Goal: Transaction & Acquisition: Book appointment/travel/reservation

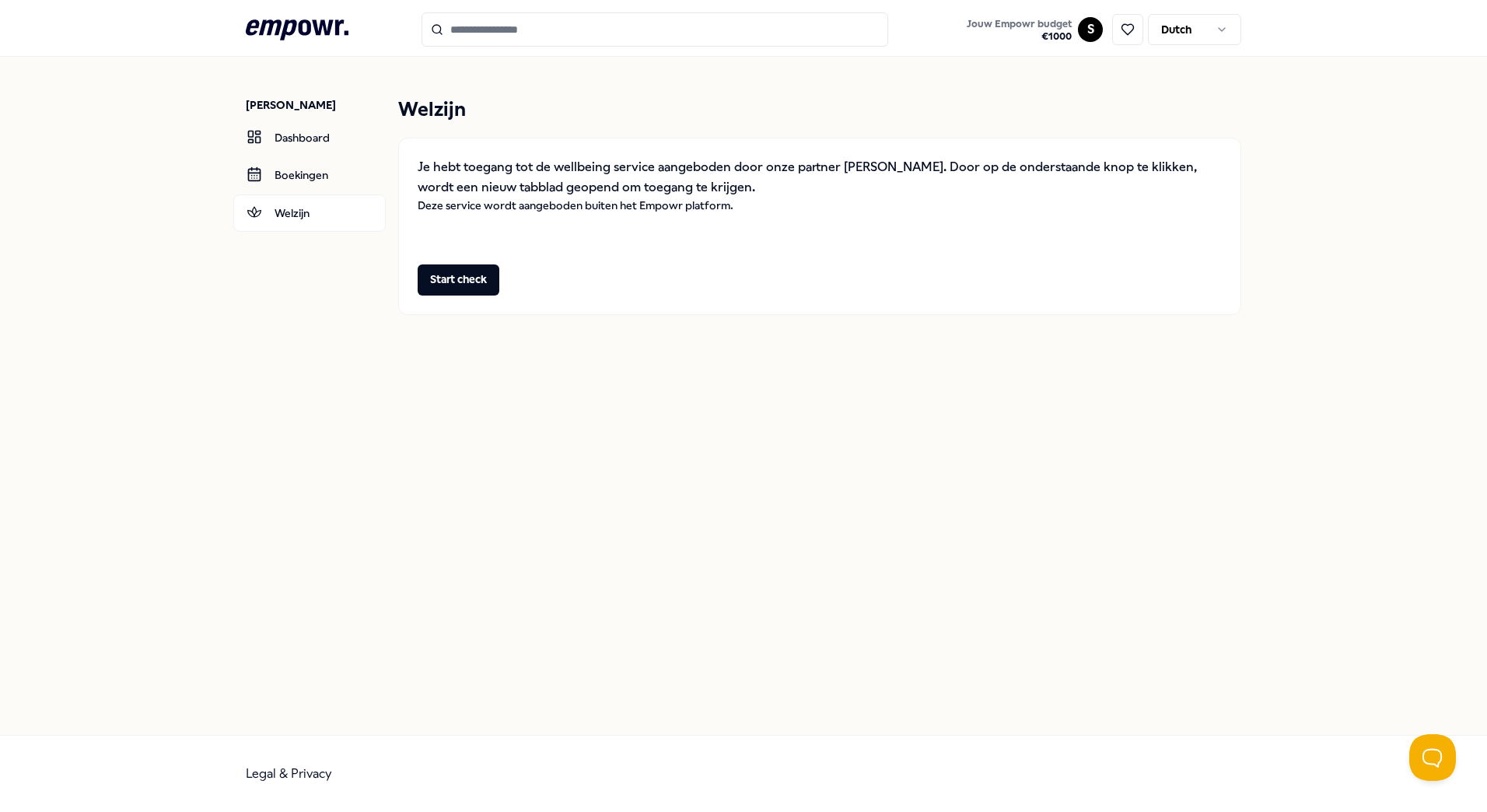
click at [623, 172] on p "Je hebt toegang tot de wellbeing service aangeboden door onze partner [PERSON_N…" at bounding box center [819, 176] width 804 height 39
click at [466, 274] on button "Start check" at bounding box center [458, 280] width 82 height 31
click at [458, 286] on button "Start check" at bounding box center [458, 280] width 82 height 31
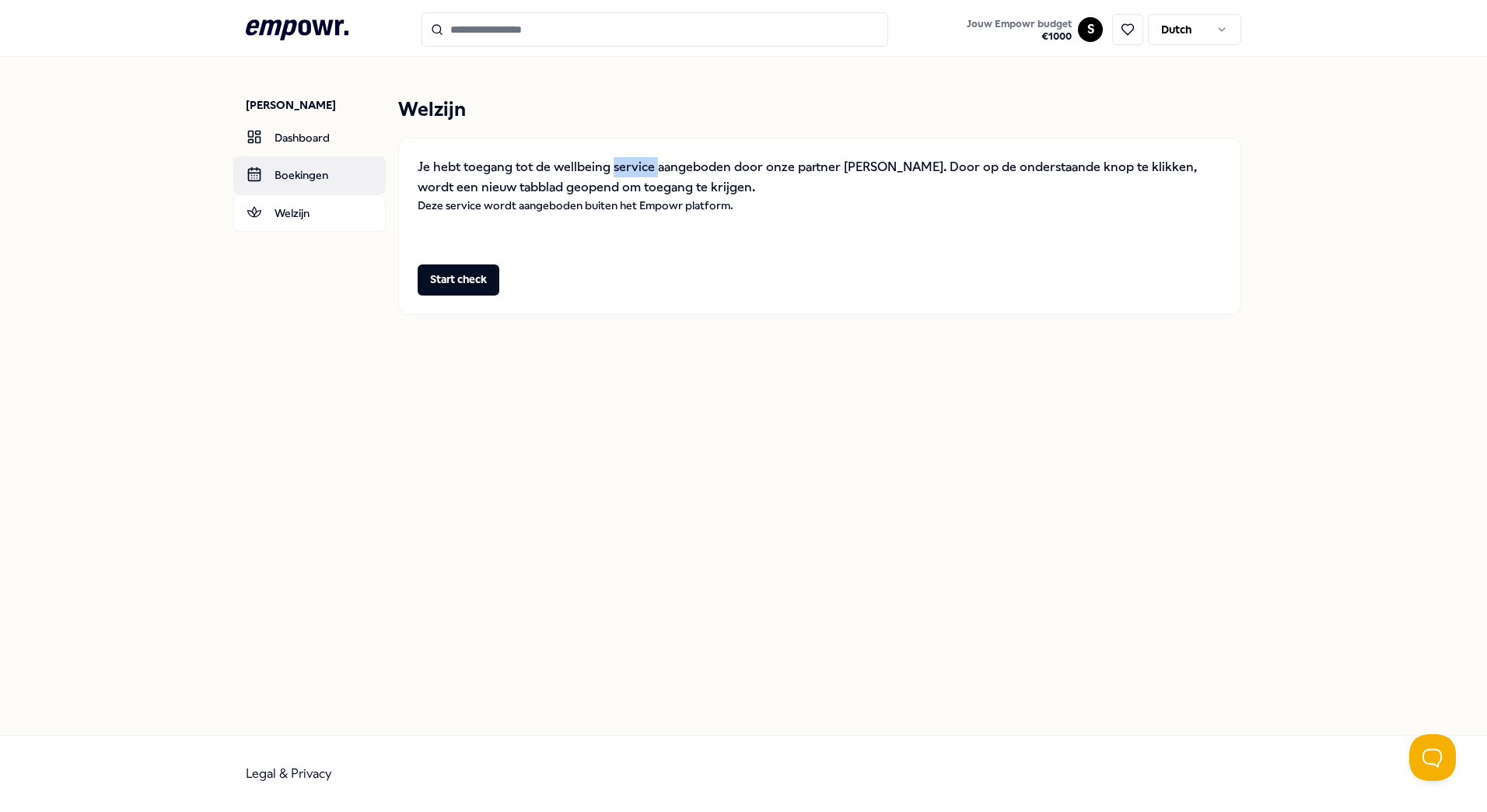
click at [313, 182] on link "Boekingen" at bounding box center [309, 175] width 153 height 38
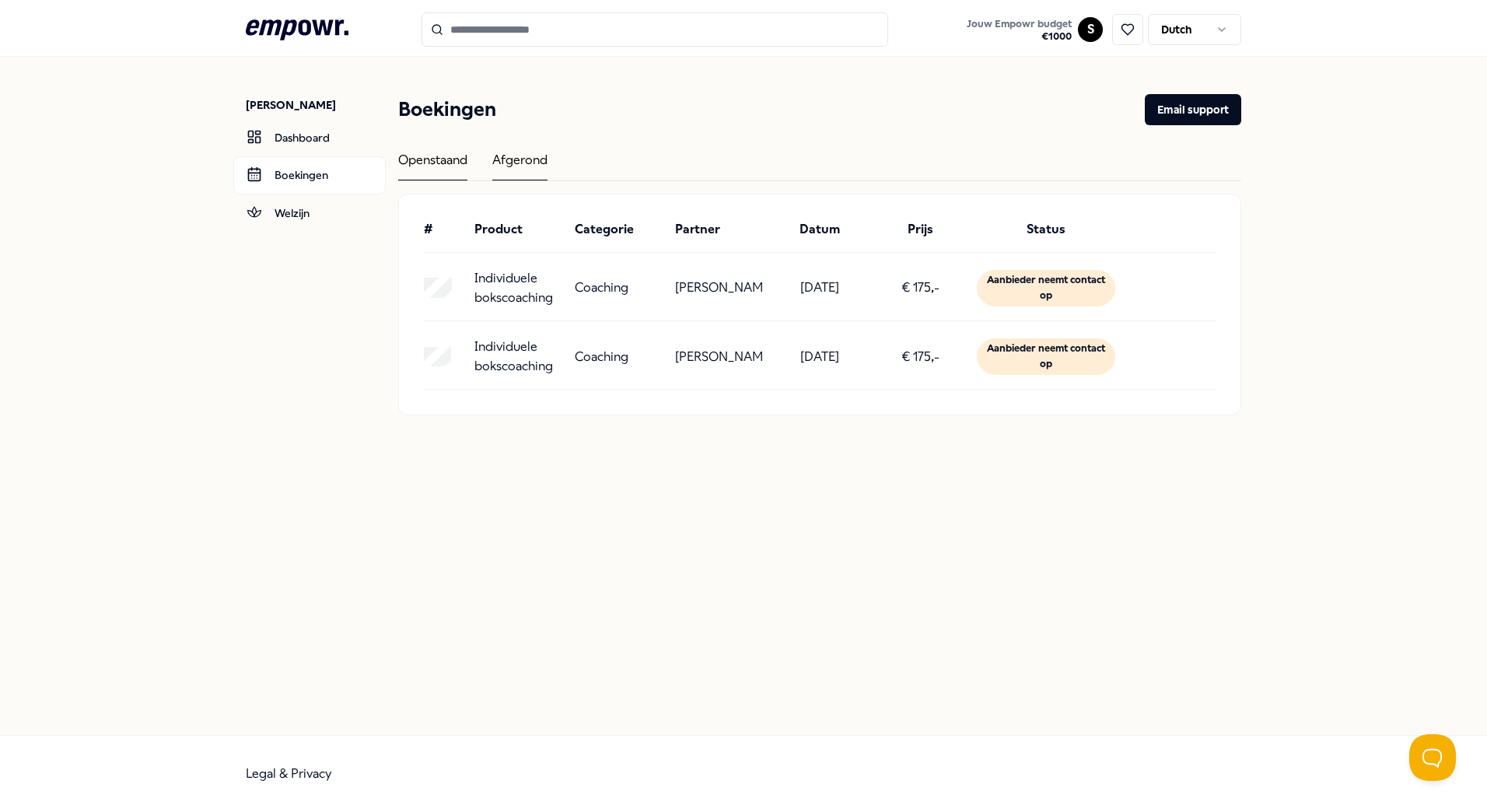
click at [506, 166] on div "Afgerond" at bounding box center [520, 165] width 55 height 31
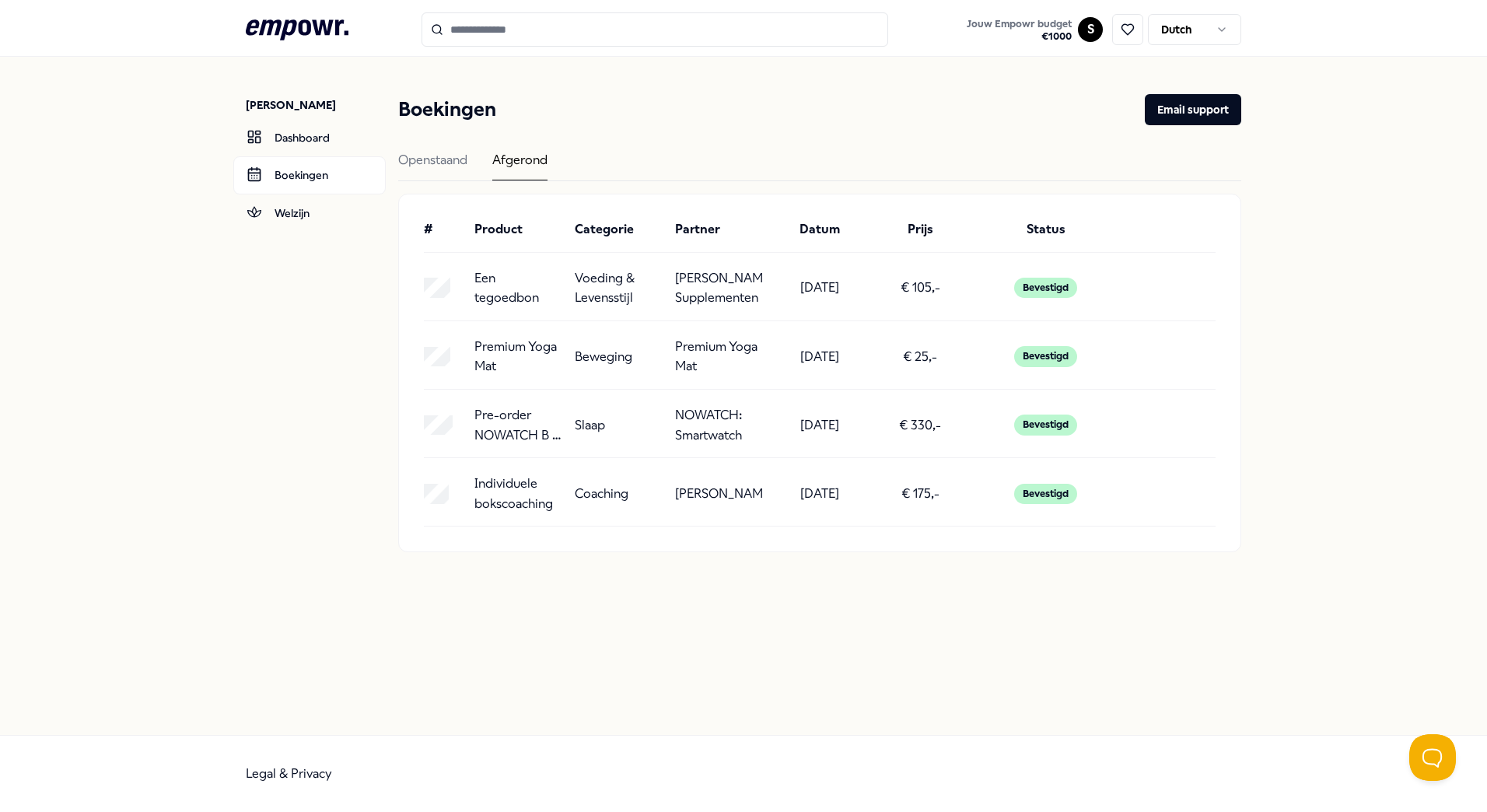
drag, startPoint x: 470, startPoint y: 280, endPoint x: 561, endPoint y: 497, distance: 235.3
click at [561, 497] on div "# Product Categorie Partner Datum Prijs Status Een tegoedbon Voeding & Levensst…" at bounding box center [820, 373] width 842 height 357
click at [561, 497] on p "Individuele bokscoaching" at bounding box center [518, 492] width 88 height 39
click at [293, 41] on icon ".empowr-logo_svg__cls-1{fill:#03032f}" at bounding box center [297, 30] width 103 height 29
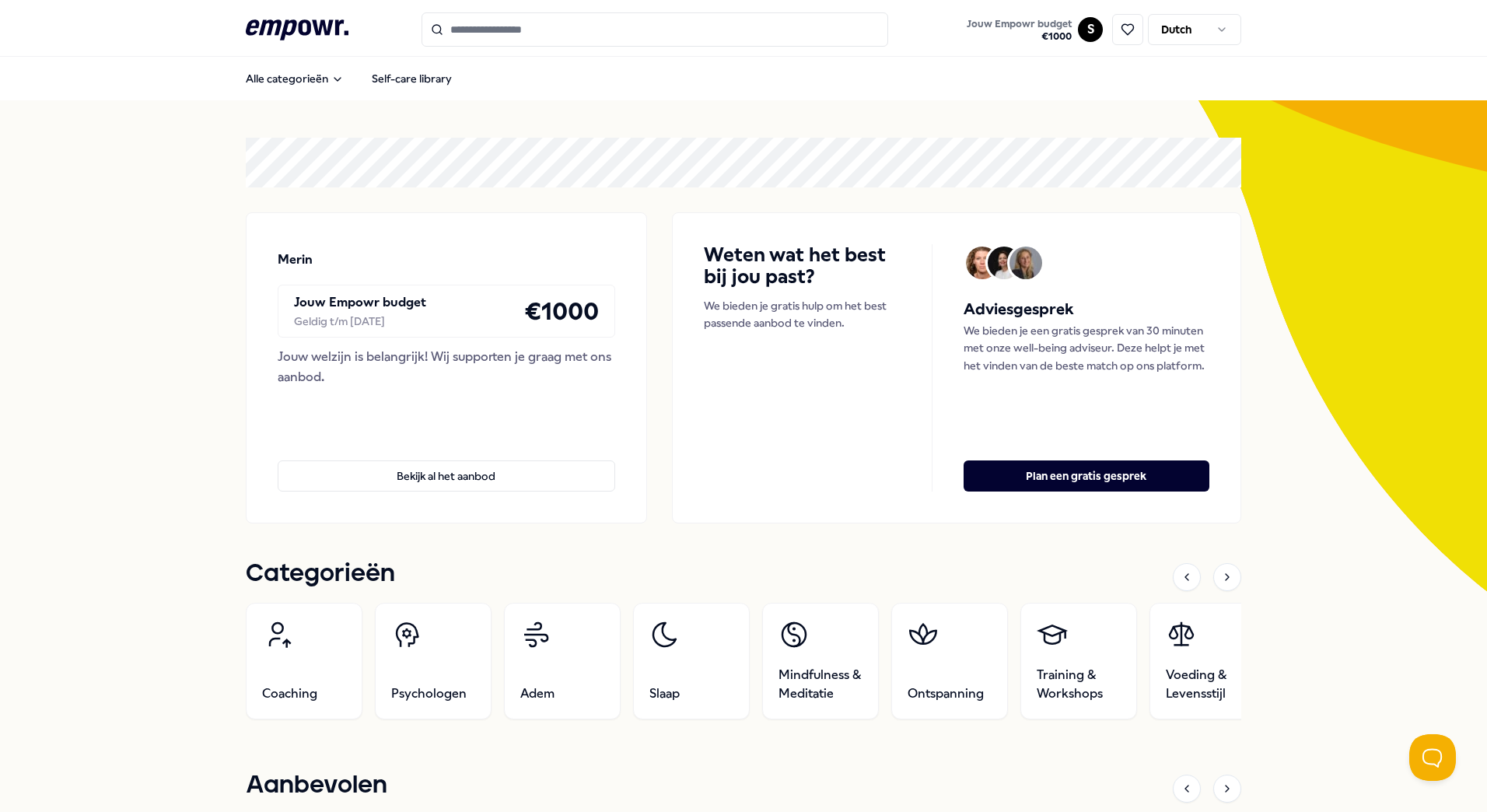
click at [338, 321] on div "Geldig t/m 30 jun 2026" at bounding box center [360, 321] width 132 height 17
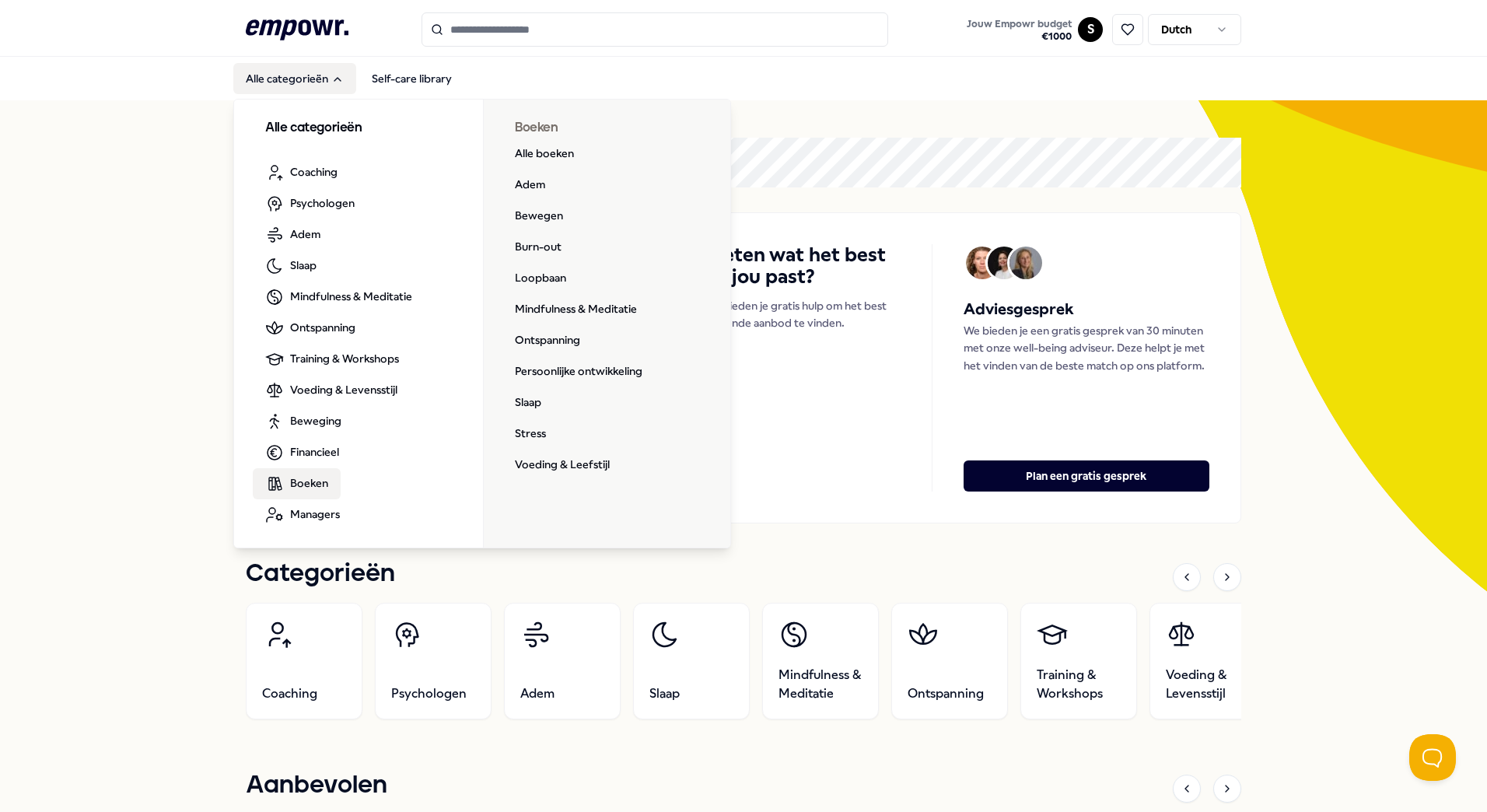
click at [308, 478] on span "Boeken" at bounding box center [309, 483] width 38 height 17
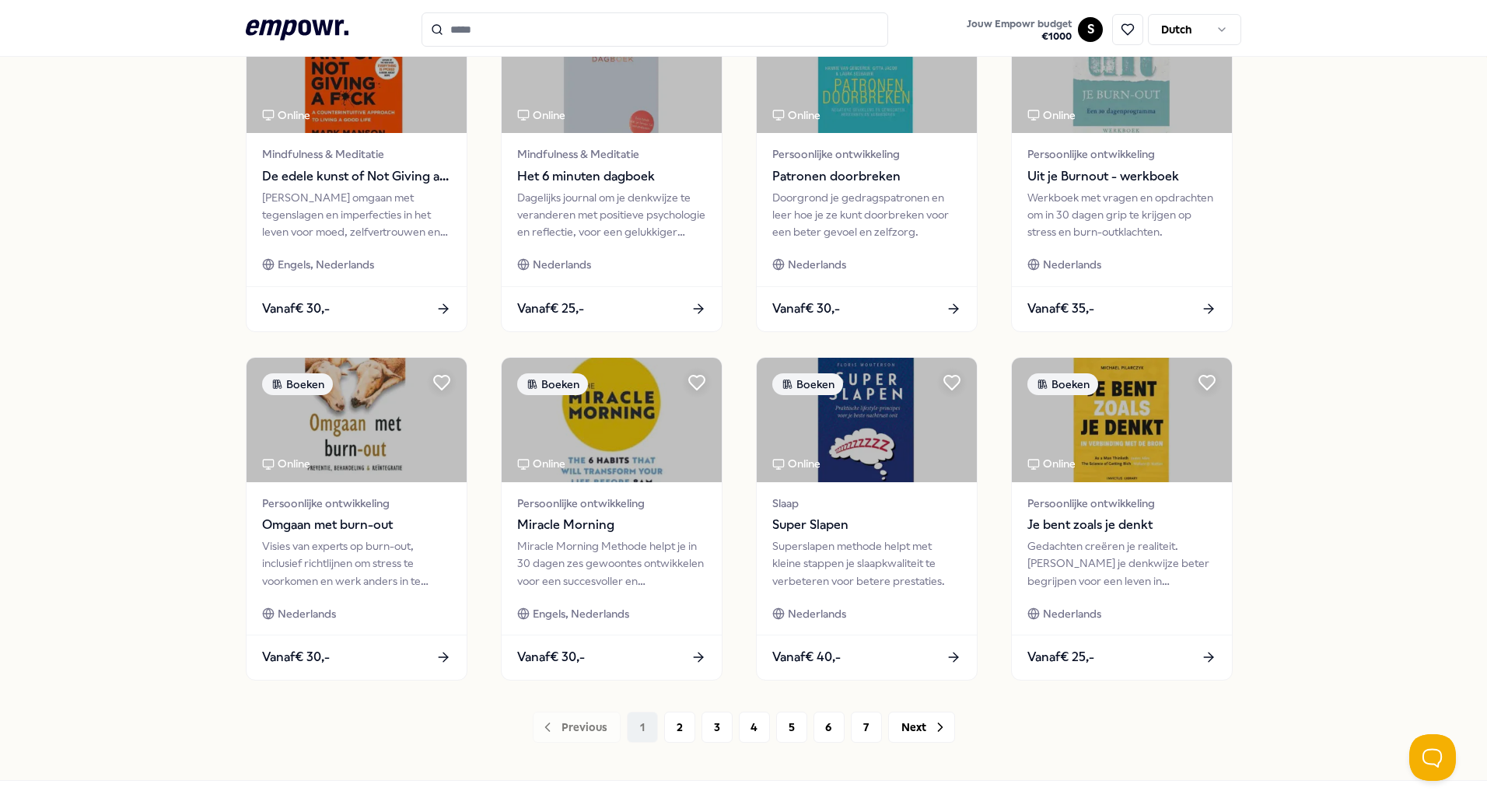
scroll to position [579, 0]
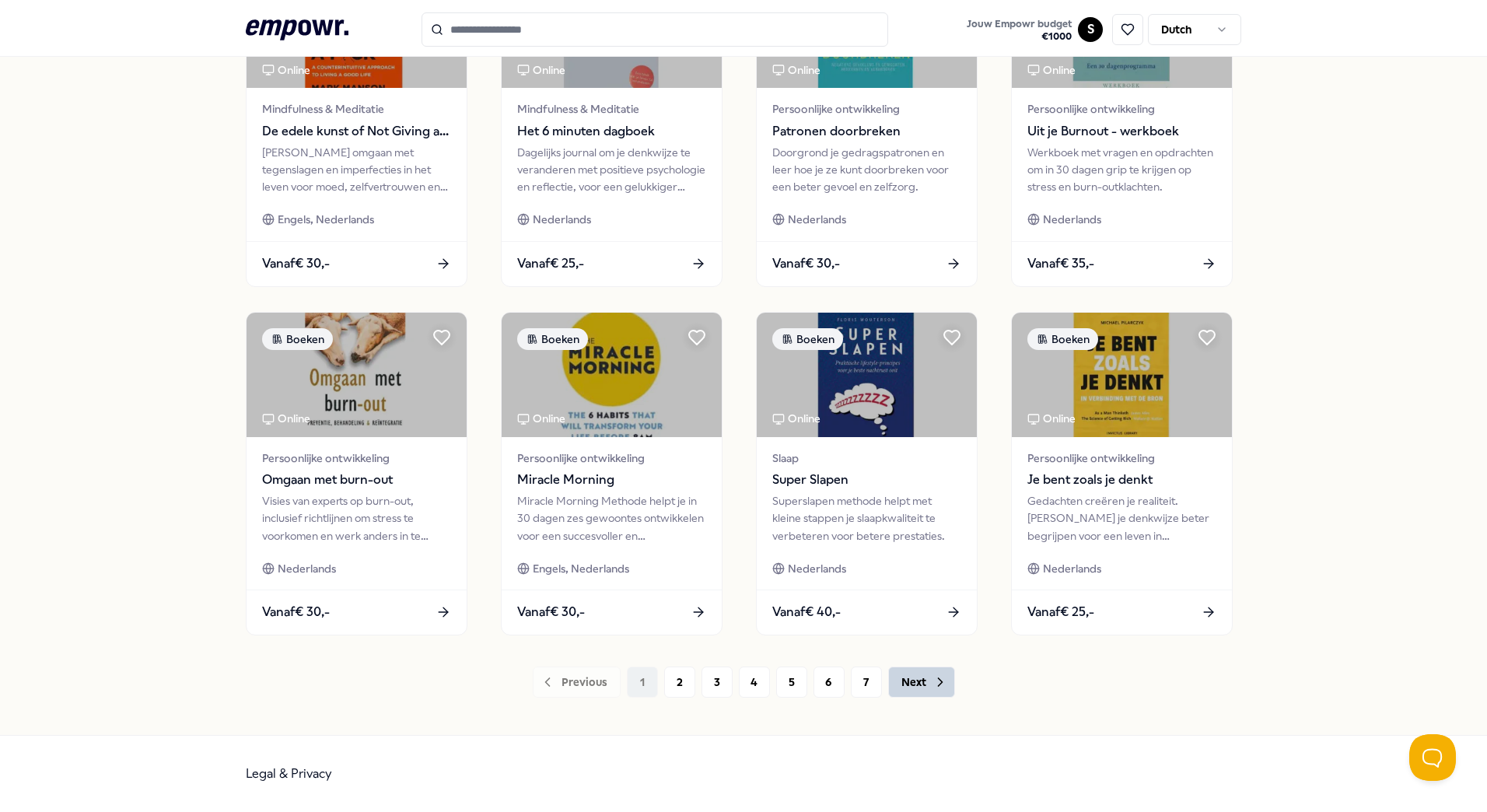
click at [919, 680] on button "Next" at bounding box center [921, 682] width 67 height 31
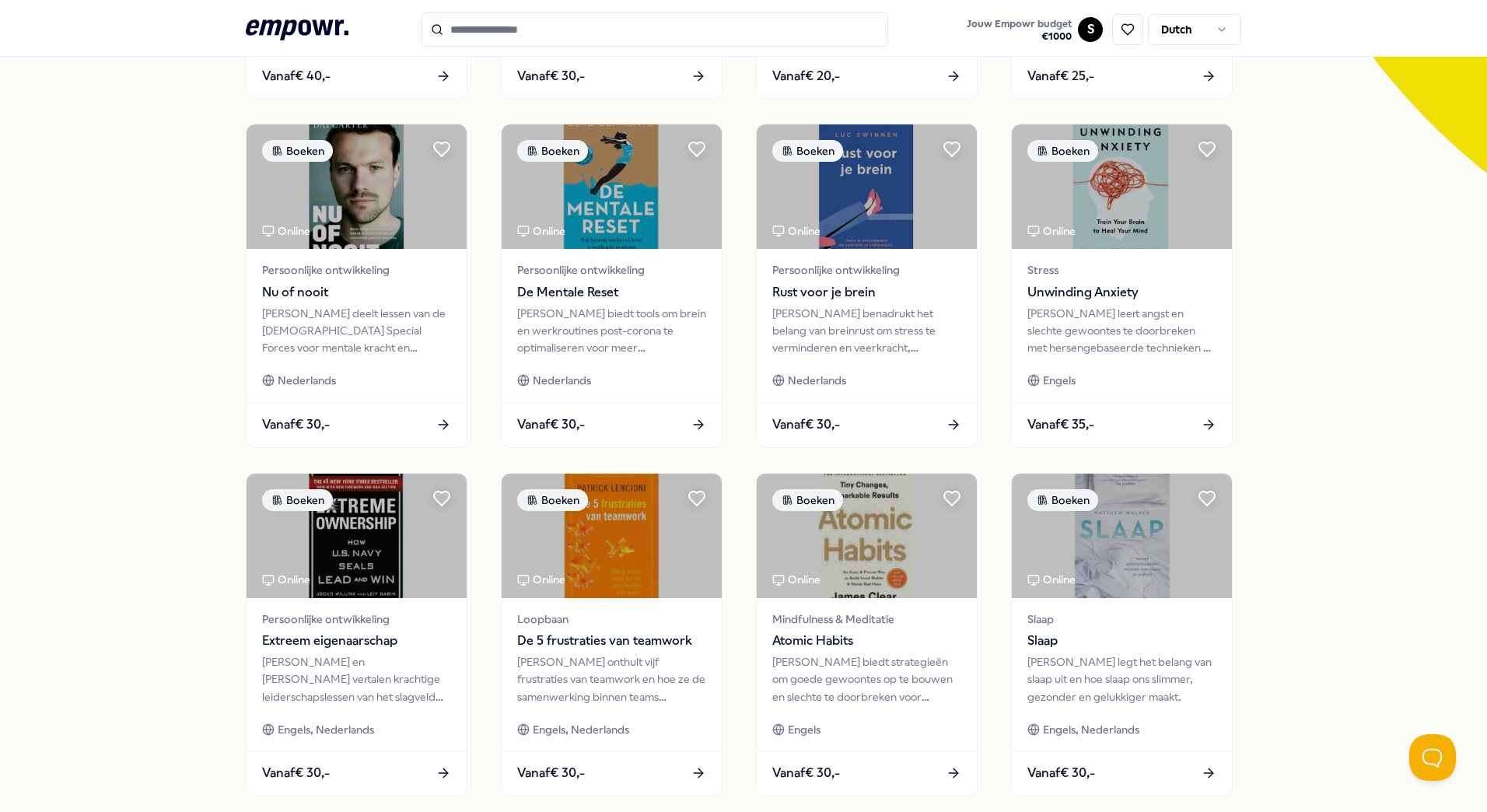
scroll to position [579, 0]
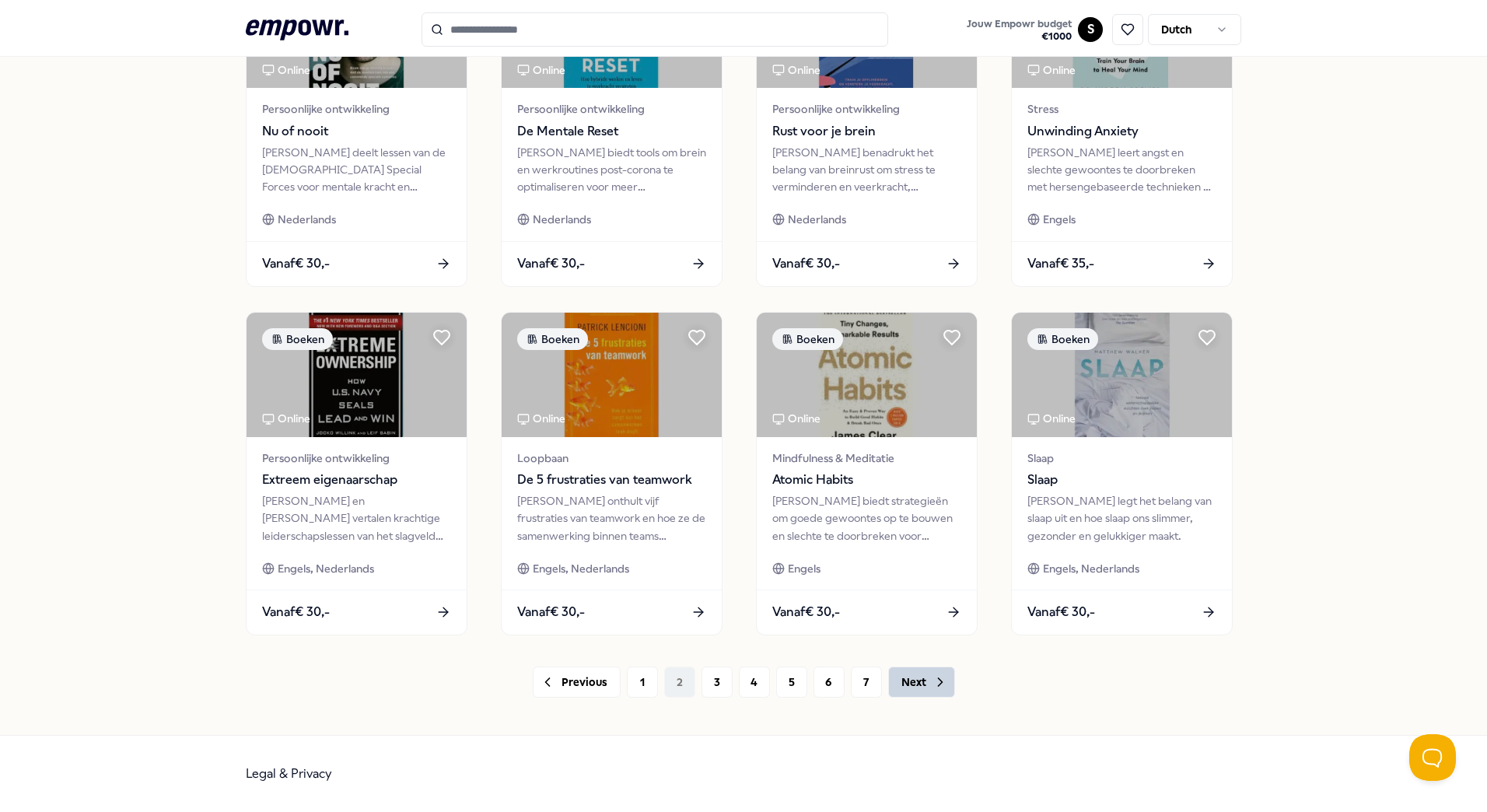
click at [919, 680] on button "Next" at bounding box center [921, 682] width 67 height 31
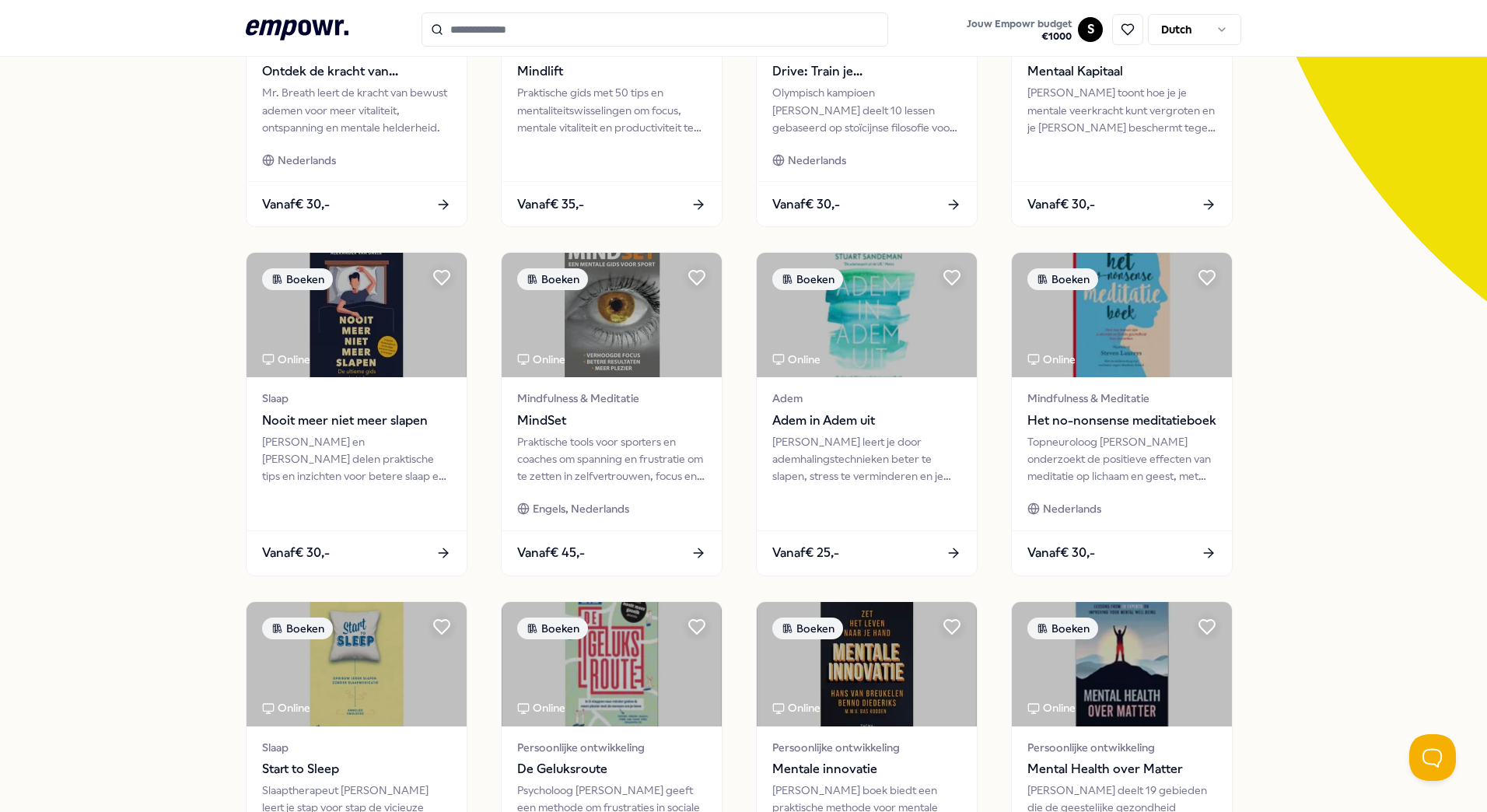
scroll to position [579, 0]
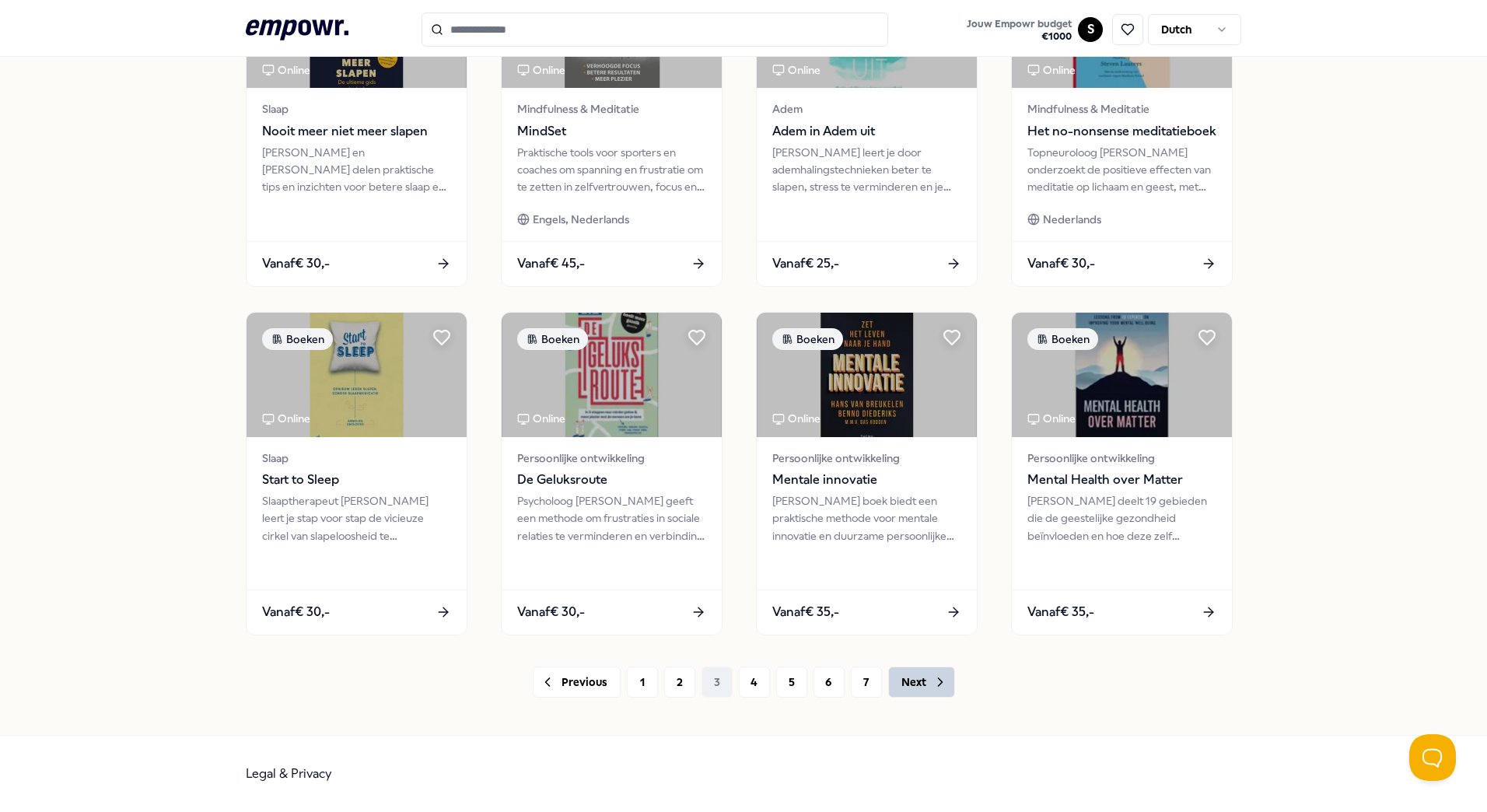
click at [919, 694] on button "Next" at bounding box center [921, 682] width 67 height 31
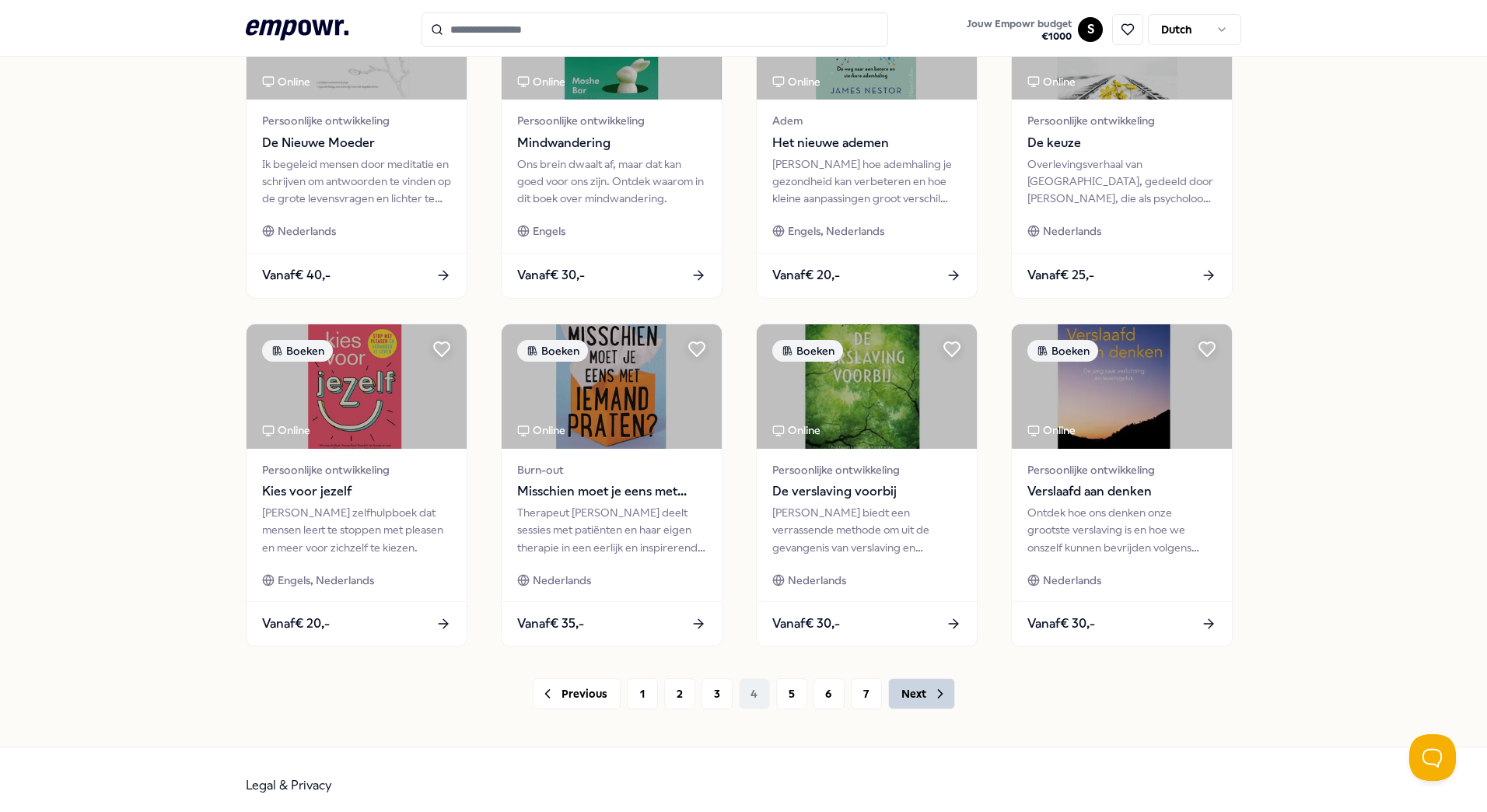
scroll to position [568, 0]
click at [924, 694] on button "Next" at bounding box center [921, 693] width 67 height 31
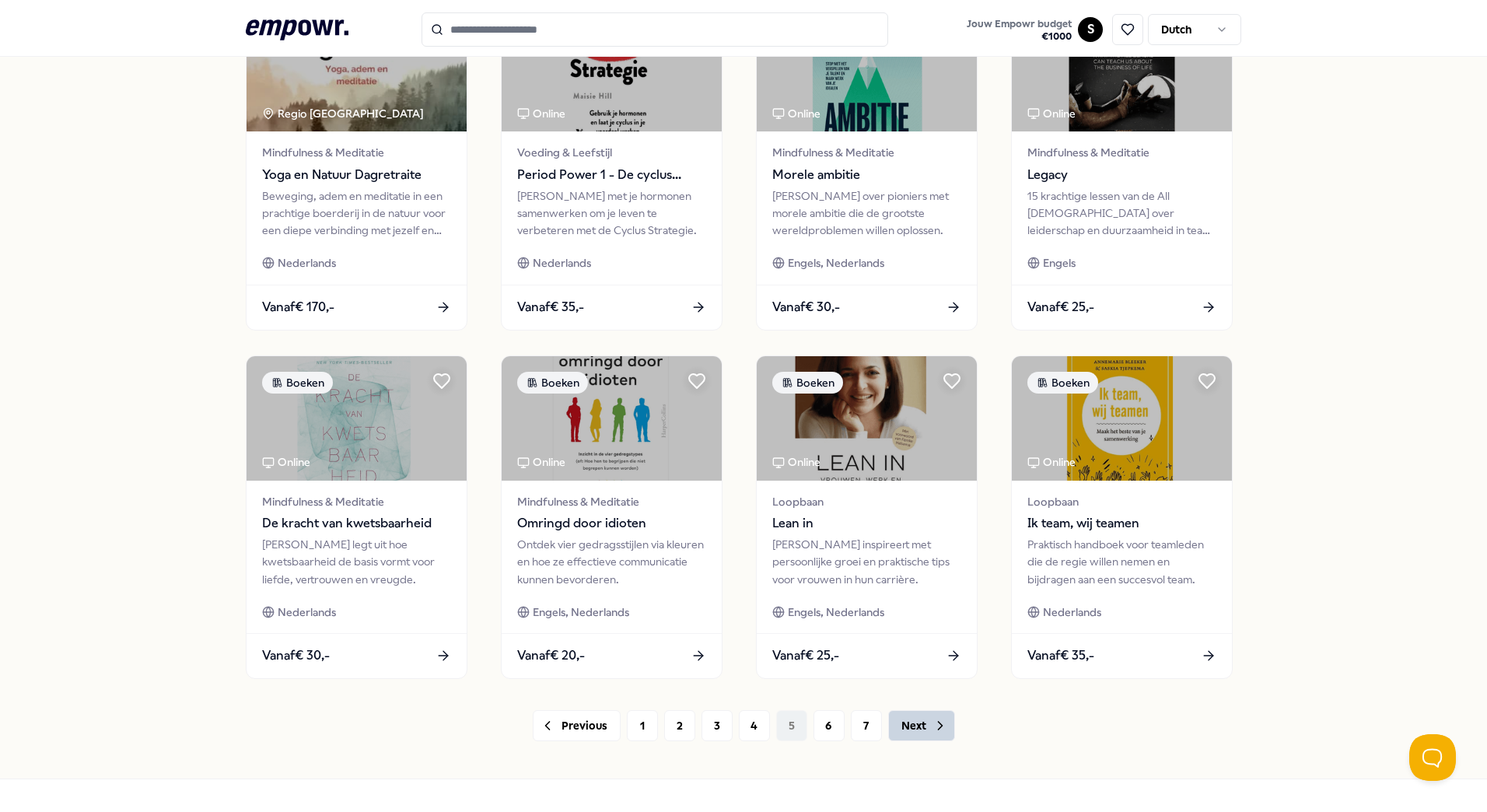
scroll to position [536, 0]
click at [924, 694] on div "80 Resultaten Filters Resetten Boeken Prijs Locatie Taal Type Filters Resetten …" at bounding box center [743, 170] width 995 height 1139
click at [919, 719] on button "Next" at bounding box center [921, 725] width 67 height 31
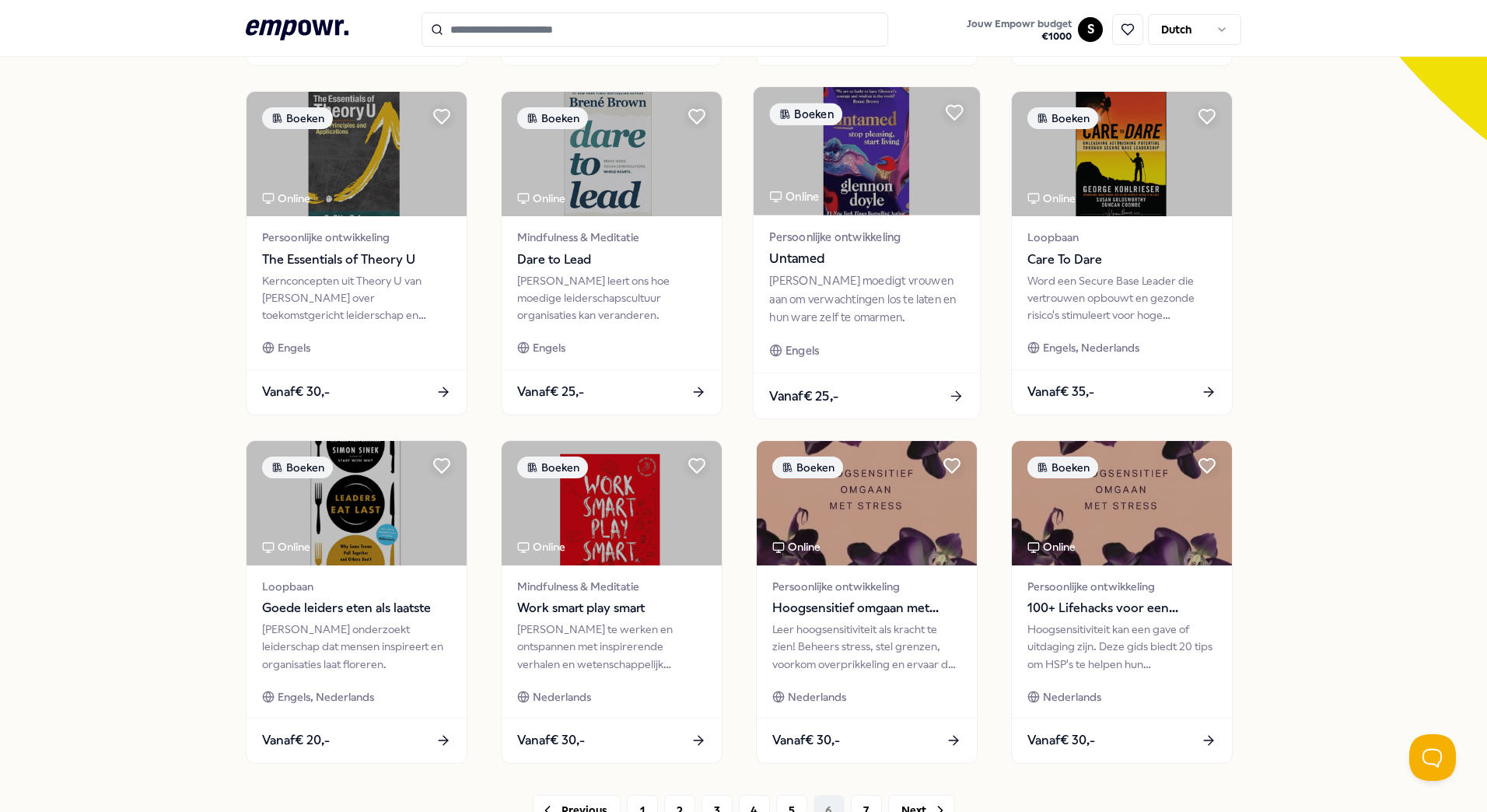
scroll to position [579, 0]
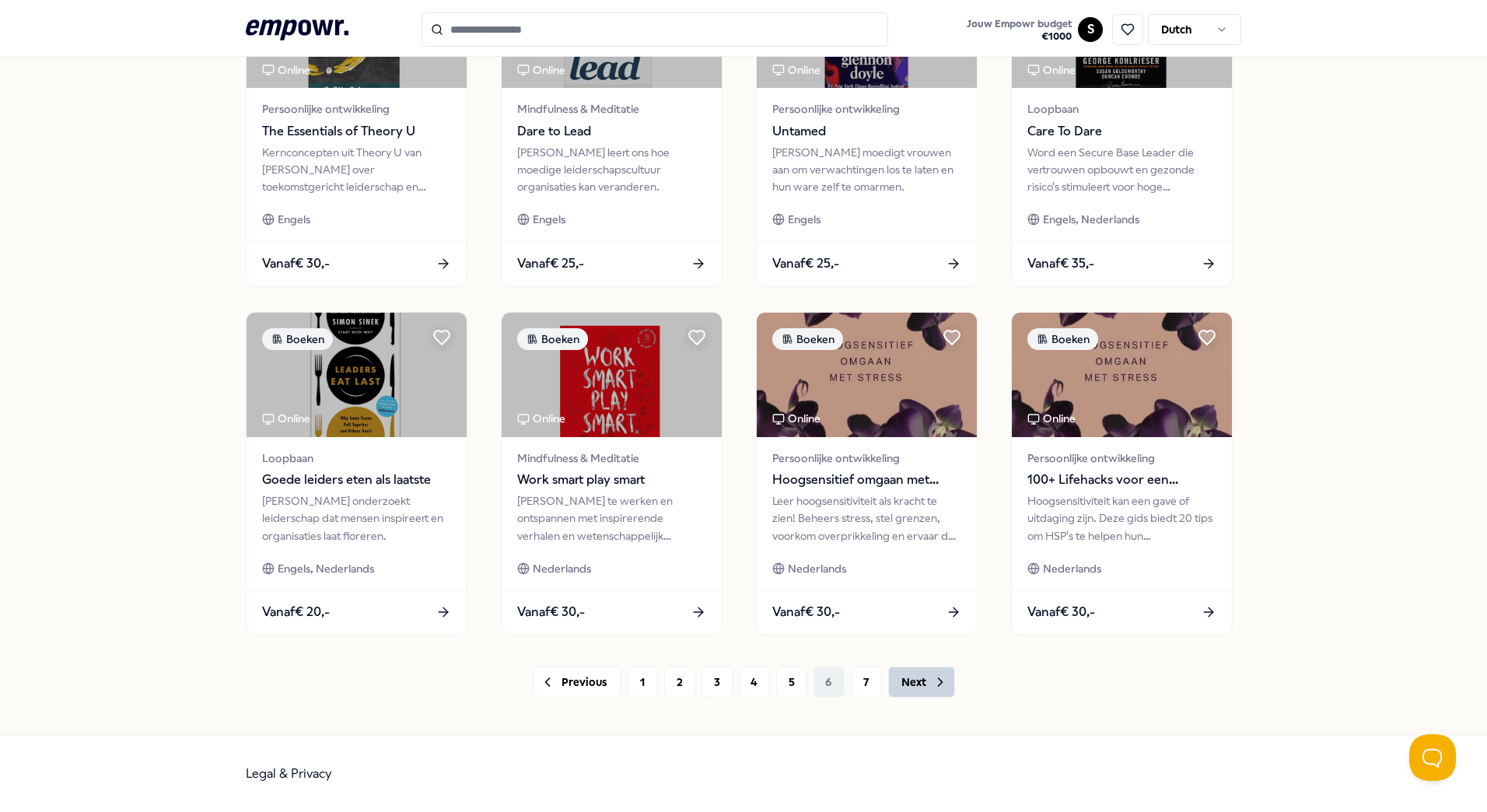
click at [919, 688] on button "Next" at bounding box center [921, 682] width 67 height 31
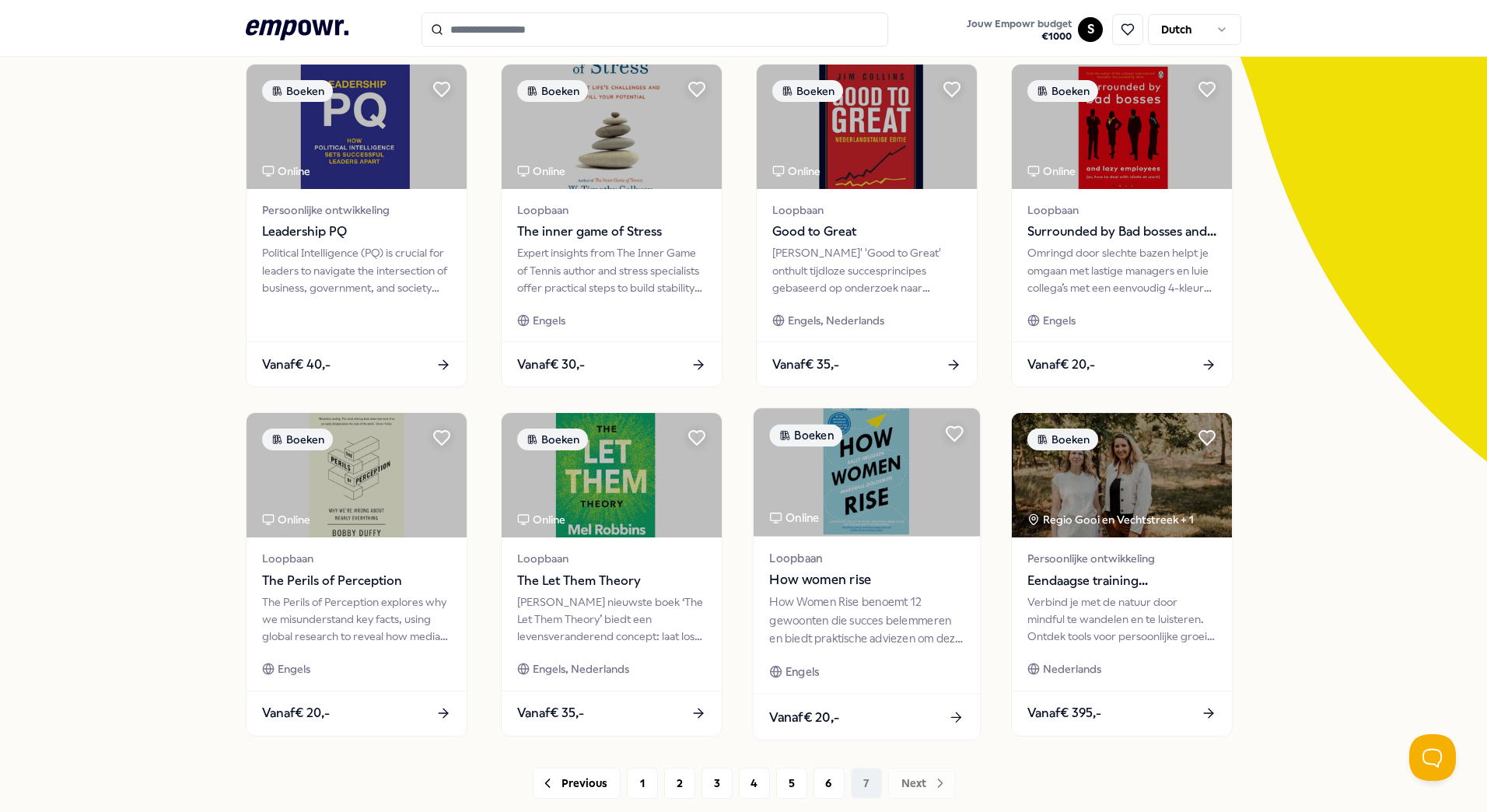
scroll to position [231, 0]
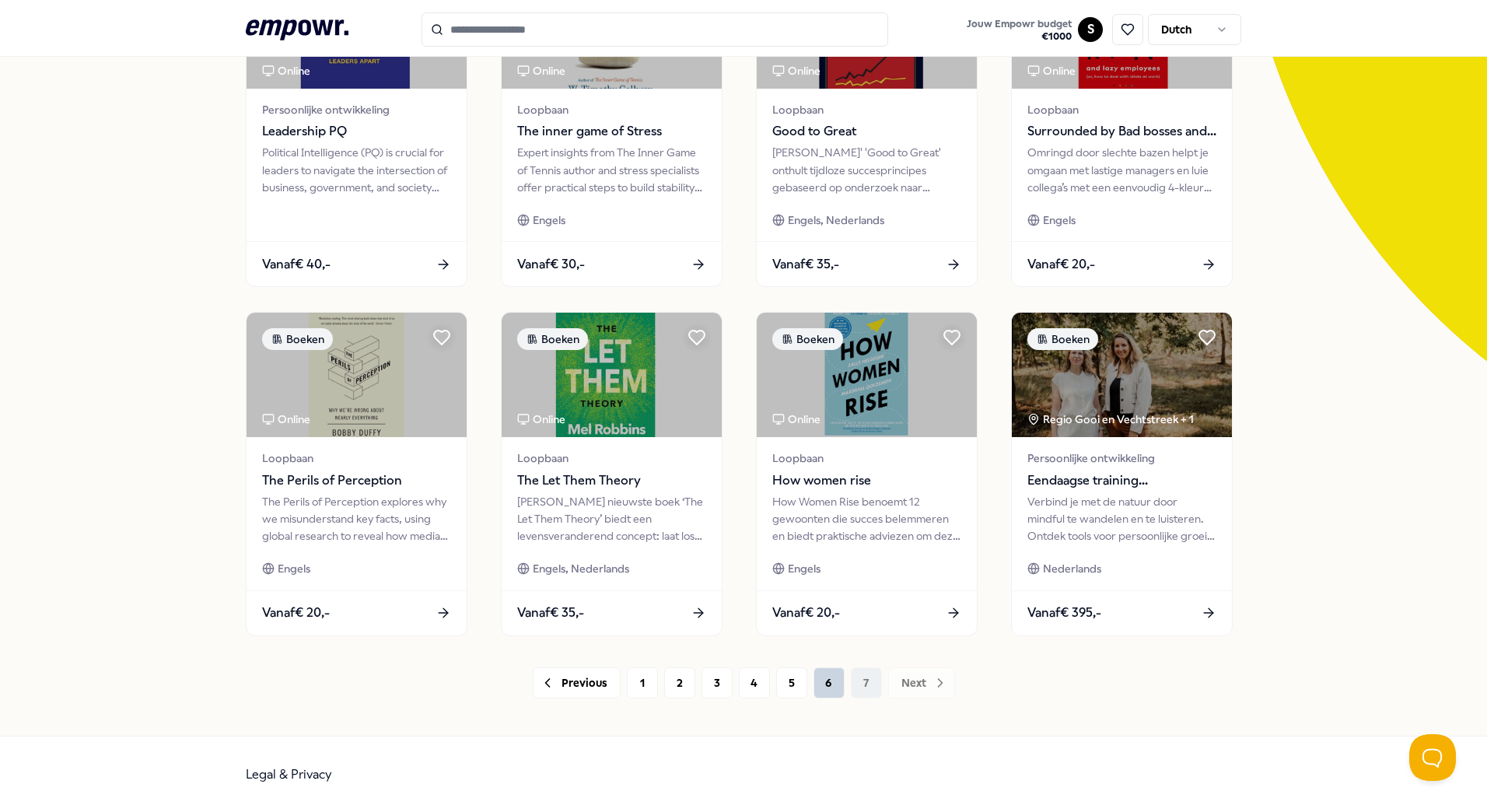
click at [816, 686] on button "6" at bounding box center [830, 683] width 31 height 31
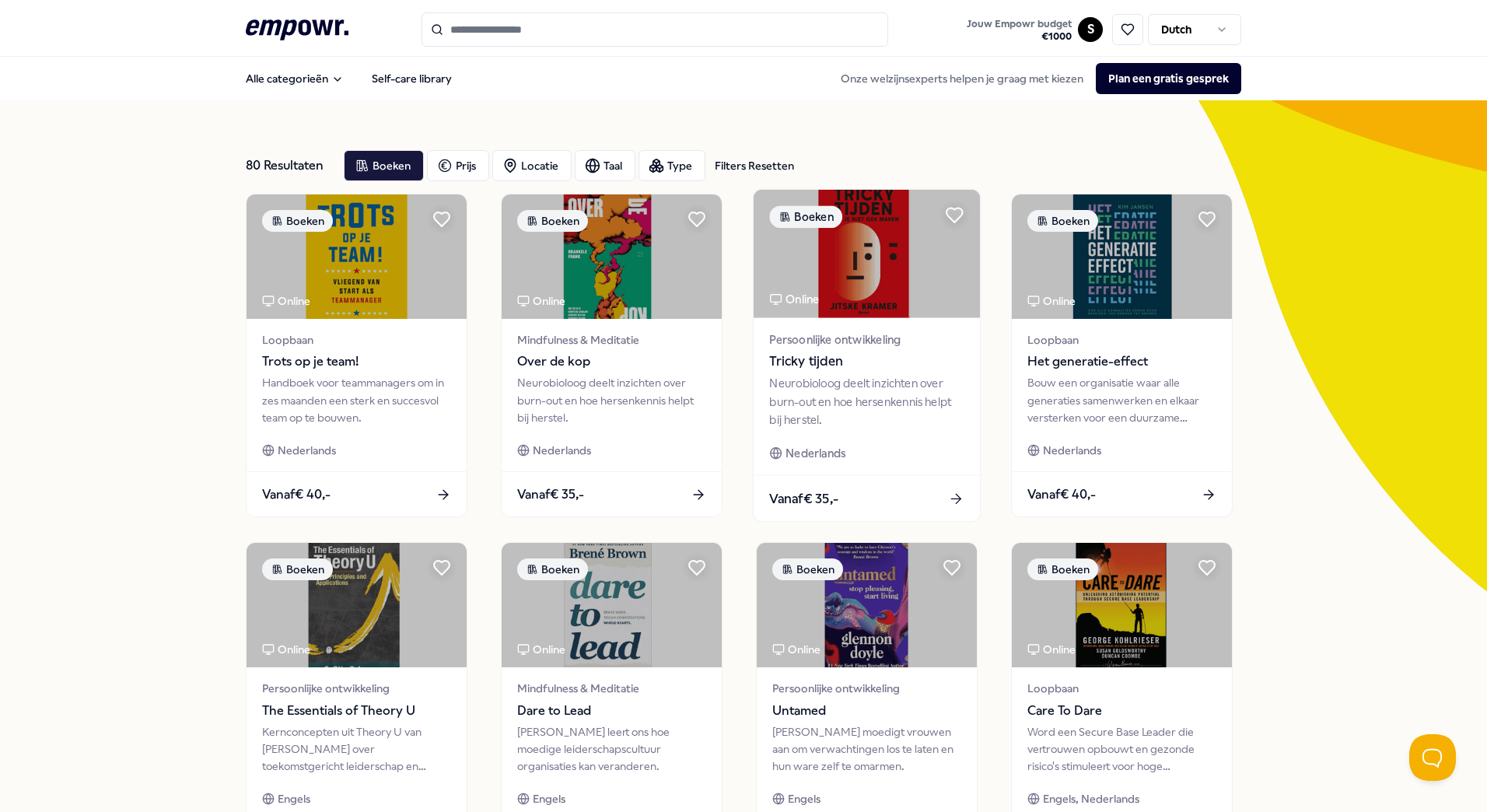
click at [859, 231] on img at bounding box center [866, 253] width 226 height 128
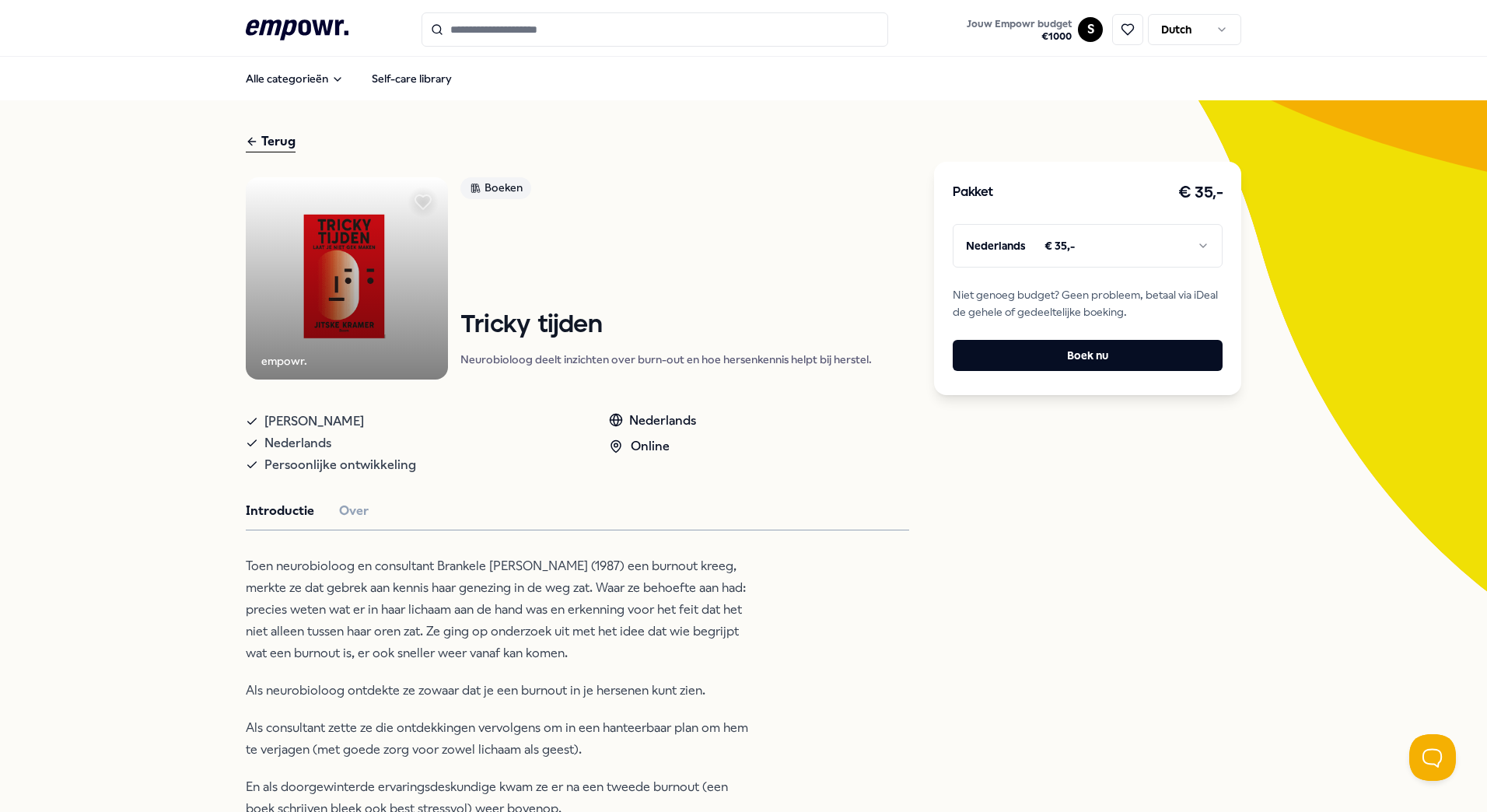
click at [430, 572] on p "Toen neurobioloog en consultant Brankele Frank (1987) een burnout kreeg, merkte…" at bounding box center [498, 609] width 506 height 109
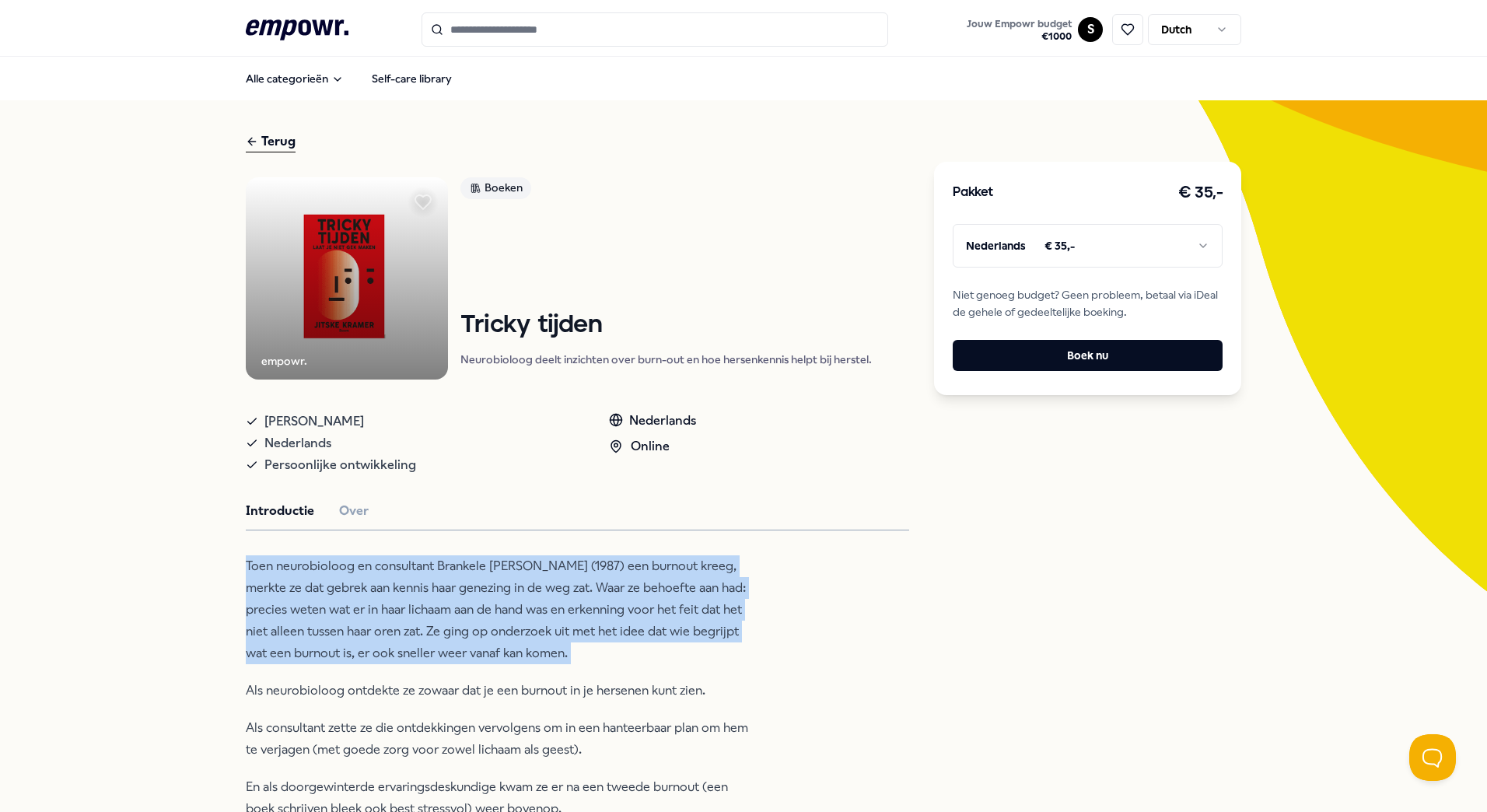
click at [430, 572] on p "Toen neurobioloog en consultant Brankele Frank (1987) een burnout kreeg, merkte…" at bounding box center [498, 609] width 506 height 109
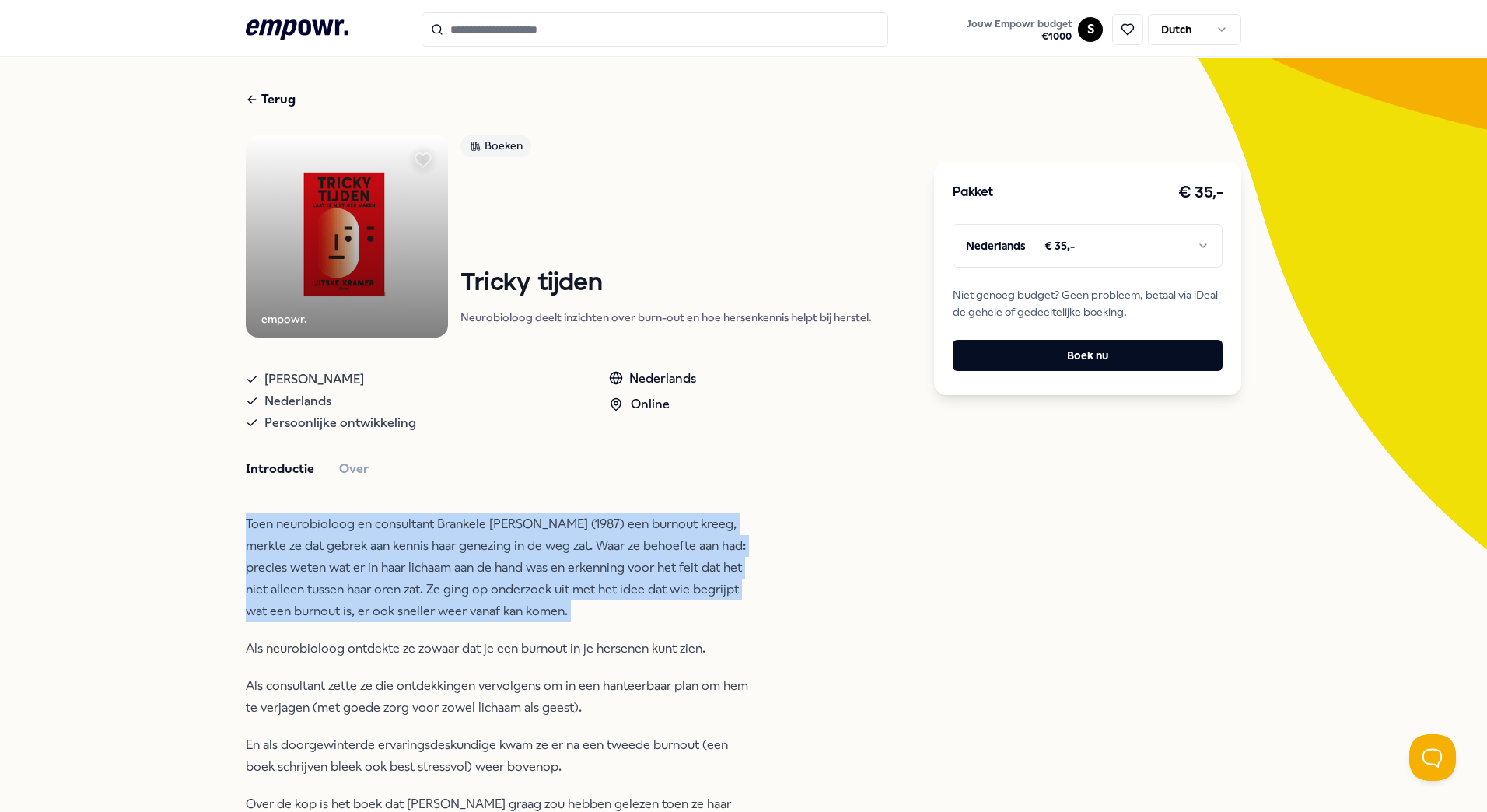
scroll to position [60, 0]
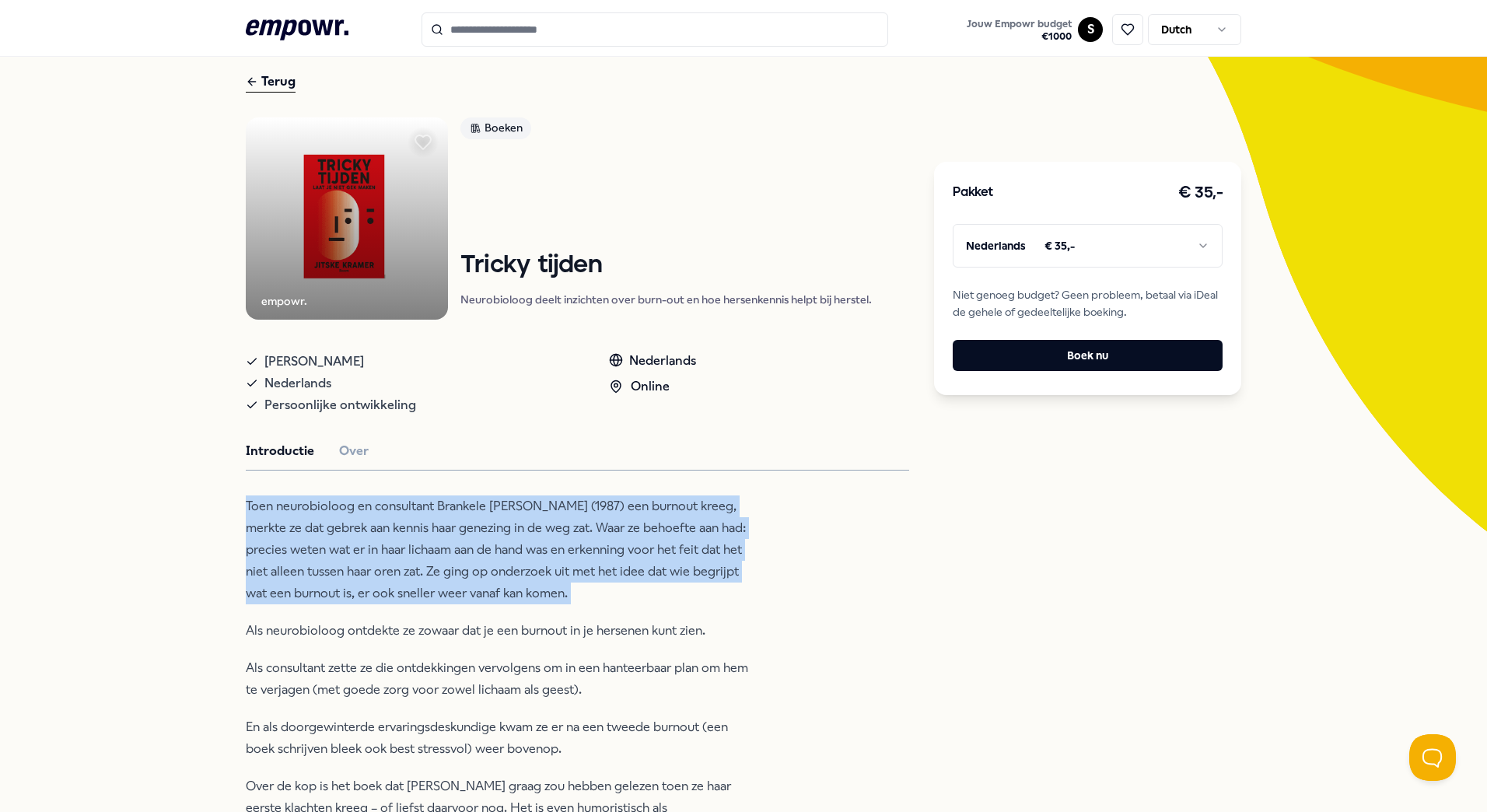
click at [430, 572] on p "Toen neurobioloog en consultant Brankele Frank (1987) een burnout kreeg, merkte…" at bounding box center [498, 549] width 506 height 109
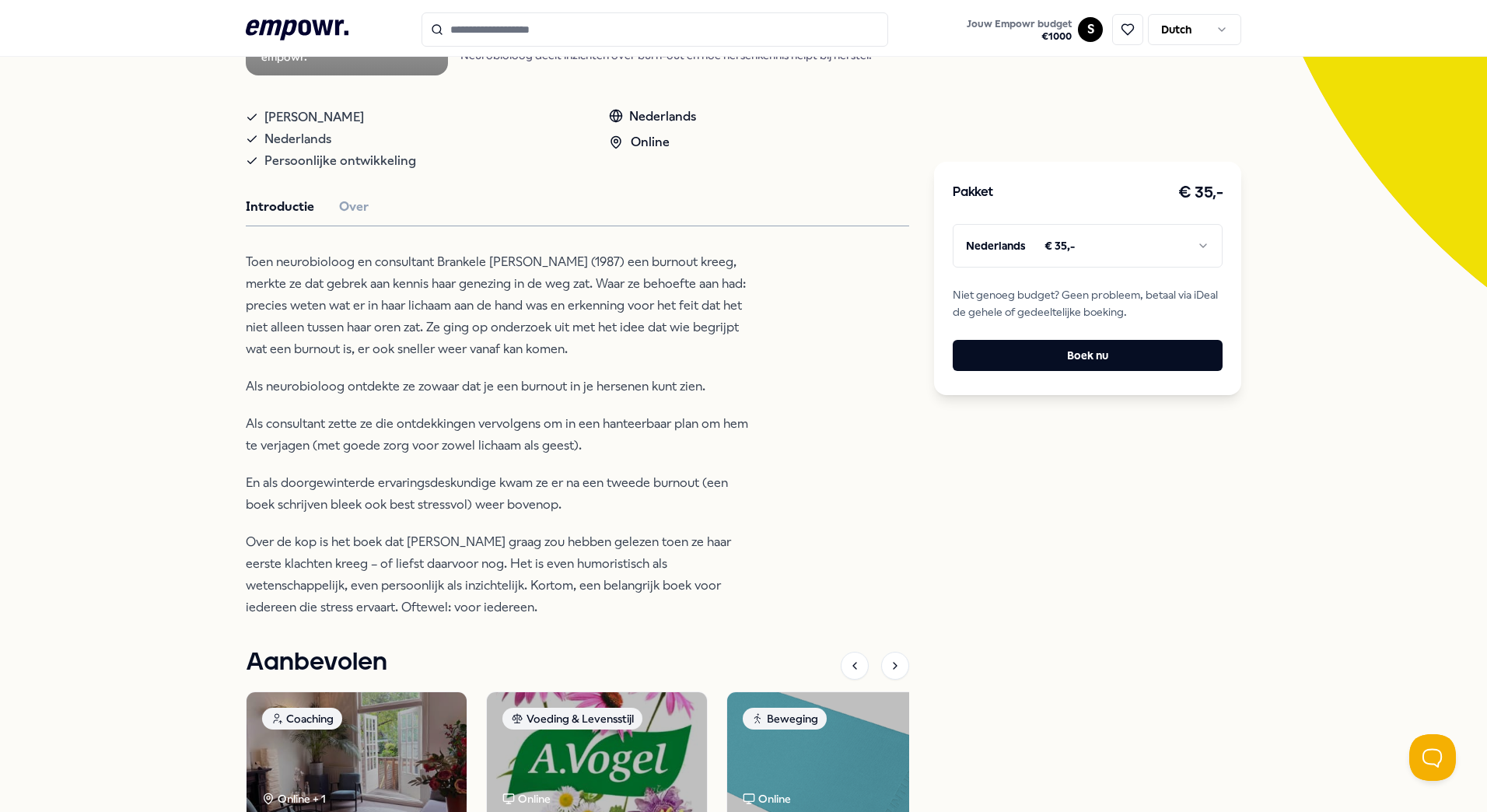
scroll to position [306, 0]
click at [451, 539] on p "Over de kop is het boek dat Frank graag zou hebben gelezen toen ze haar eerste …" at bounding box center [498, 573] width 506 height 87
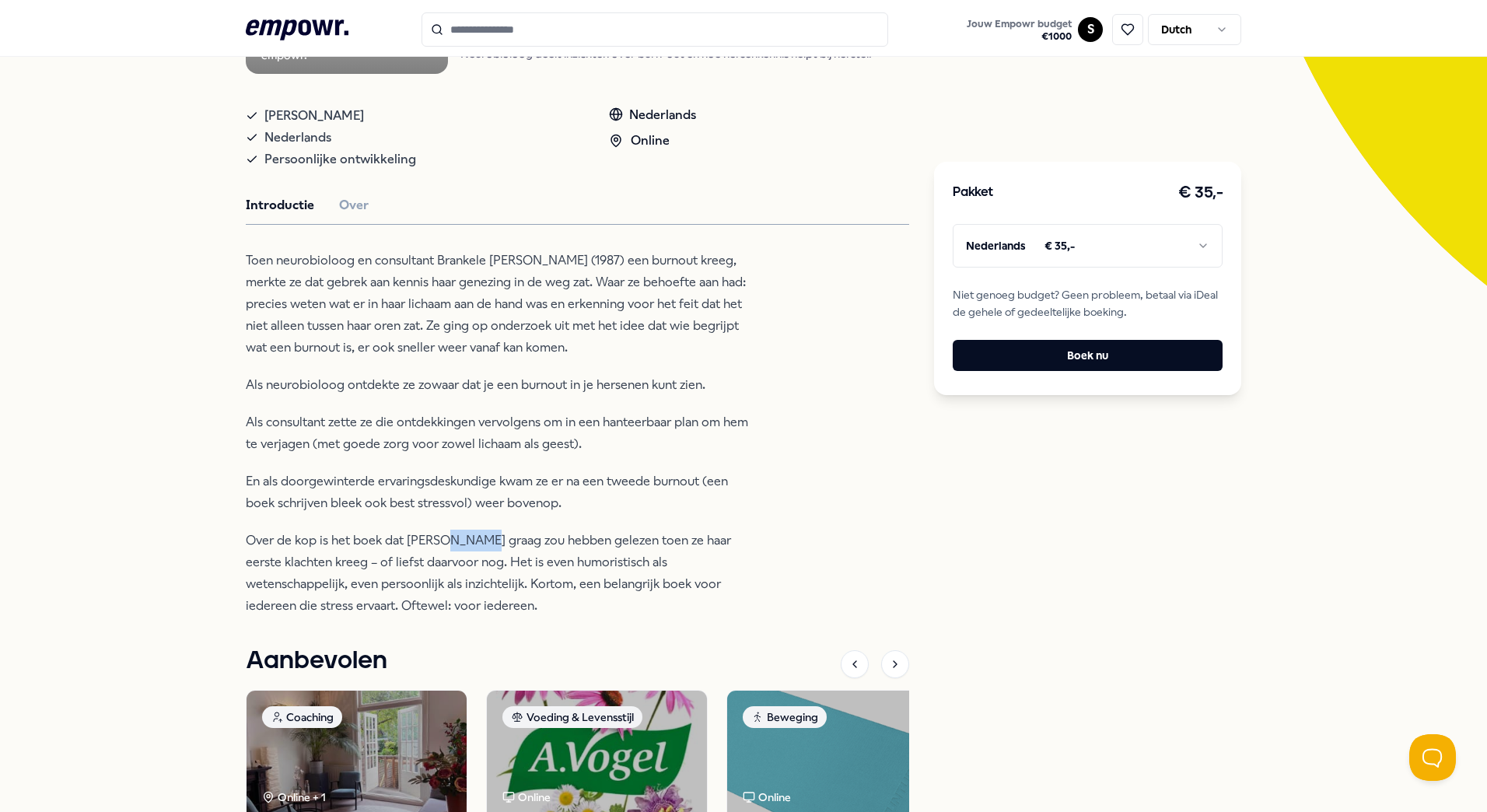
click at [451, 539] on p "Over de kop is het boek dat Frank graag zou hebben gelezen toen ze haar eerste …" at bounding box center [498, 573] width 506 height 87
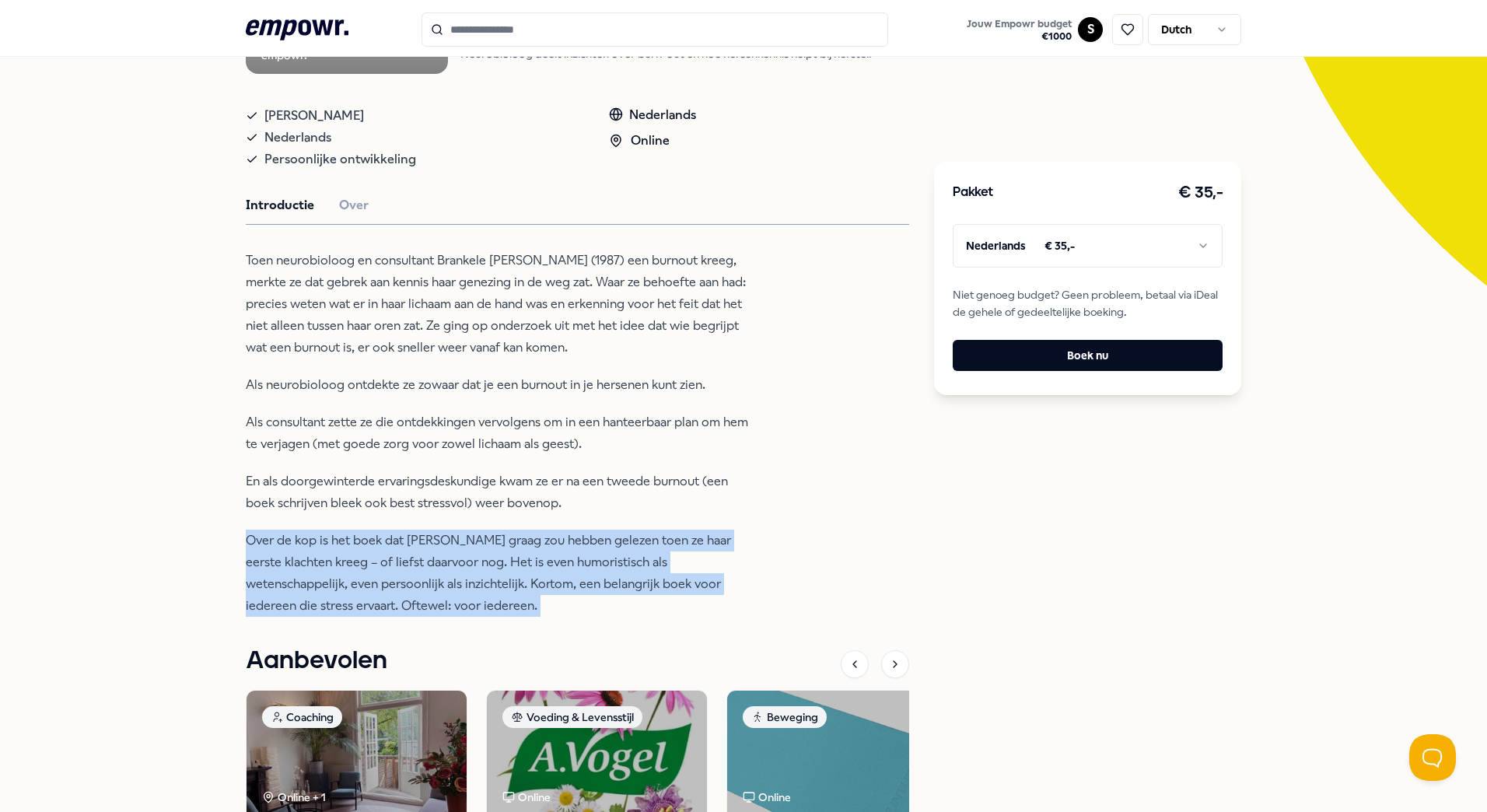
click at [451, 539] on p "Over de kop is het boek dat Frank graag zou hebben gelezen toen ze haar eerste …" at bounding box center [498, 573] width 506 height 87
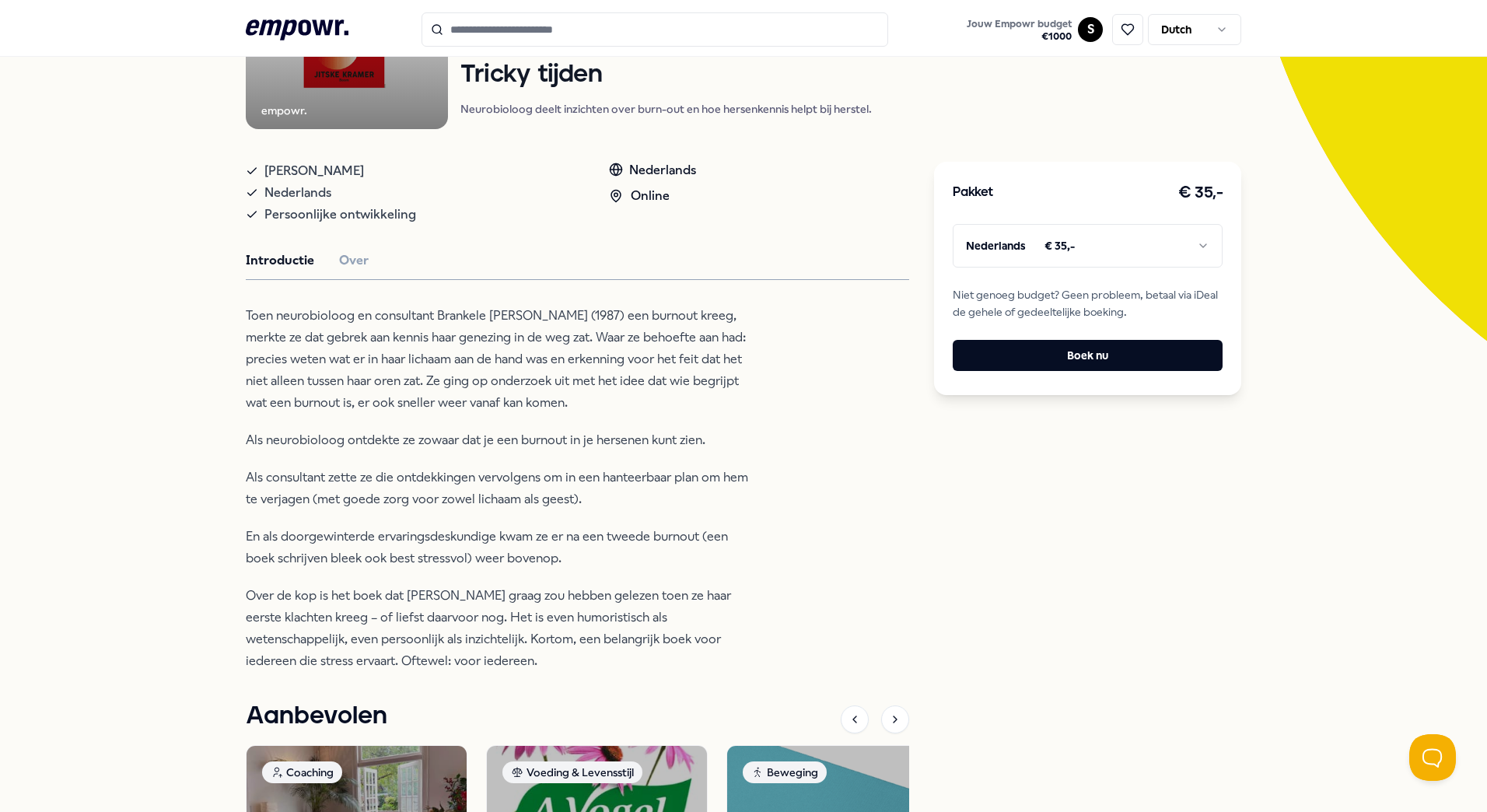
scroll to position [0, 0]
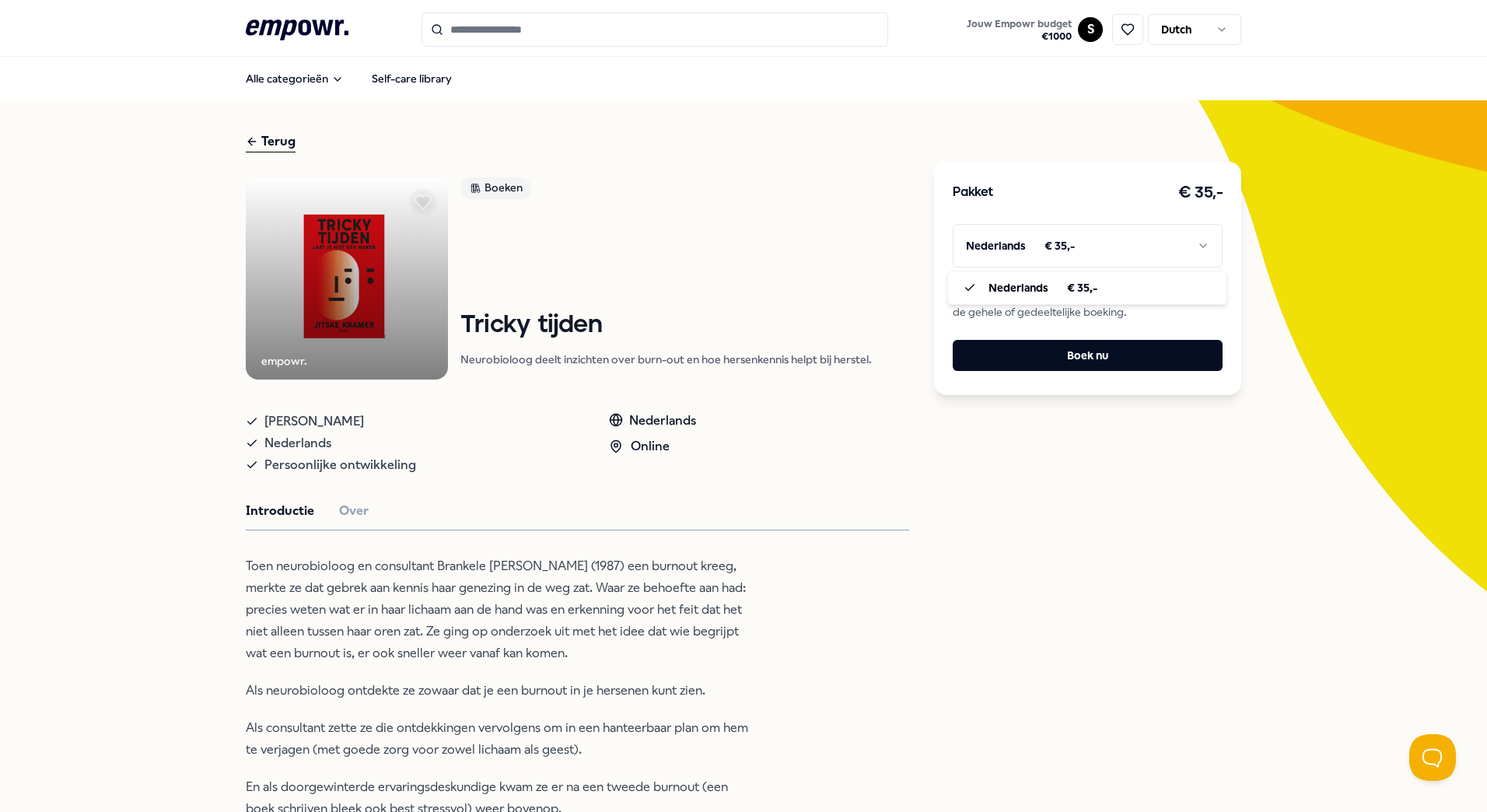
click at [1139, 250] on html ".empowr-logo_svg__cls-1{fill:#03032f} Jouw Empowr budget € 1000 S Dutch Alle ca…" at bounding box center [743, 406] width 1487 height 812
click at [979, 724] on div "Pakket € 35,- Nederlands € 35,- Niet genoeg budget? Geen probleem, betaal via i…" at bounding box center [1088, 733] width 307 height 1204
click at [297, 44] on icon ".empowr-logo_svg__cls-1{fill:#03032f}" at bounding box center [297, 30] width 103 height 29
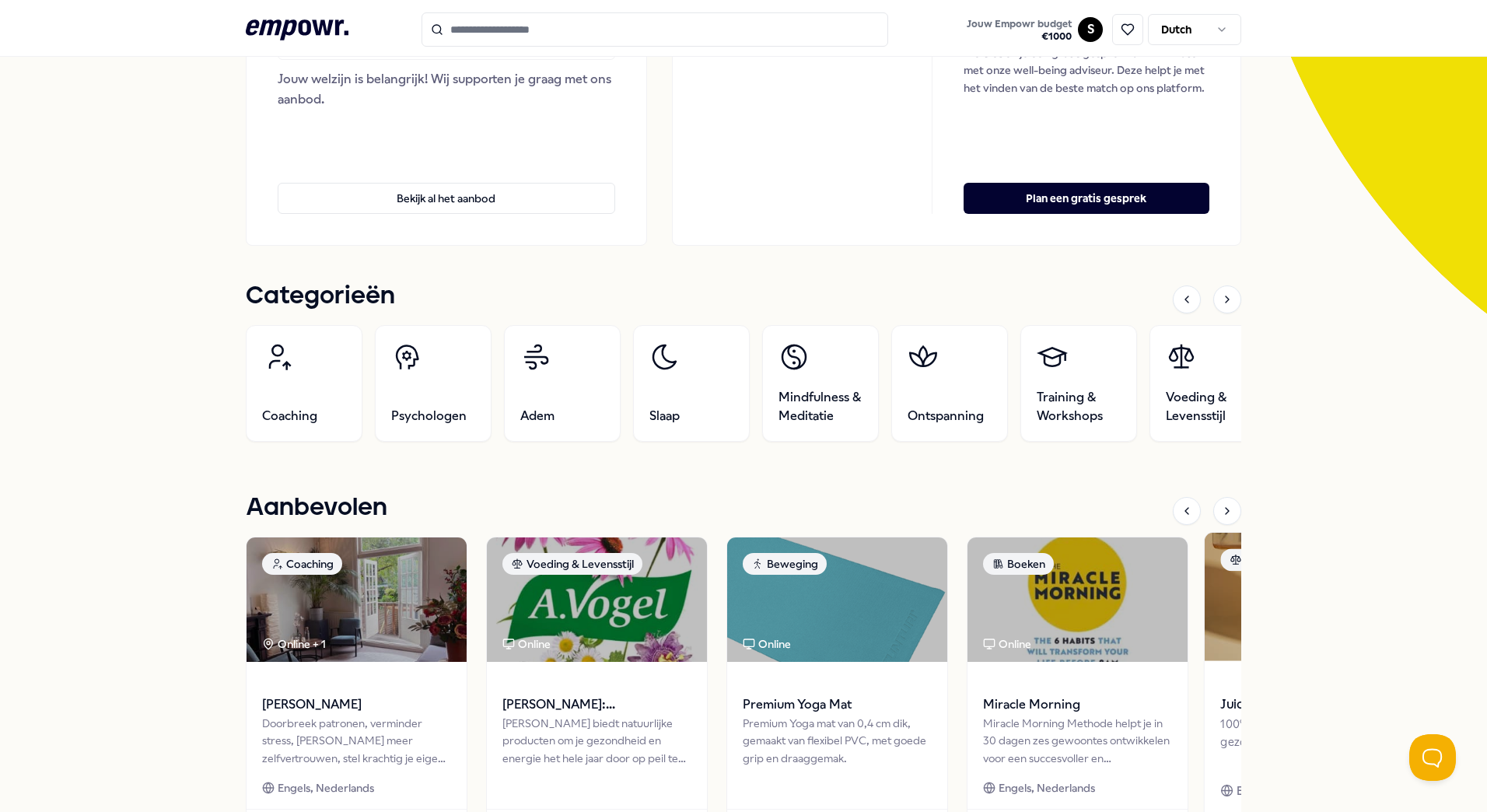
scroll to position [429, 0]
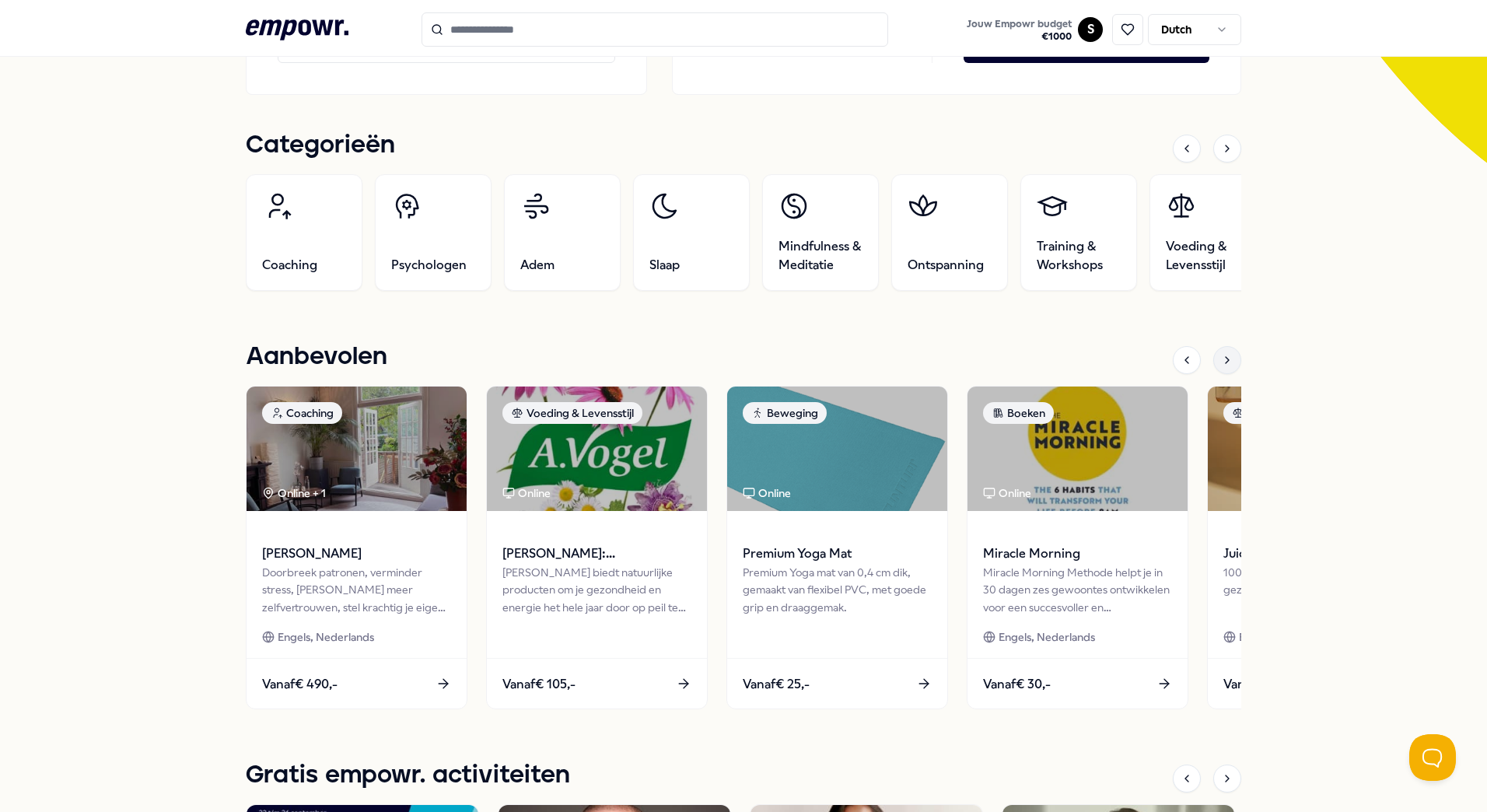
click at [1224, 366] on icon at bounding box center [1227, 360] width 12 height 12
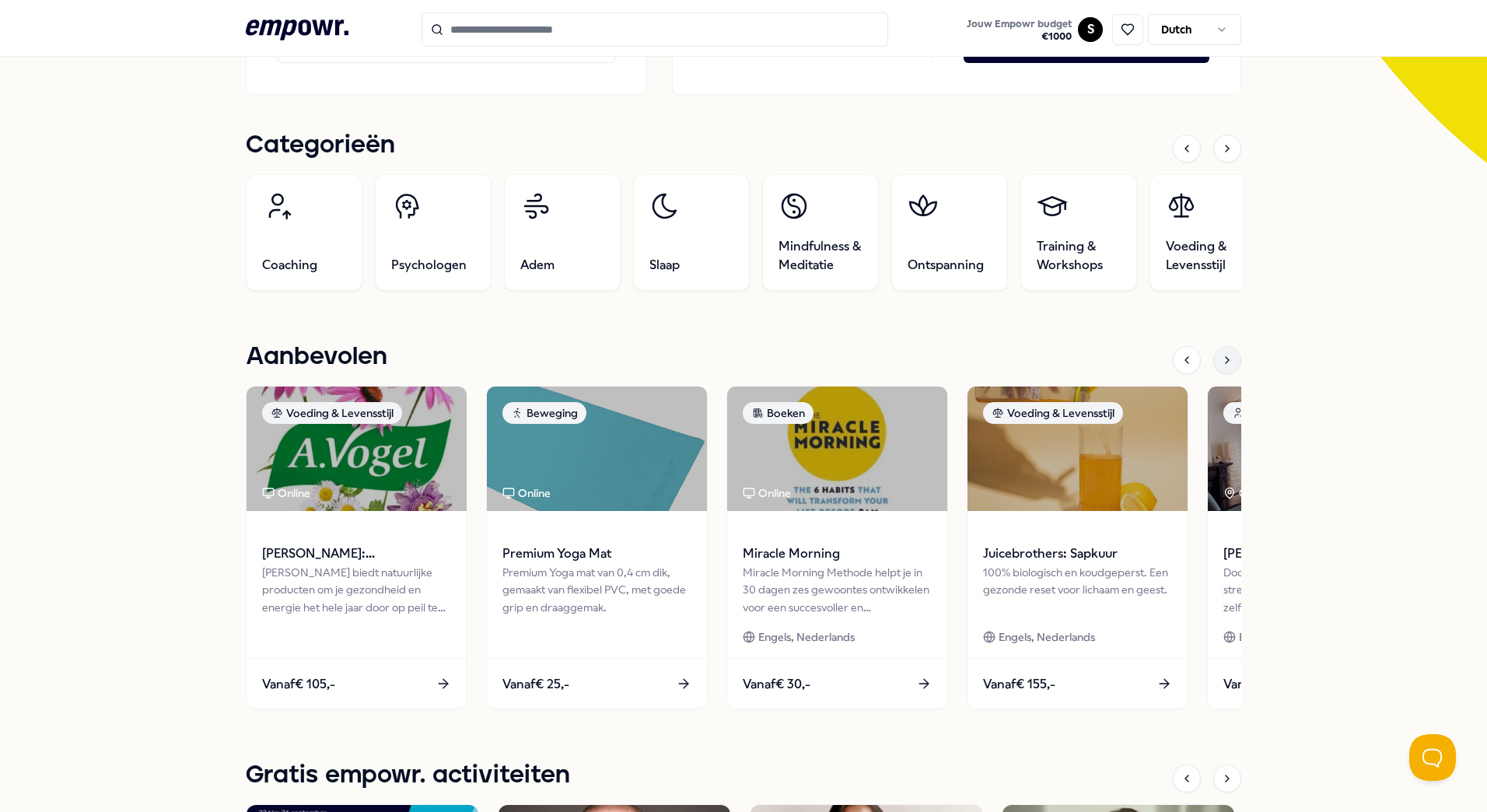
click at [1224, 366] on icon at bounding box center [1227, 360] width 12 height 12
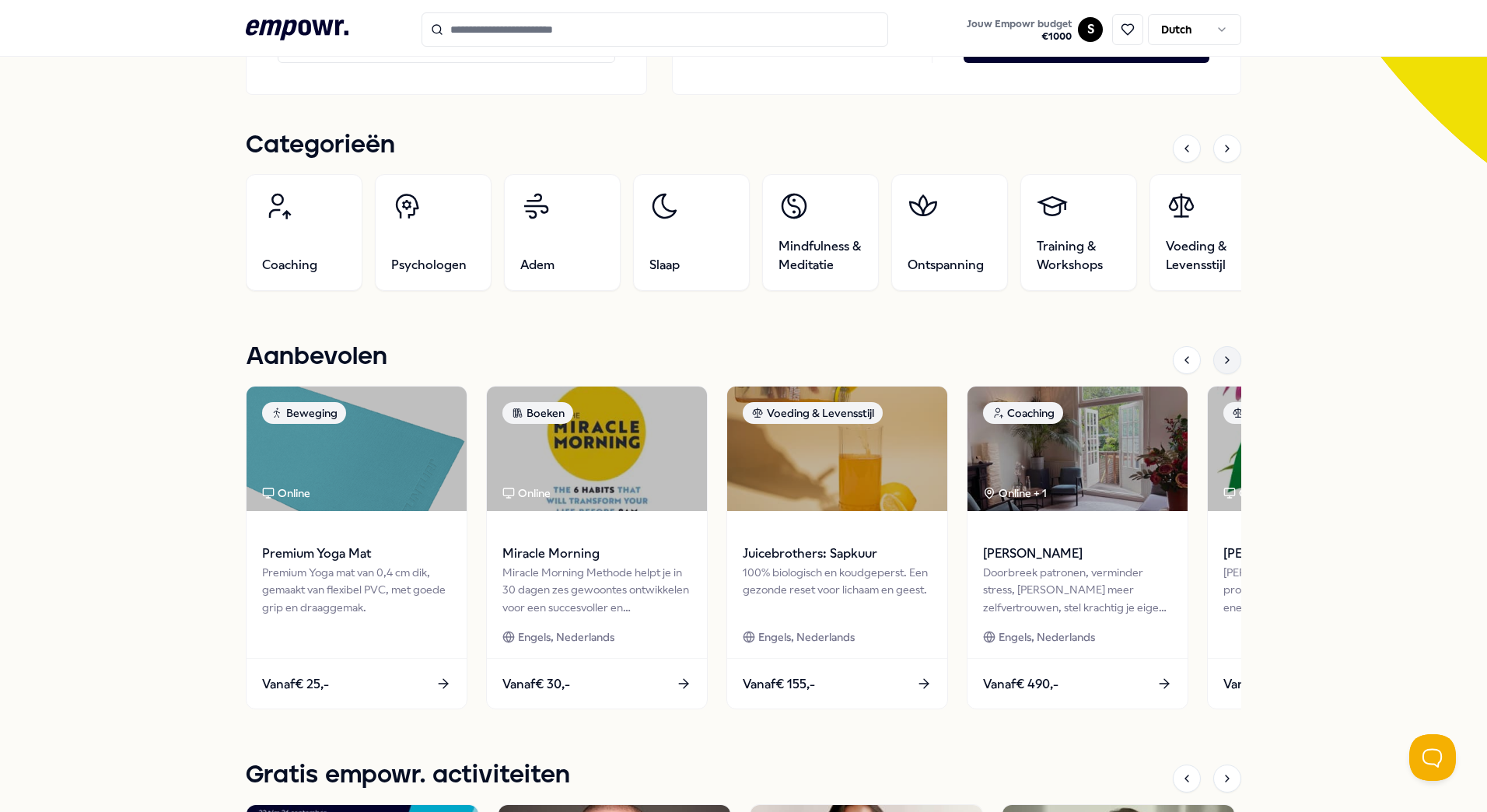
click at [1224, 366] on icon at bounding box center [1227, 360] width 12 height 12
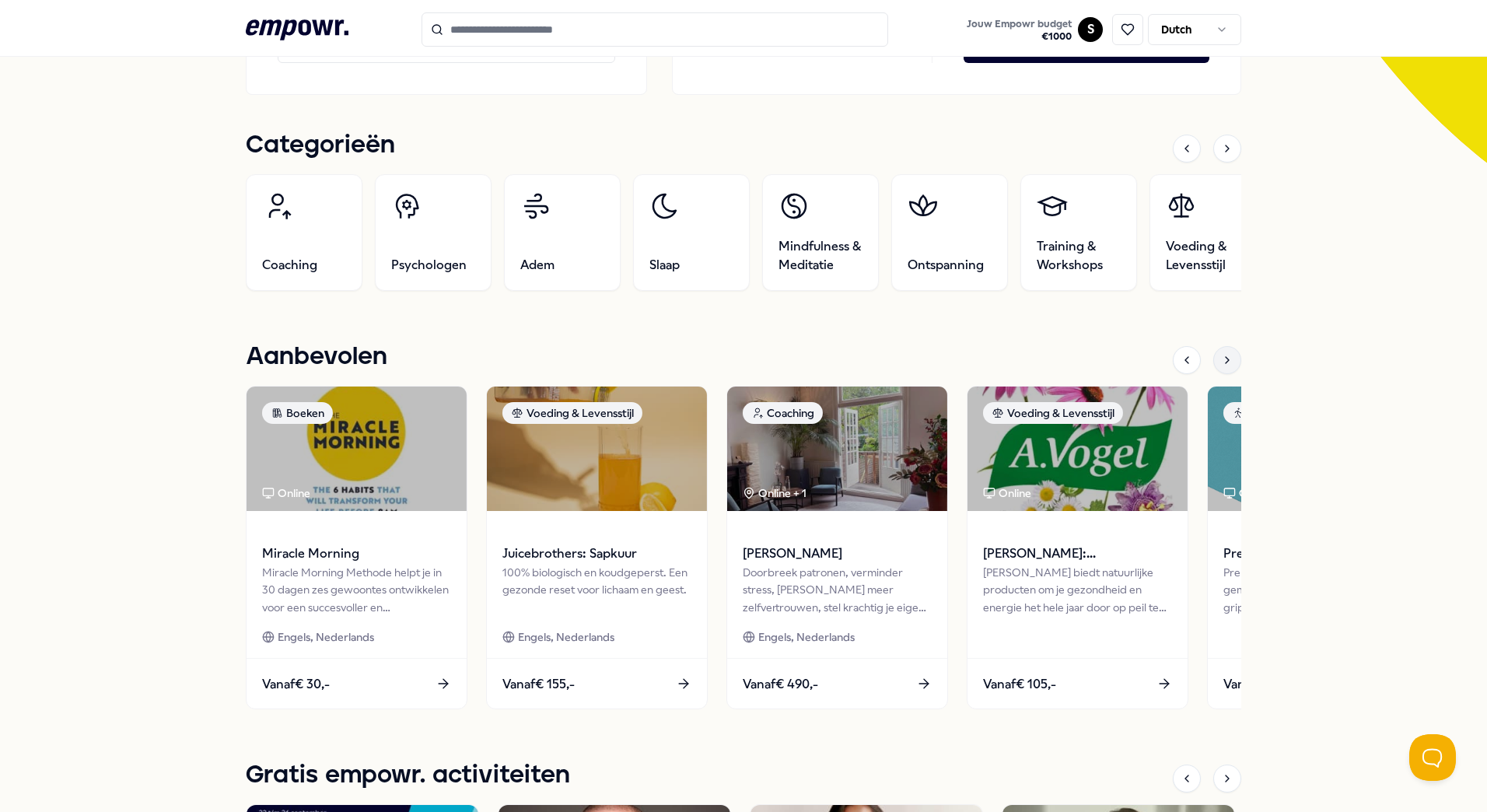
click at [1224, 366] on icon at bounding box center [1227, 360] width 12 height 12
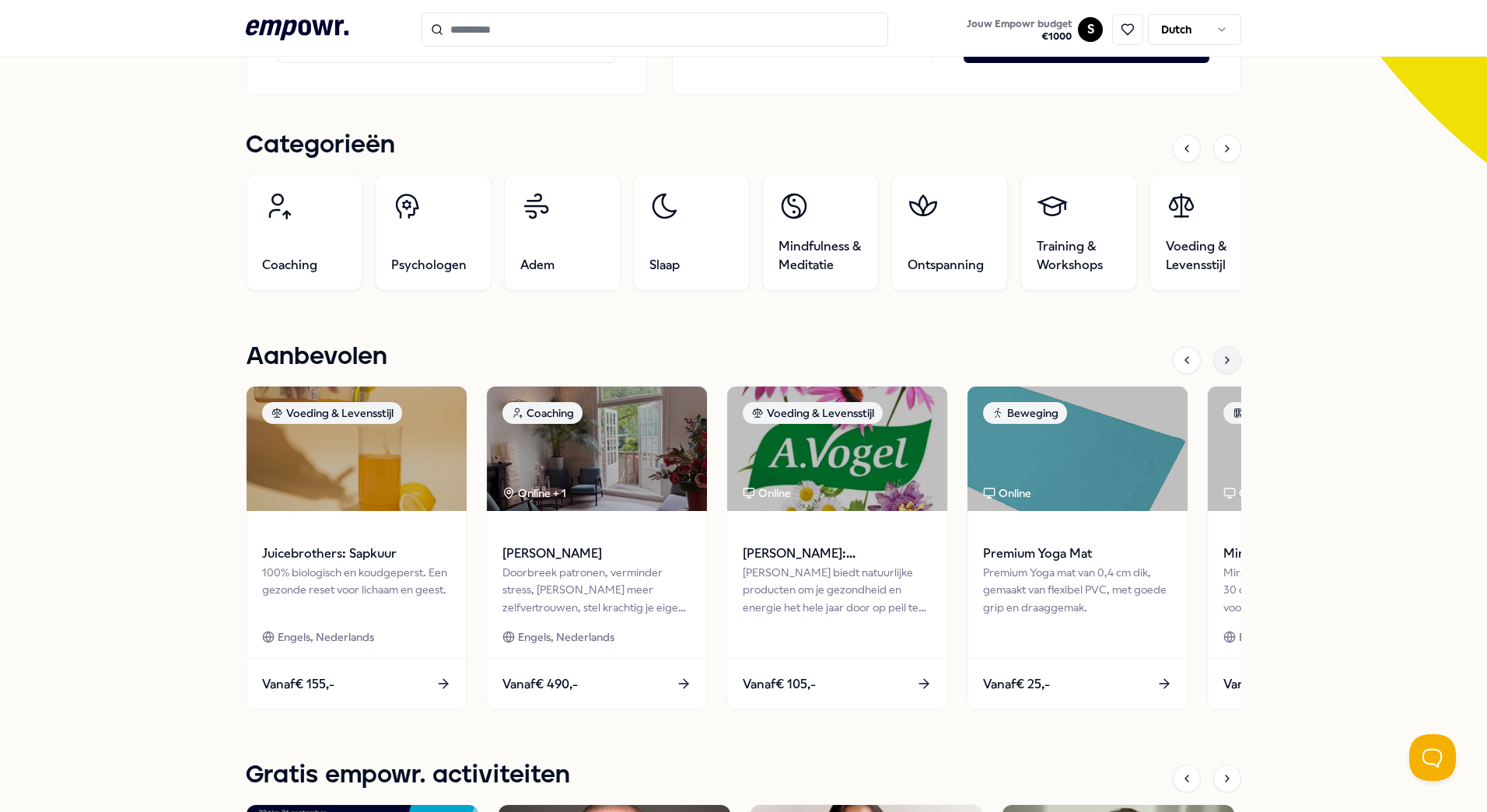
click at [1224, 366] on icon at bounding box center [1227, 360] width 12 height 12
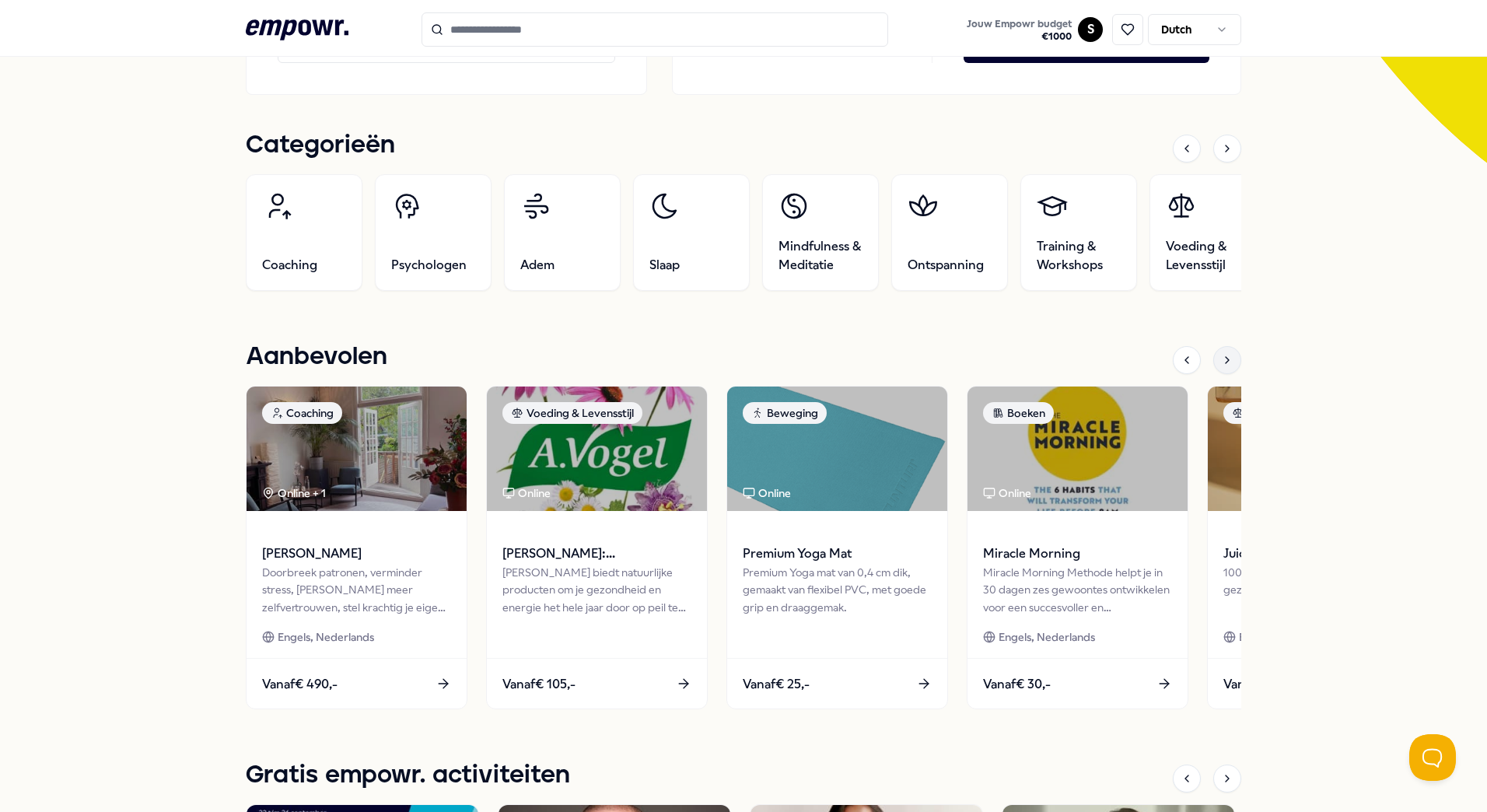
click at [1224, 366] on icon at bounding box center [1227, 360] width 12 height 12
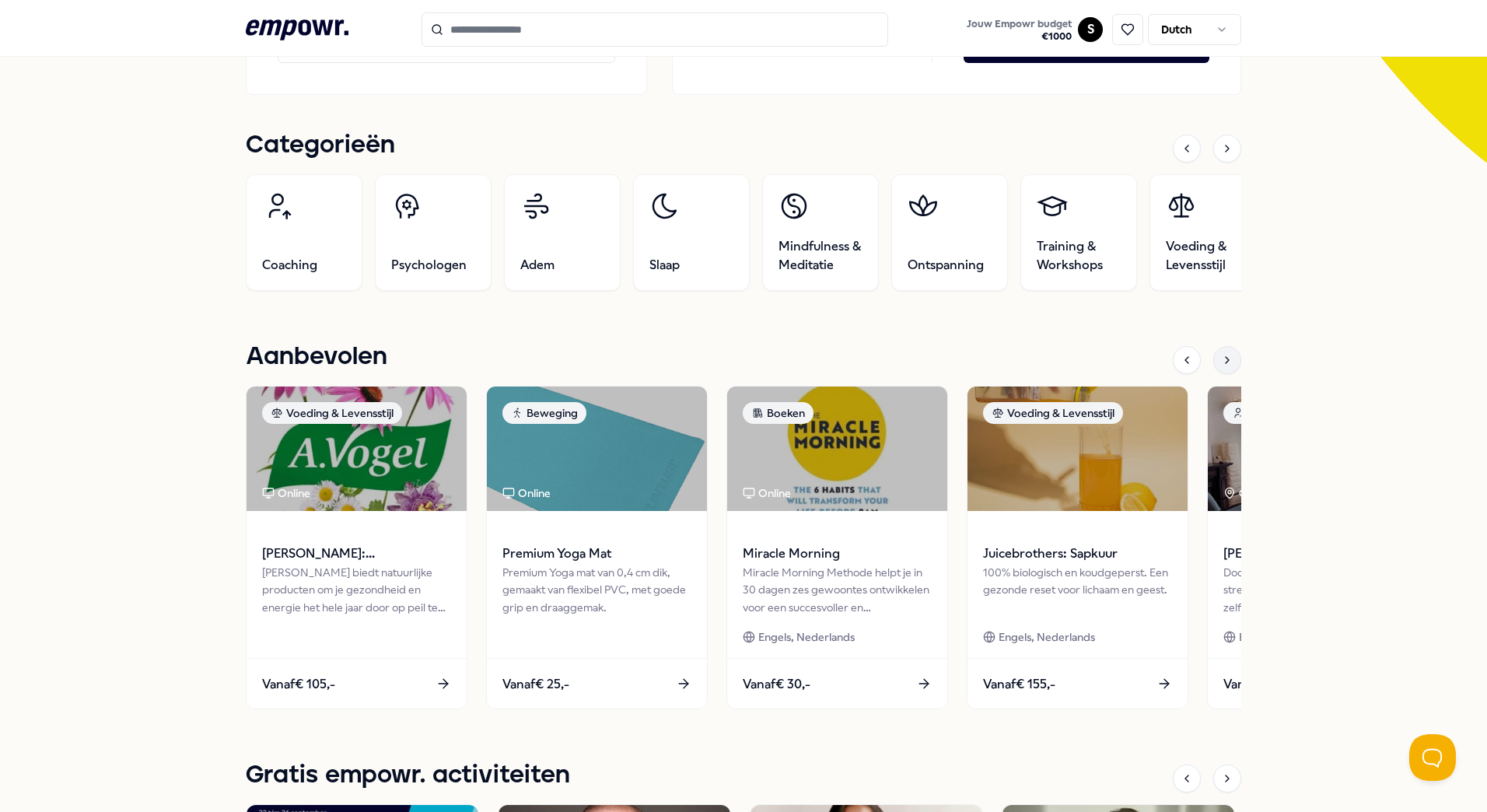
click at [1224, 366] on icon at bounding box center [1227, 360] width 12 height 12
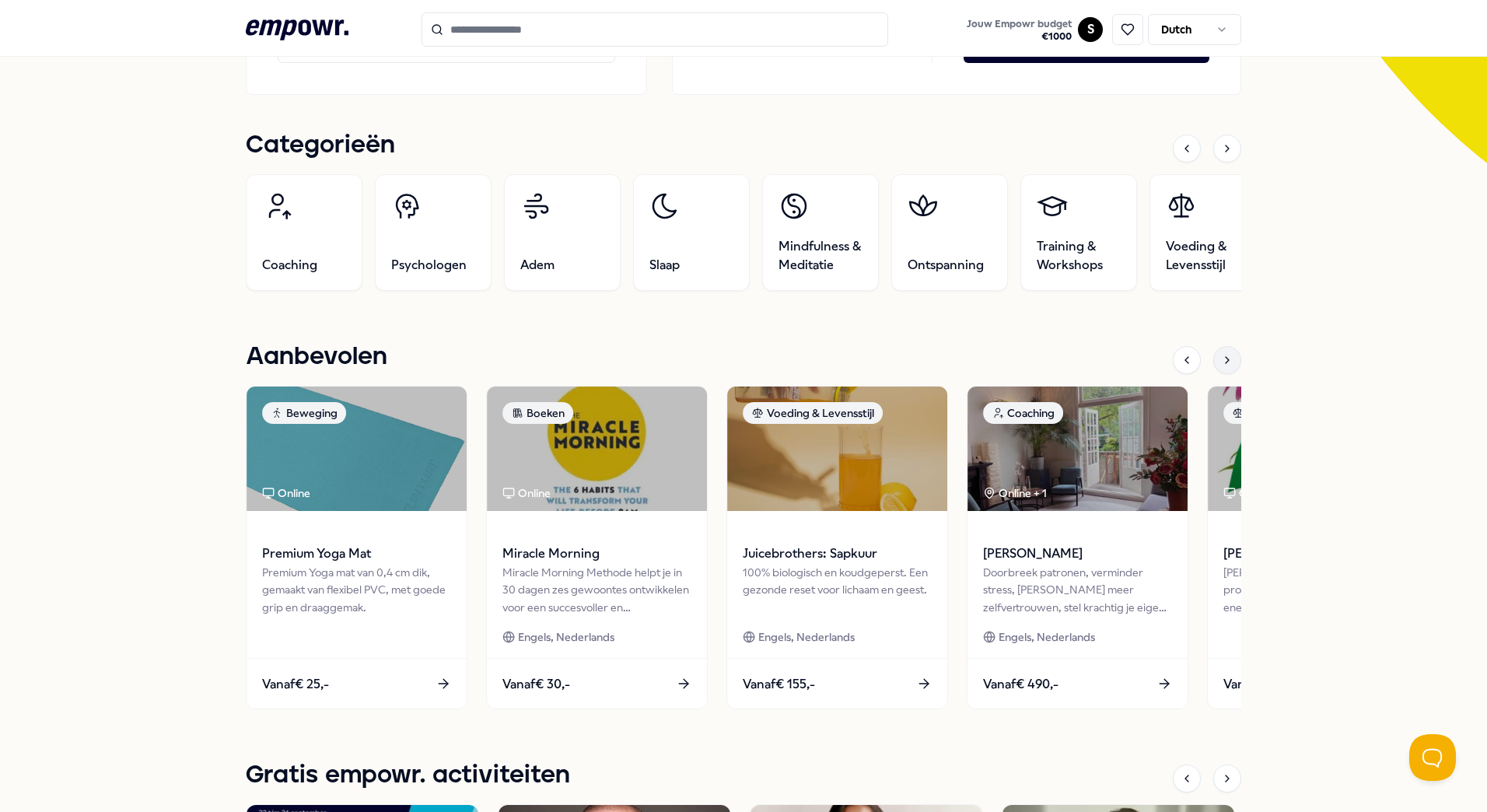
click at [1224, 366] on icon at bounding box center [1227, 360] width 12 height 12
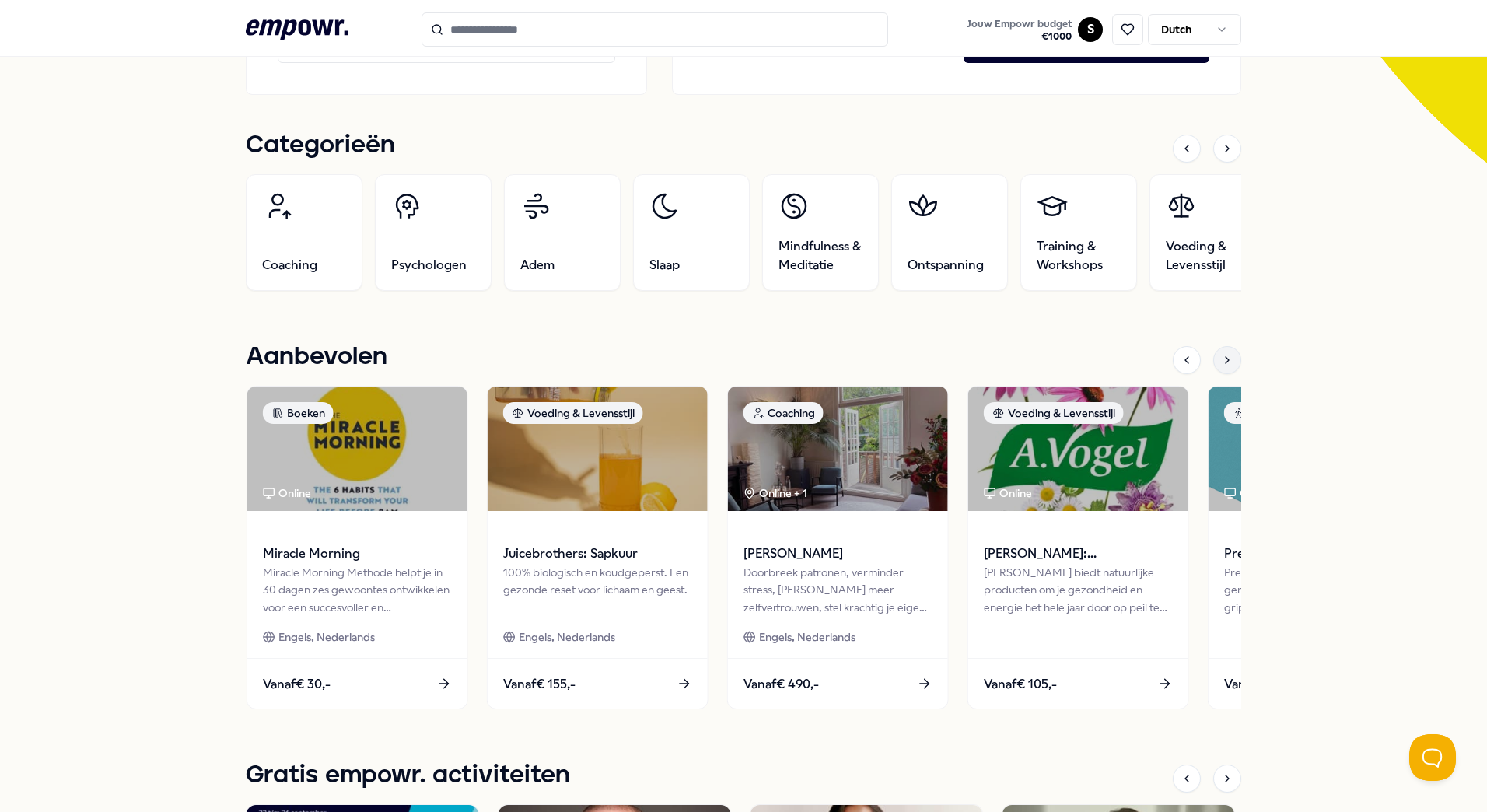
click at [1224, 366] on icon at bounding box center [1227, 360] width 12 height 12
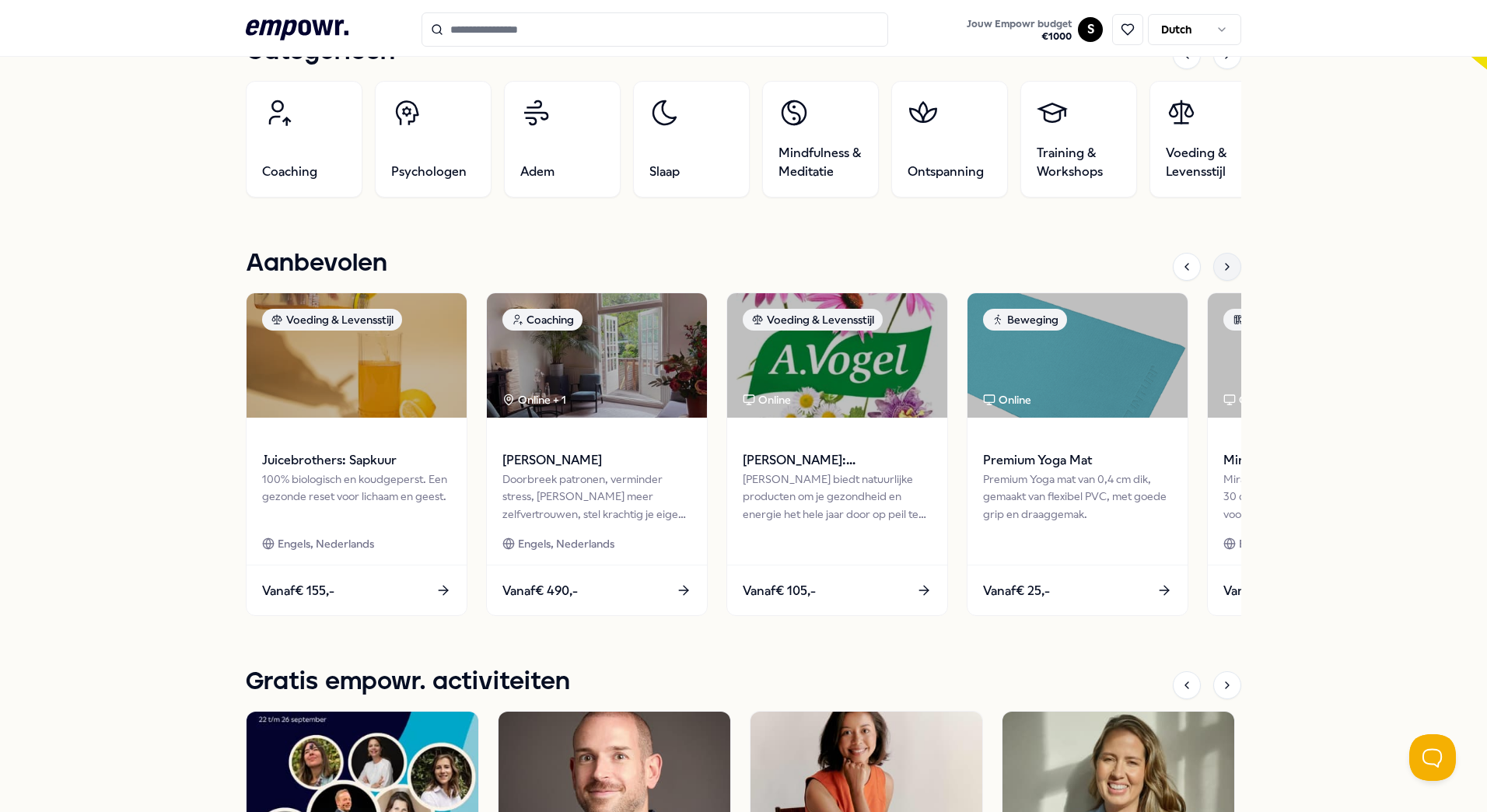
scroll to position [0, 0]
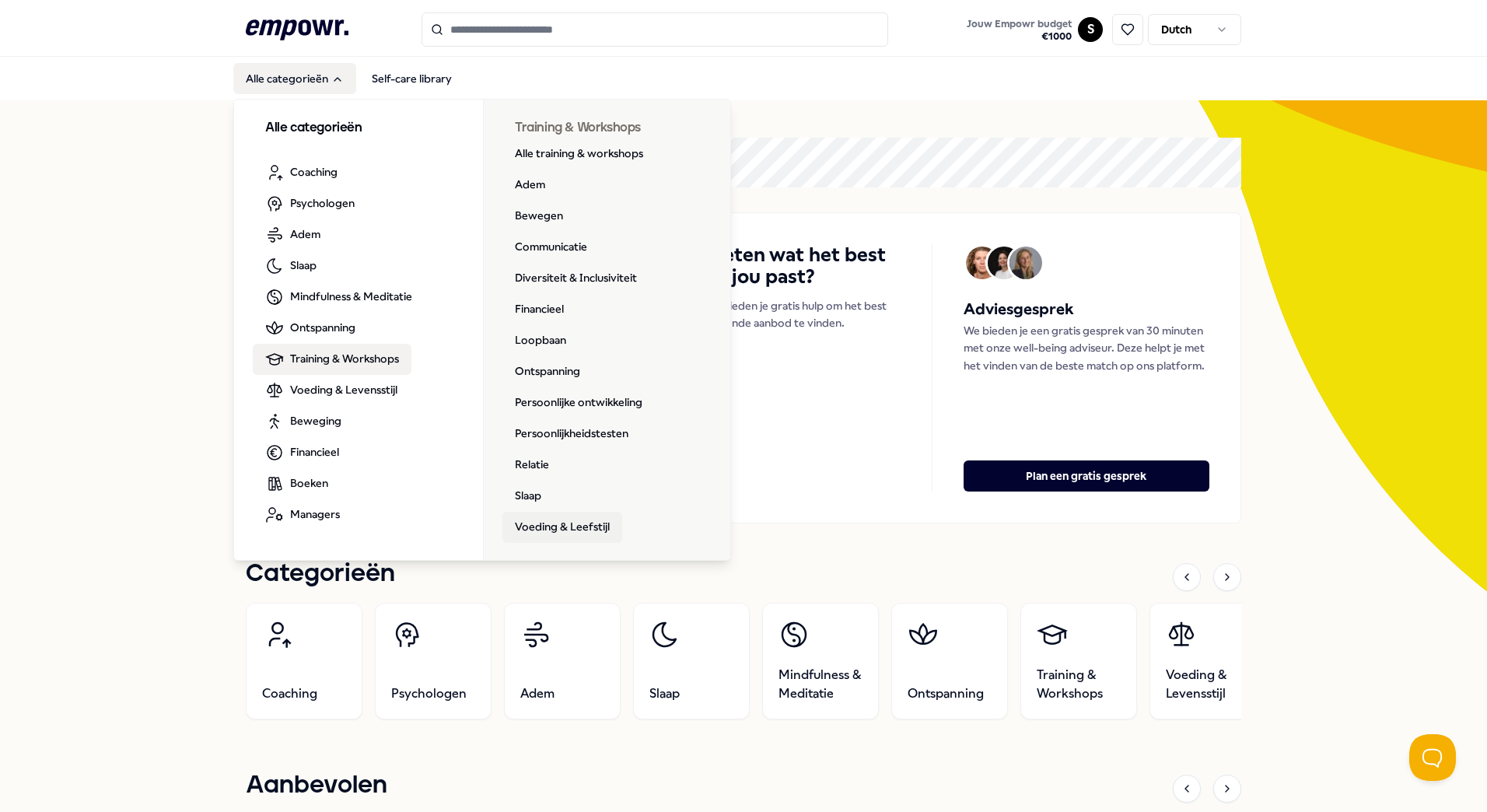
click at [562, 536] on link "Voeding & Leefstijl" at bounding box center [561, 527] width 120 height 31
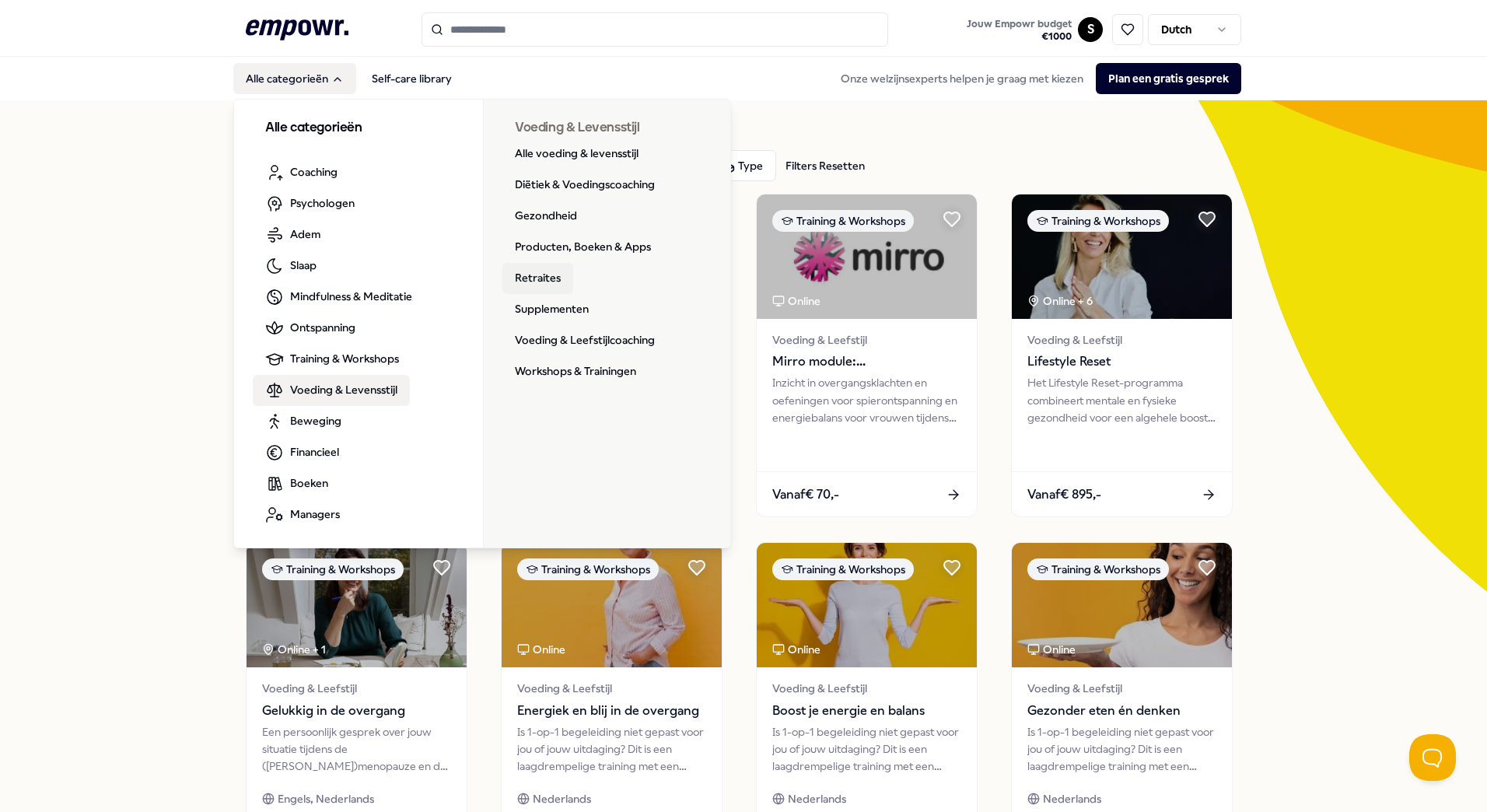
click at [552, 279] on link "Retraites" at bounding box center [537, 279] width 71 height 31
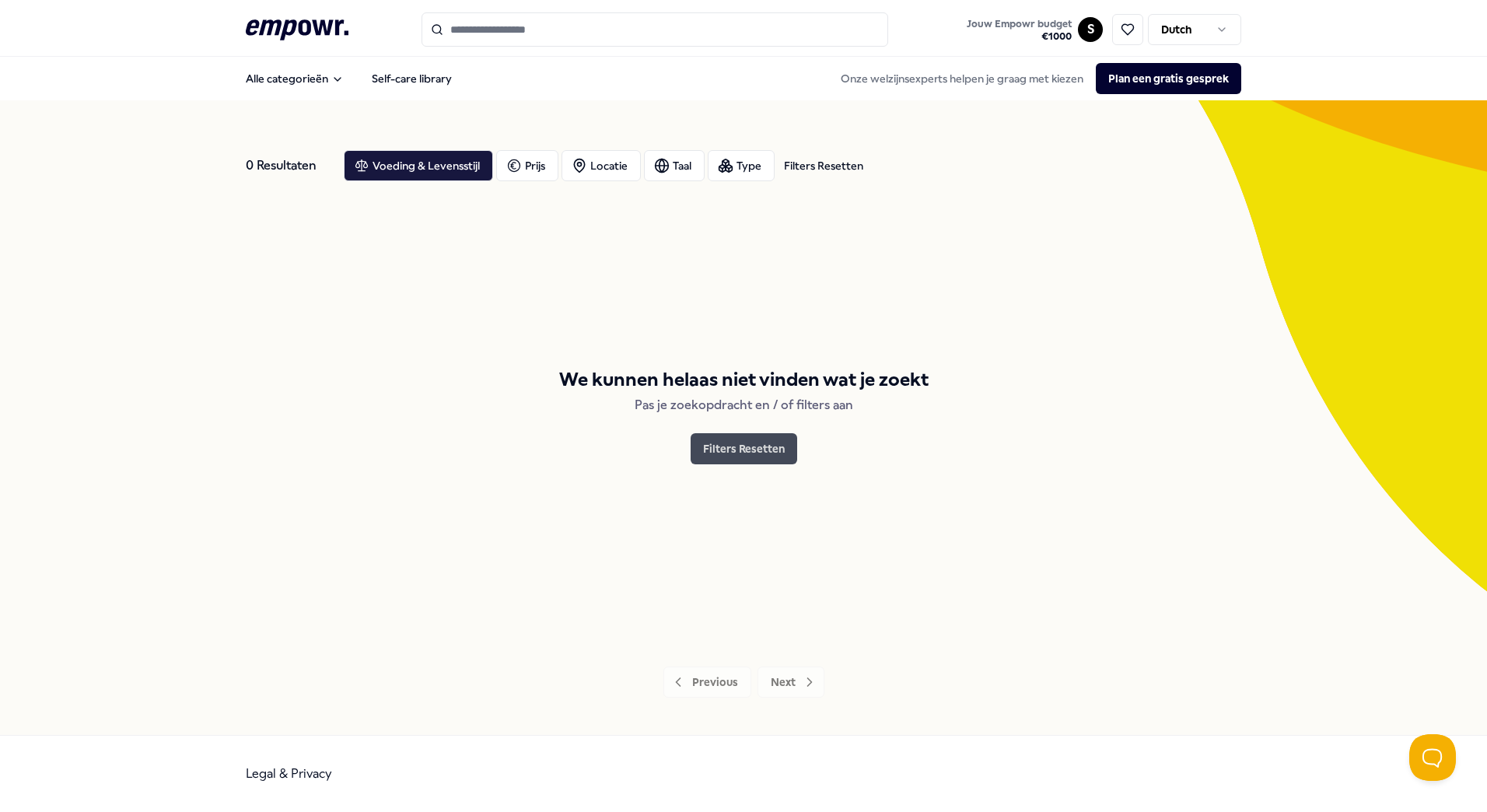
click at [738, 438] on button "Filters Resetten" at bounding box center [744, 449] width 107 height 31
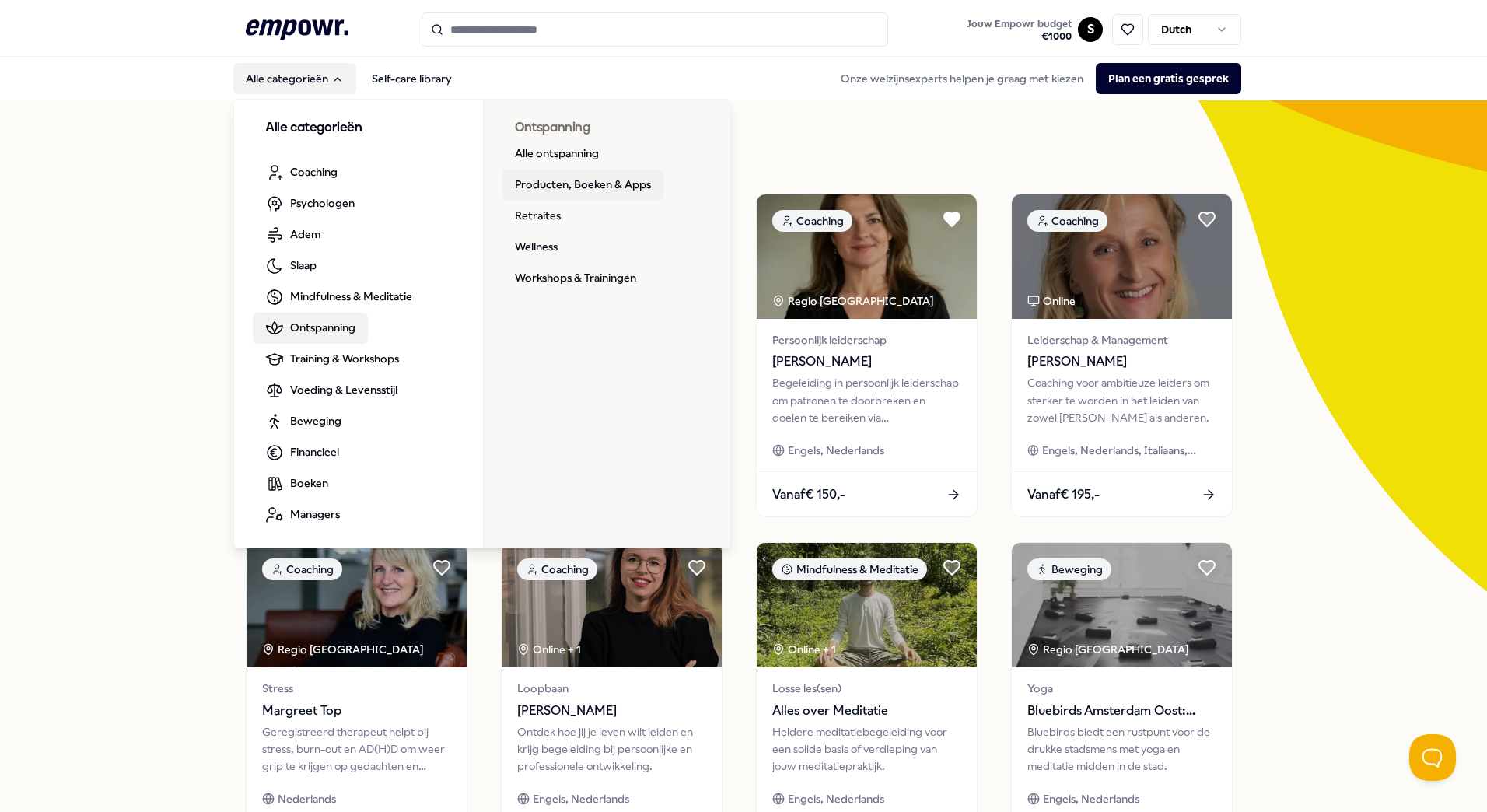
click at [536, 180] on link "Producten, Boeken & Apps" at bounding box center [582, 185] width 161 height 31
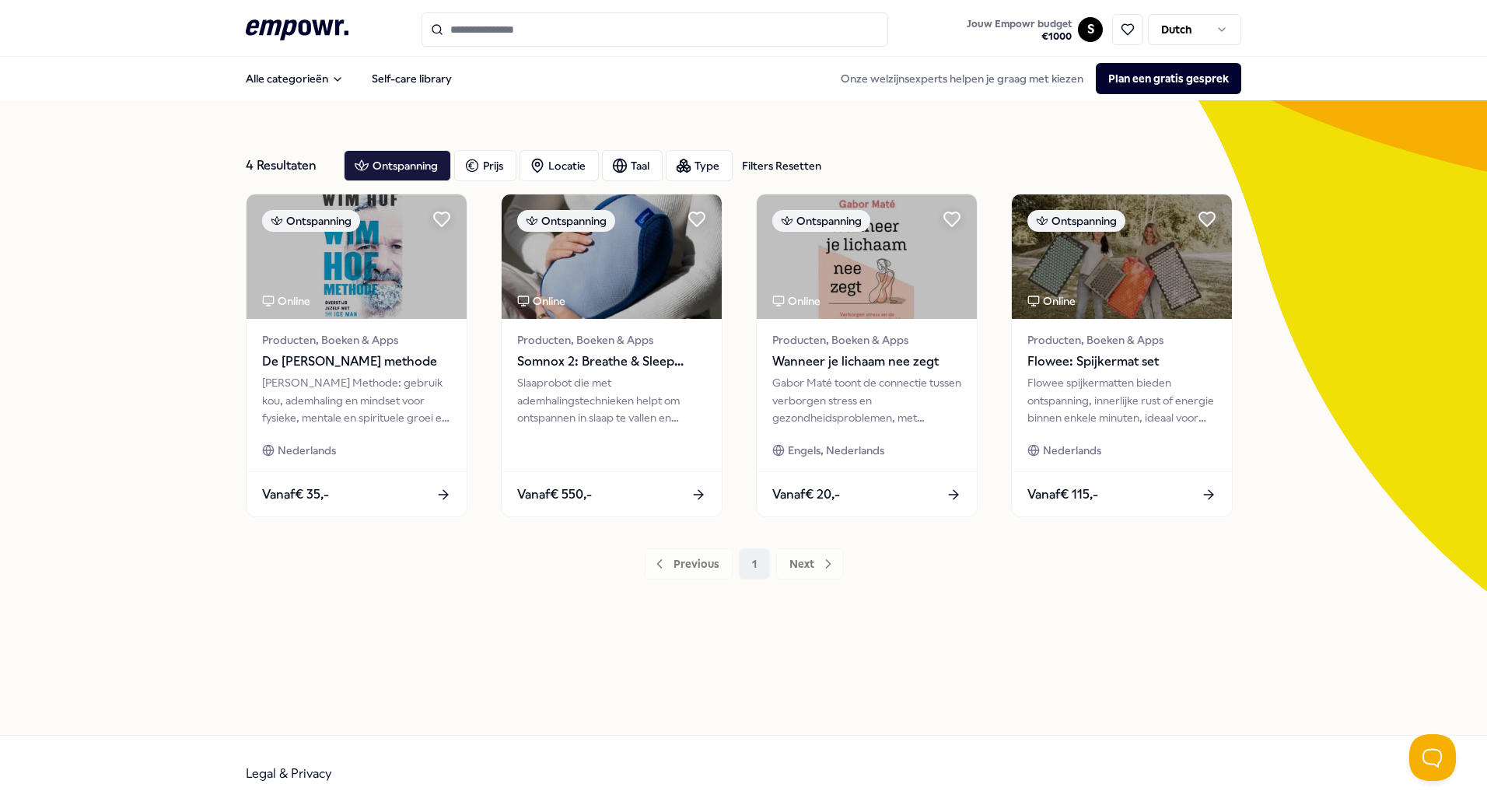
click at [538, 29] on input "Search for products, categories or subcategories" at bounding box center [655, 29] width 466 height 34
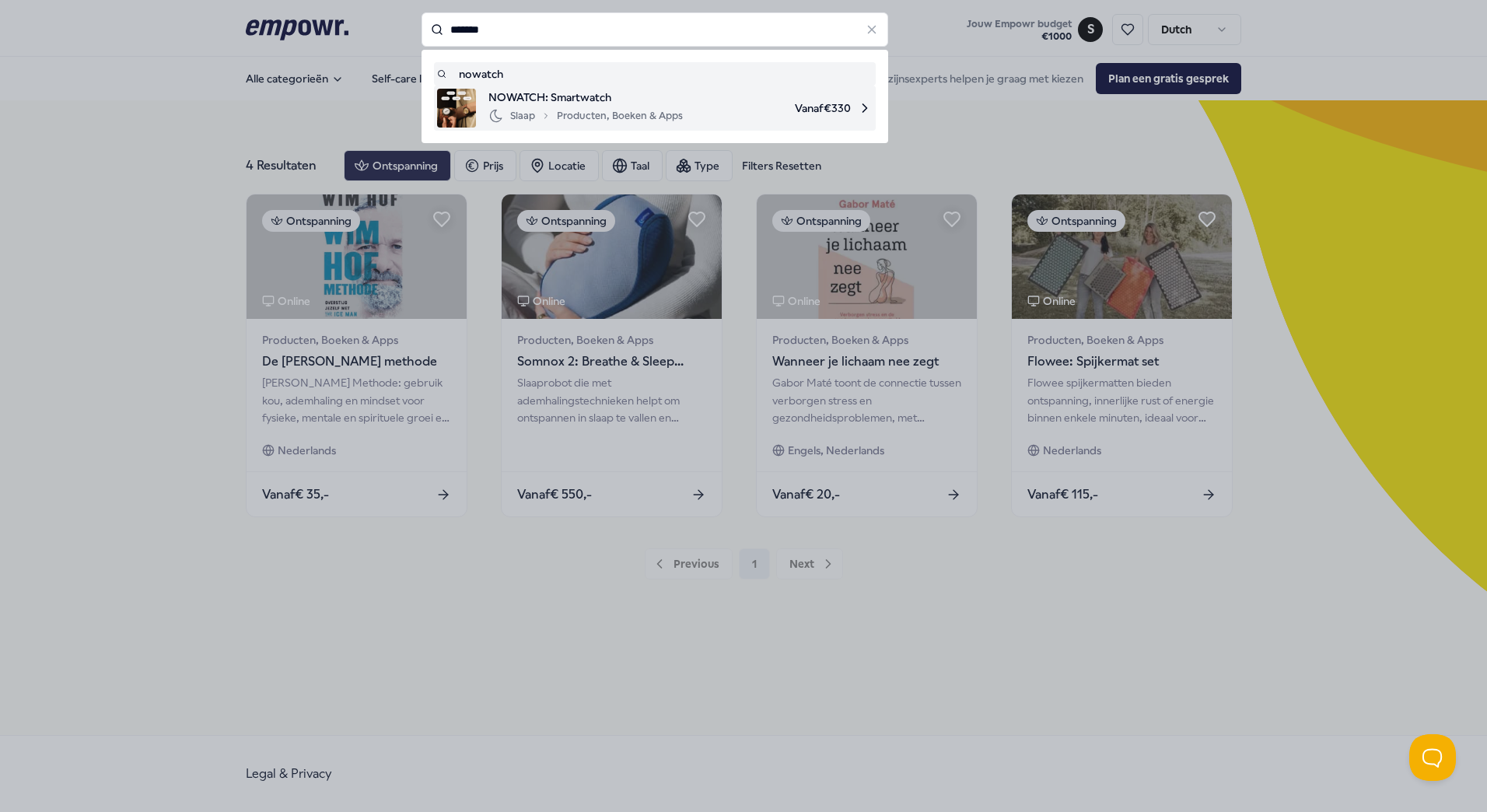
click at [593, 96] on span "NOWATCH: Smartwatch" at bounding box center [585, 98] width 195 height 17
type input "*******"
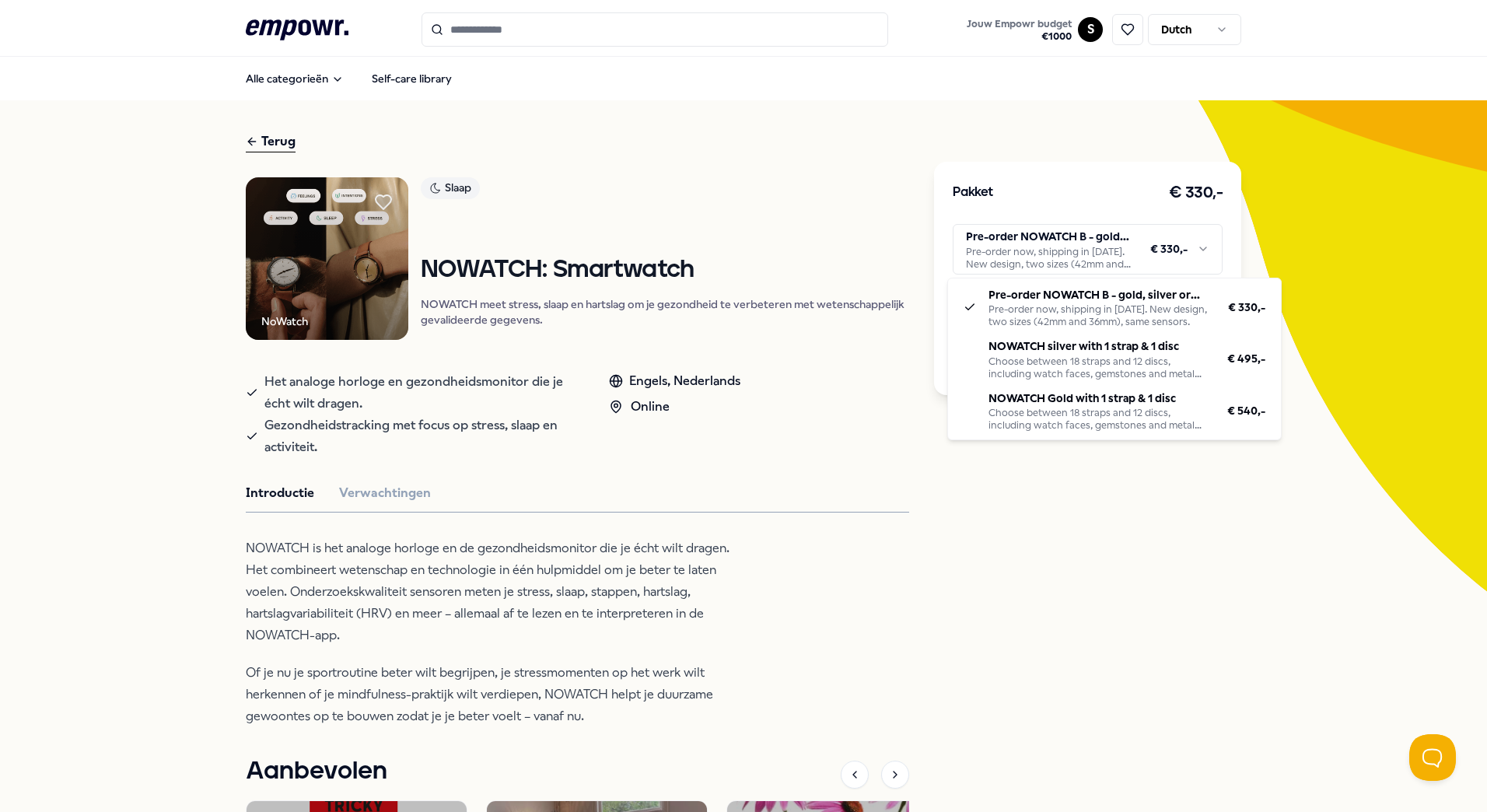
click at [1042, 236] on html ".empowr-logo_svg__cls-1{fill:#03032f} Jouw Empowr budget € 1000 S Dutch Alle ca…" at bounding box center [743, 406] width 1487 height 812
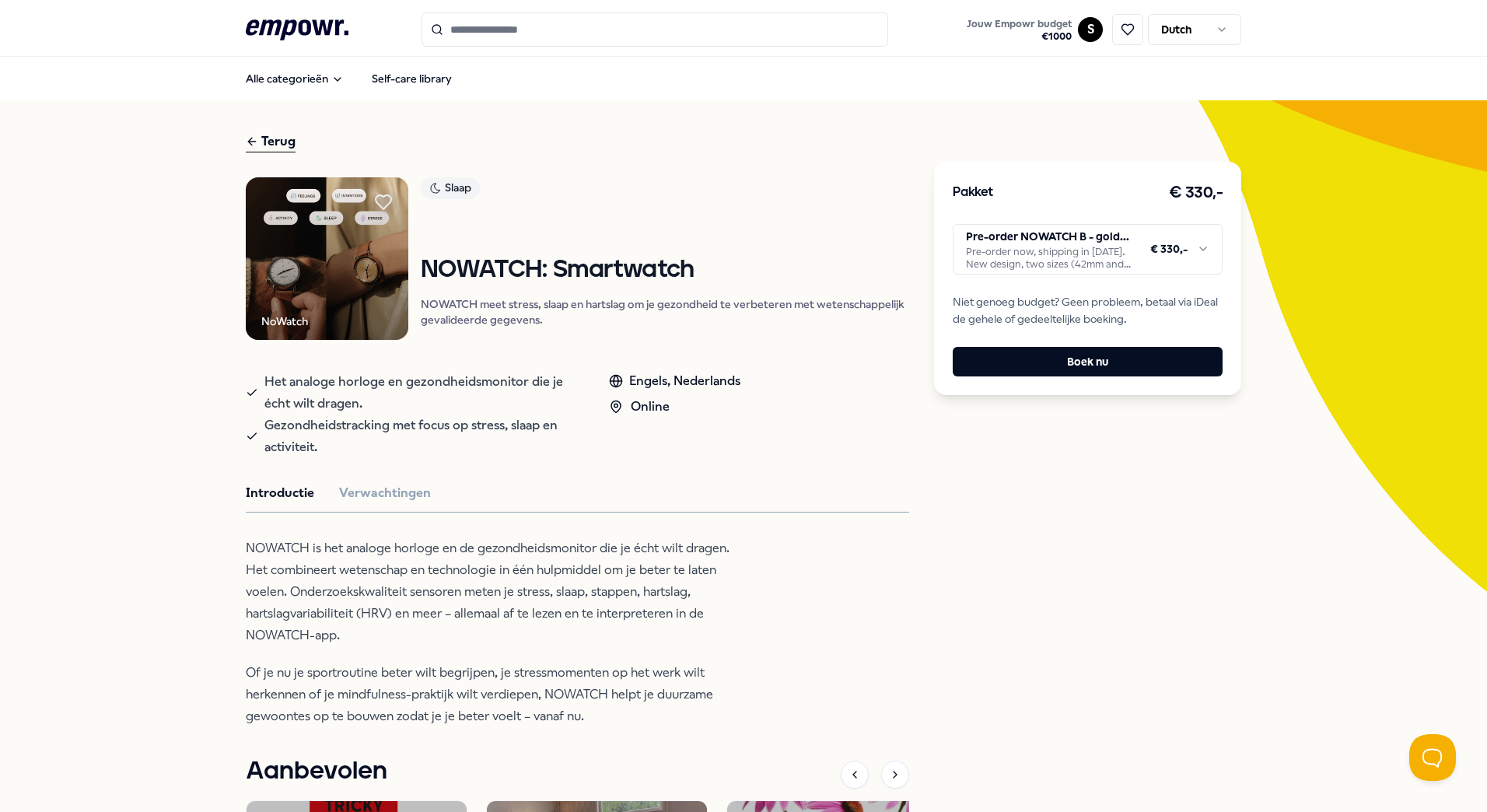
click at [528, 409] on html ".empowr-logo_svg__cls-1{fill:#03032f} Jouw Empowr budget € 1000 S Dutch Alle ca…" at bounding box center [743, 406] width 1487 height 812
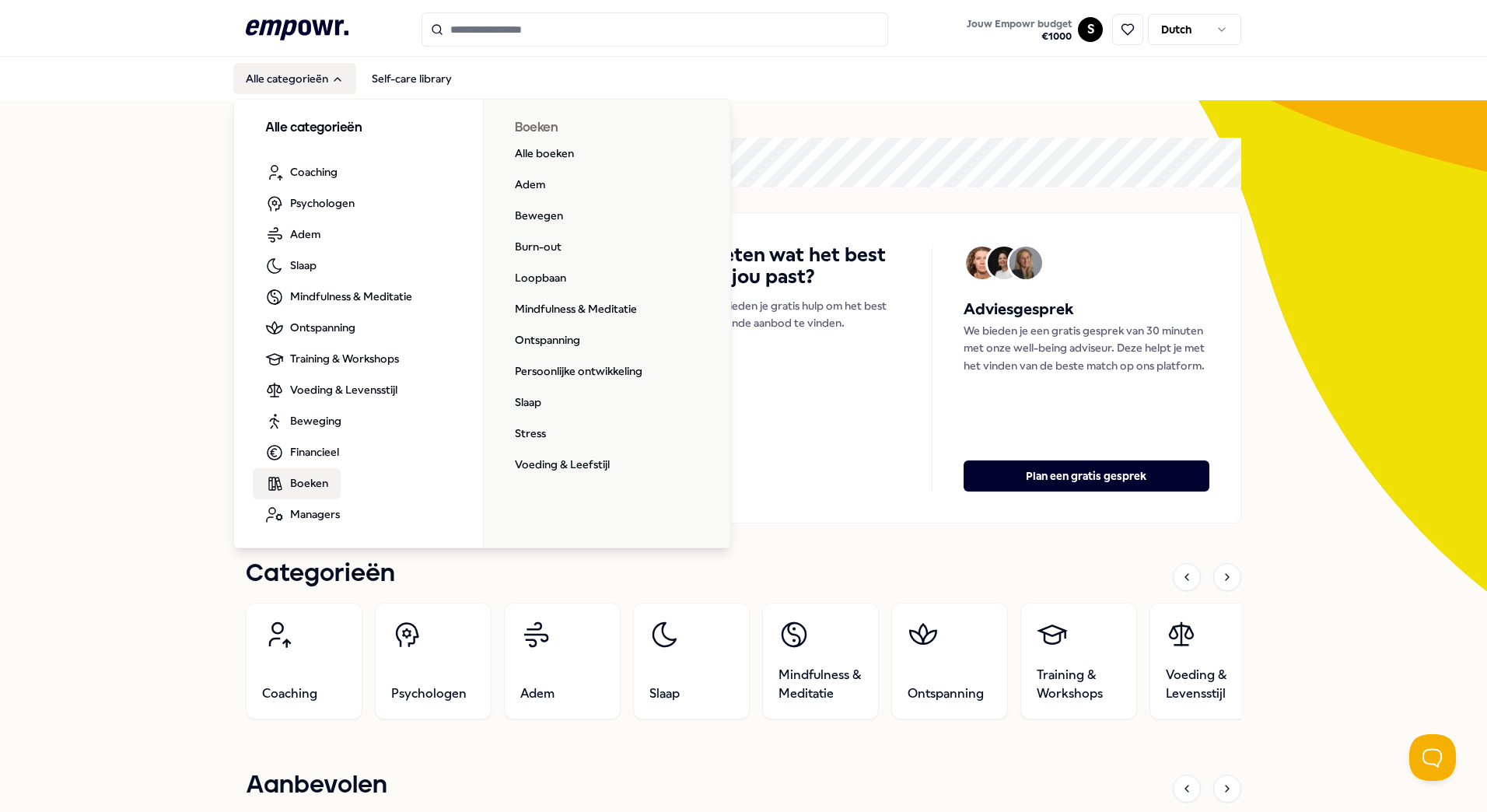
click at [326, 485] on link "Boeken" at bounding box center [296, 484] width 88 height 31
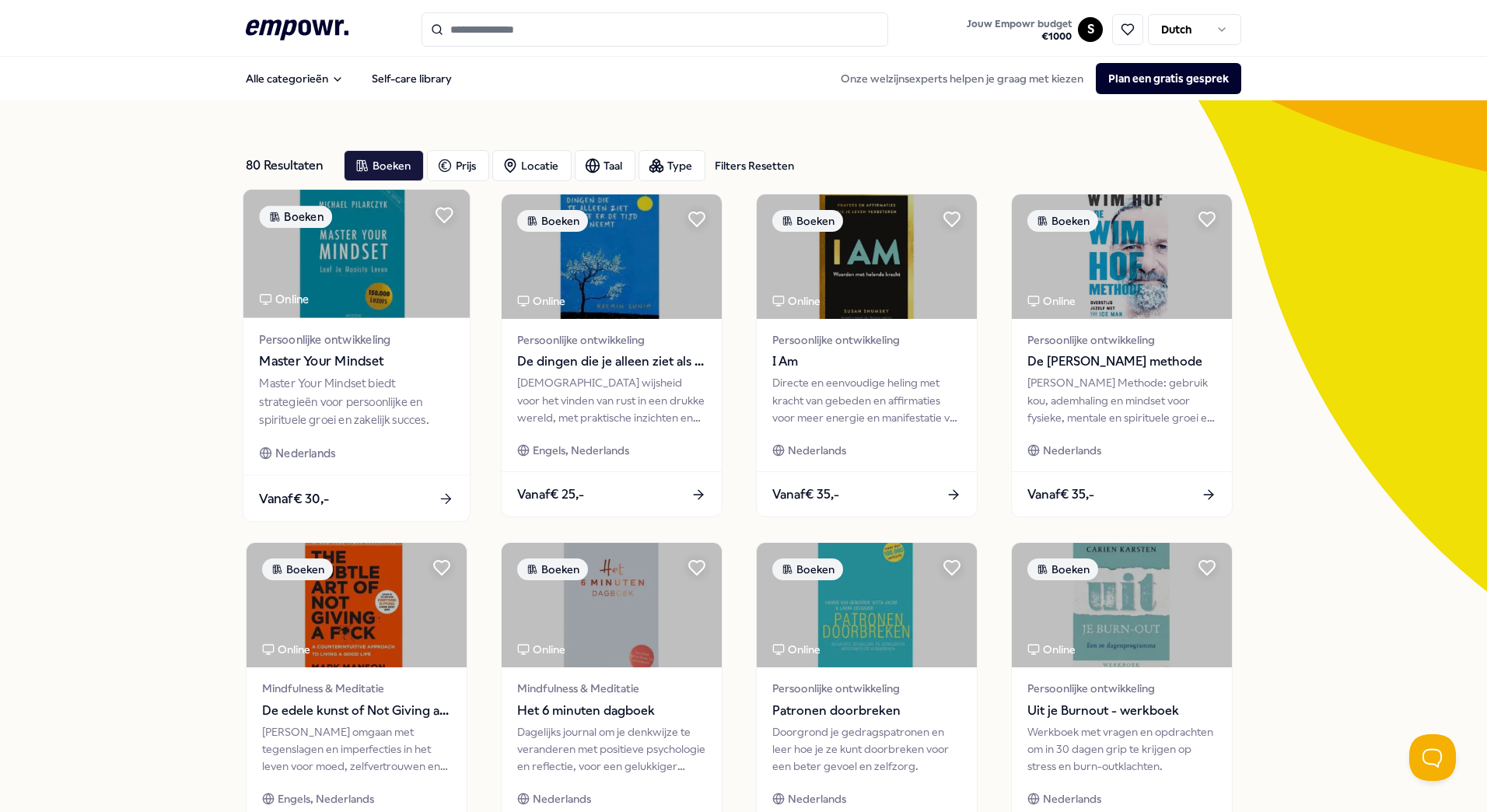
click at [389, 283] on img at bounding box center [356, 253] width 226 height 128
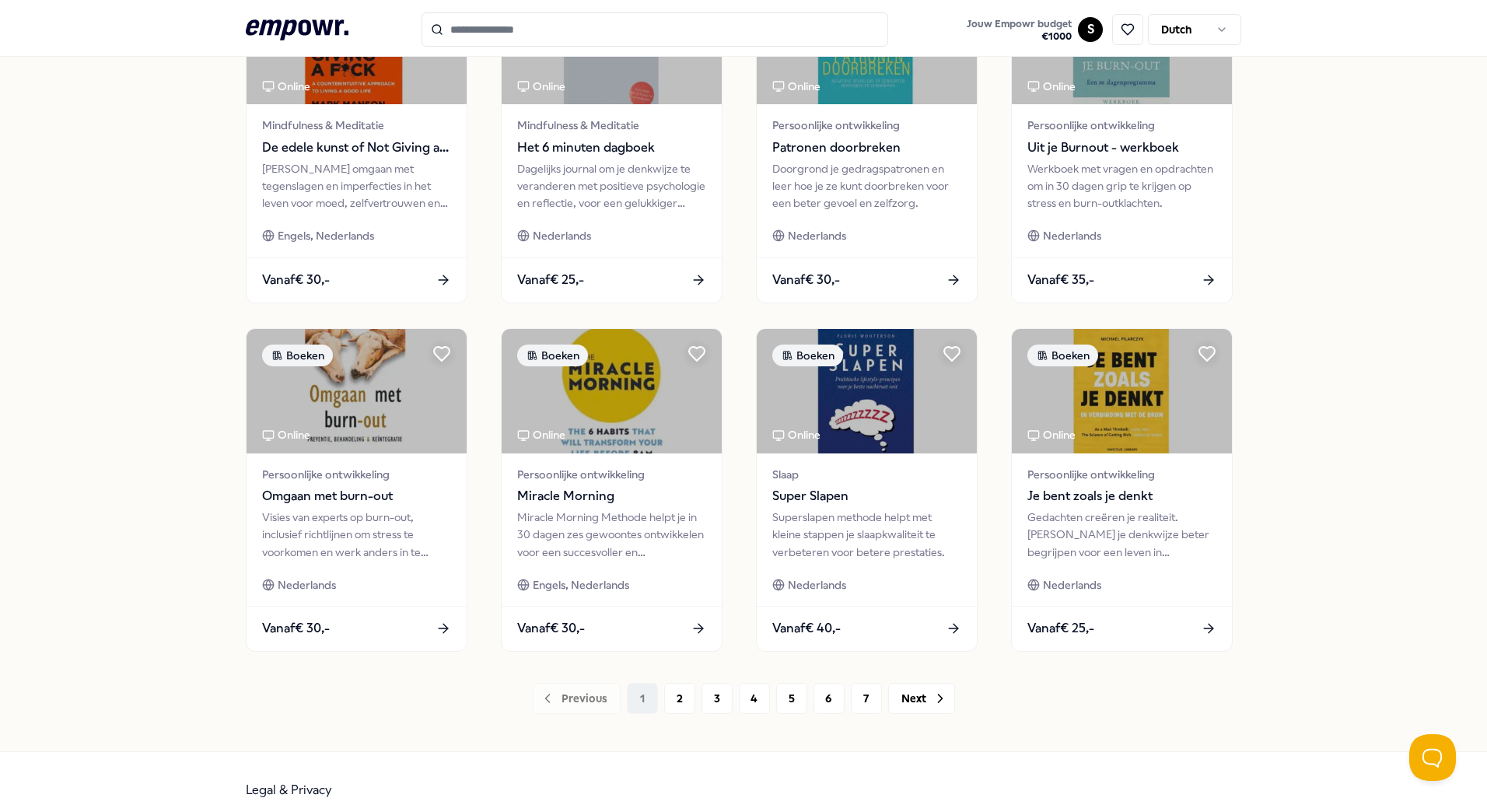
scroll to position [564, 0]
click at [671, 703] on button "2" at bounding box center [680, 698] width 31 height 31
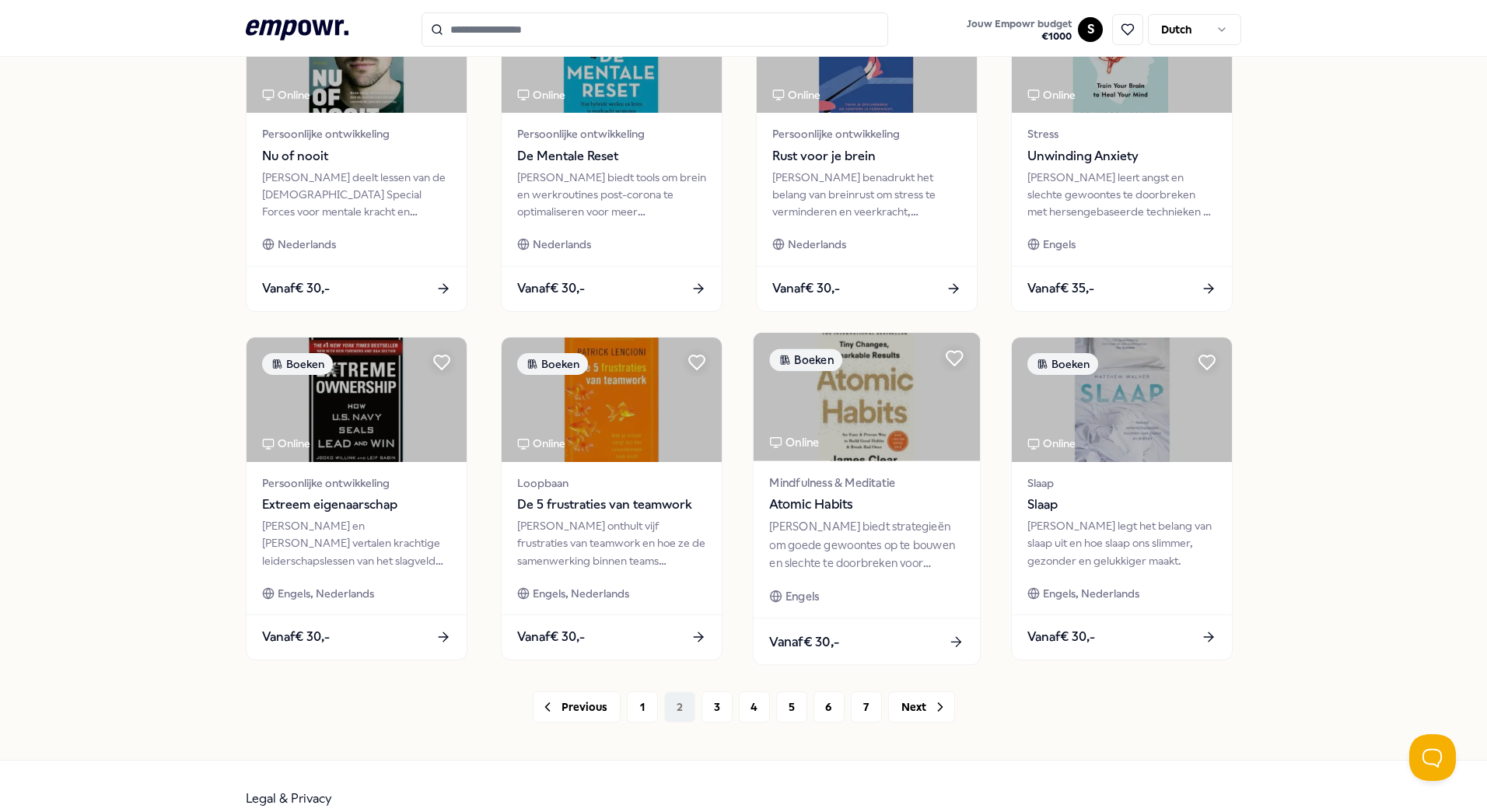
scroll to position [556, 0]
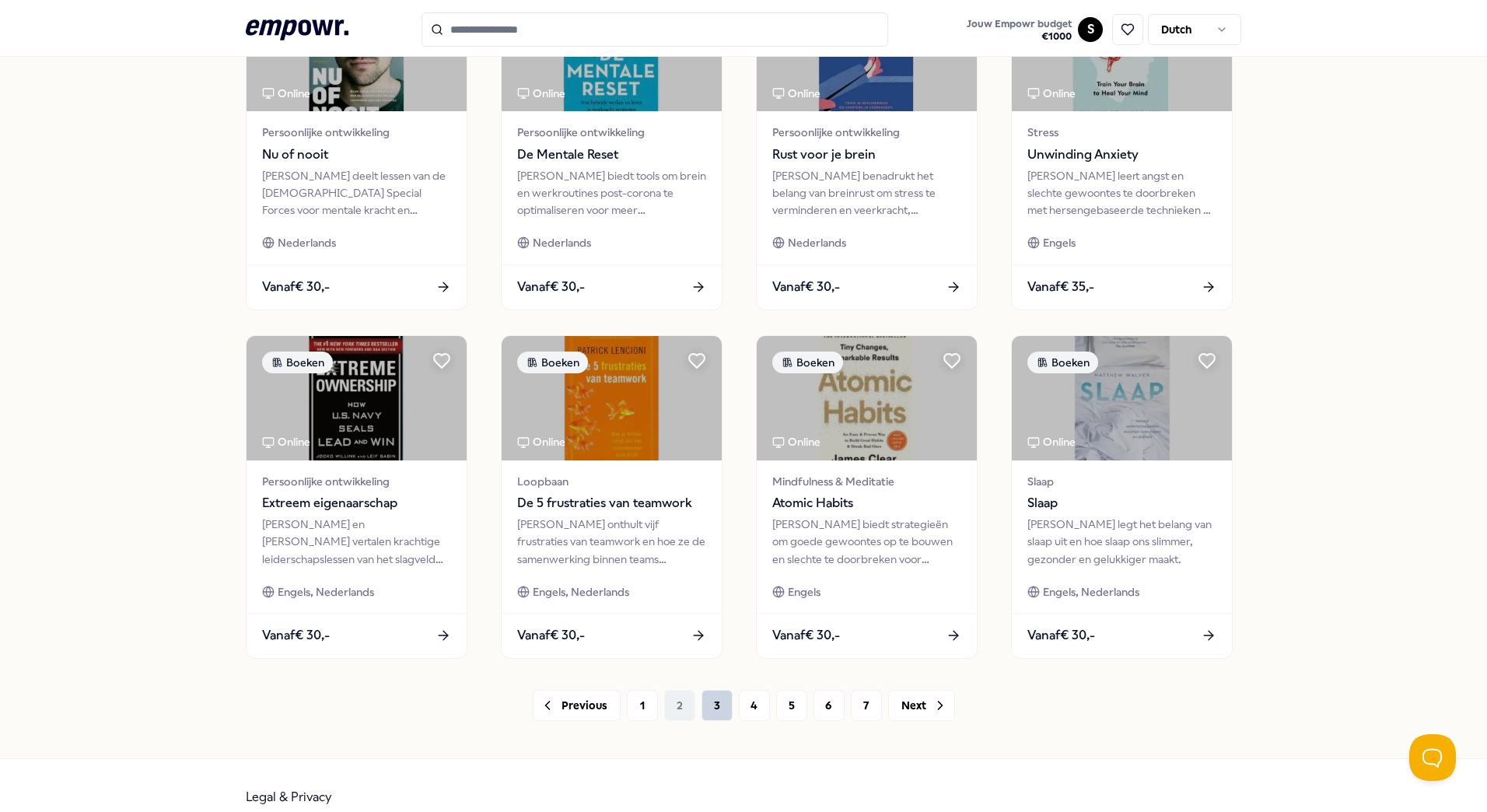
click at [719, 716] on button "3" at bounding box center [717, 705] width 31 height 31
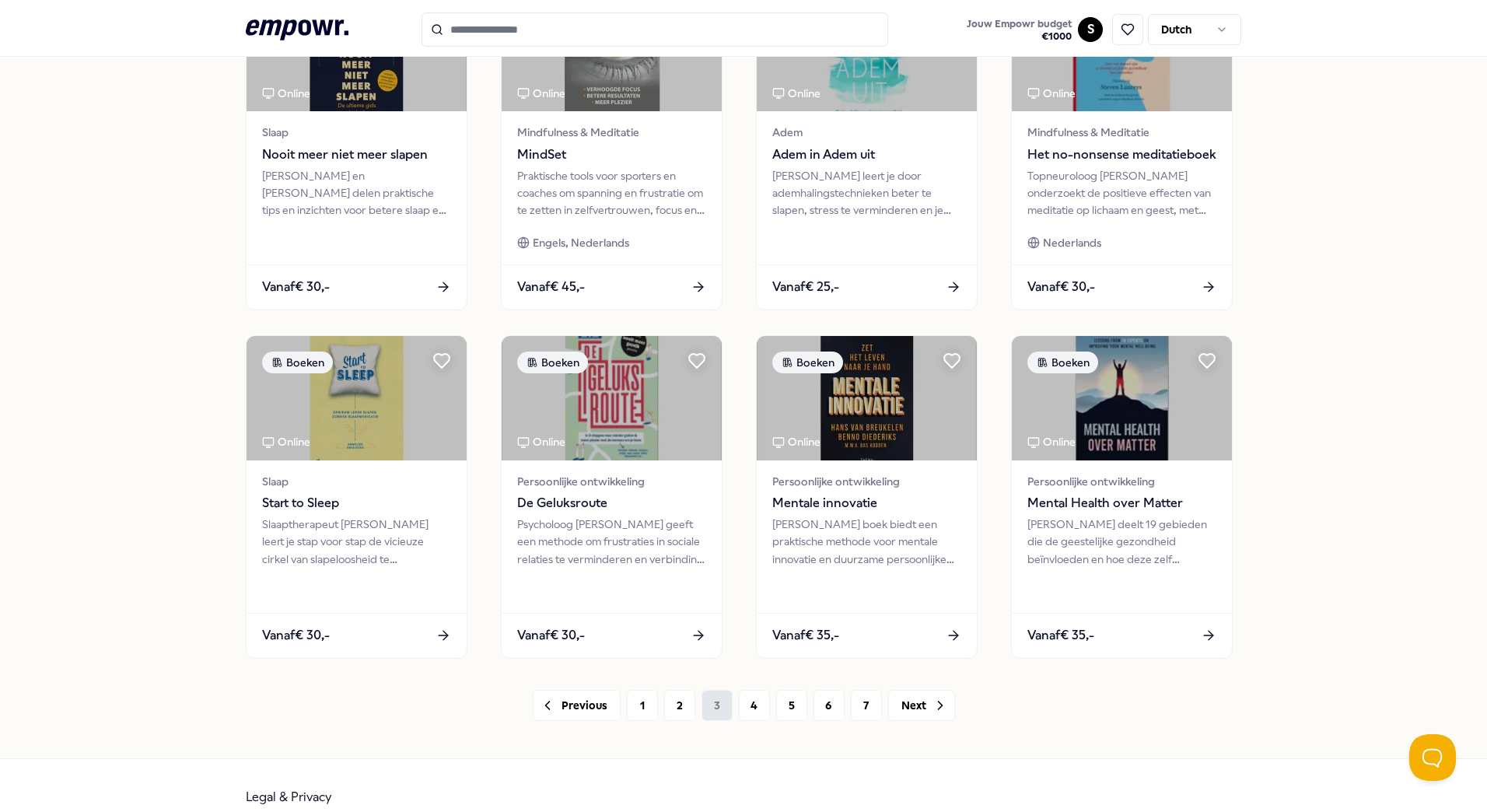
scroll to position [557, 0]
click at [749, 700] on button "4" at bounding box center [754, 705] width 31 height 31
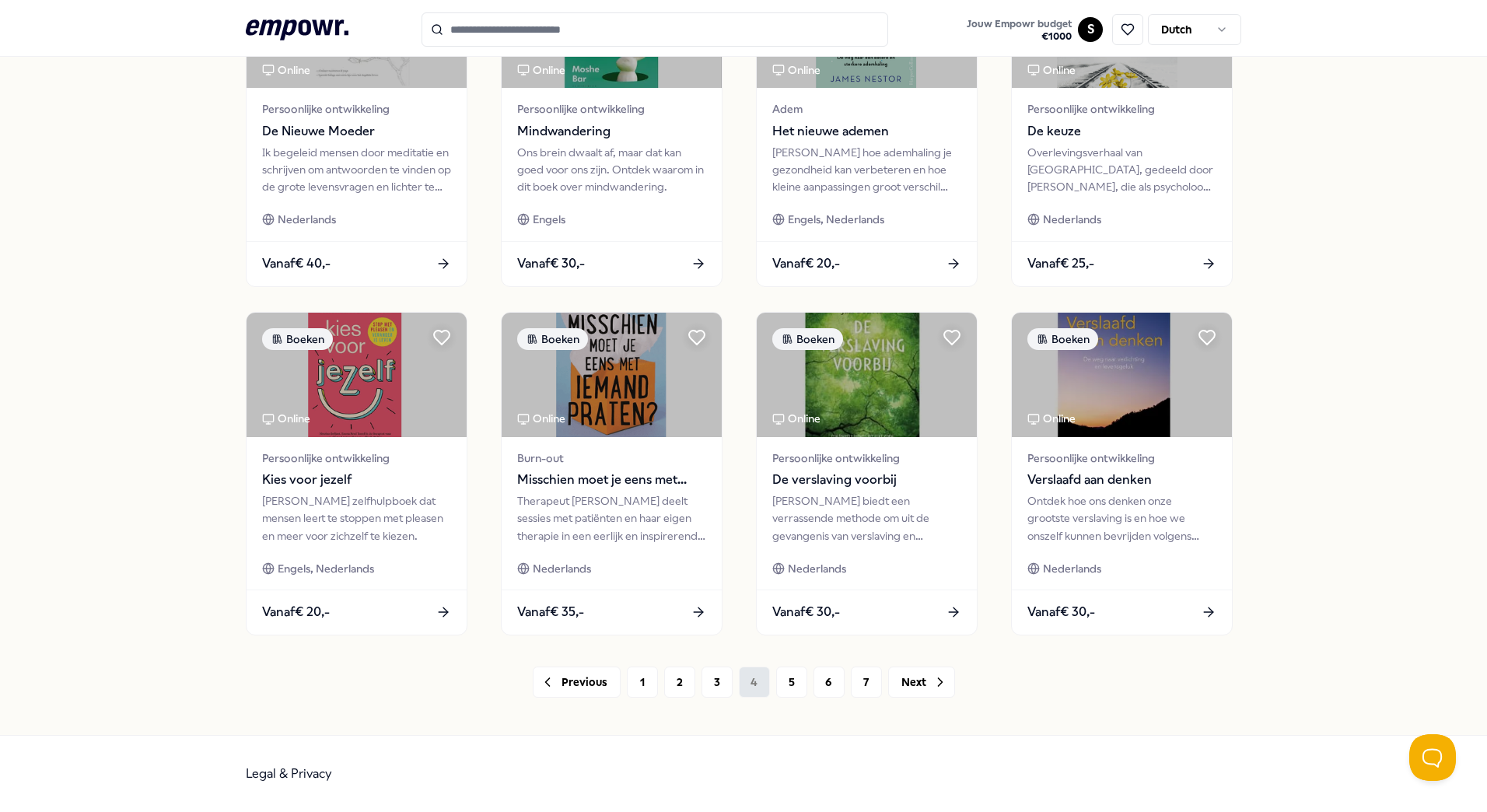
scroll to position [579, 0]
click at [776, 690] on button "5" at bounding box center [792, 682] width 31 height 31
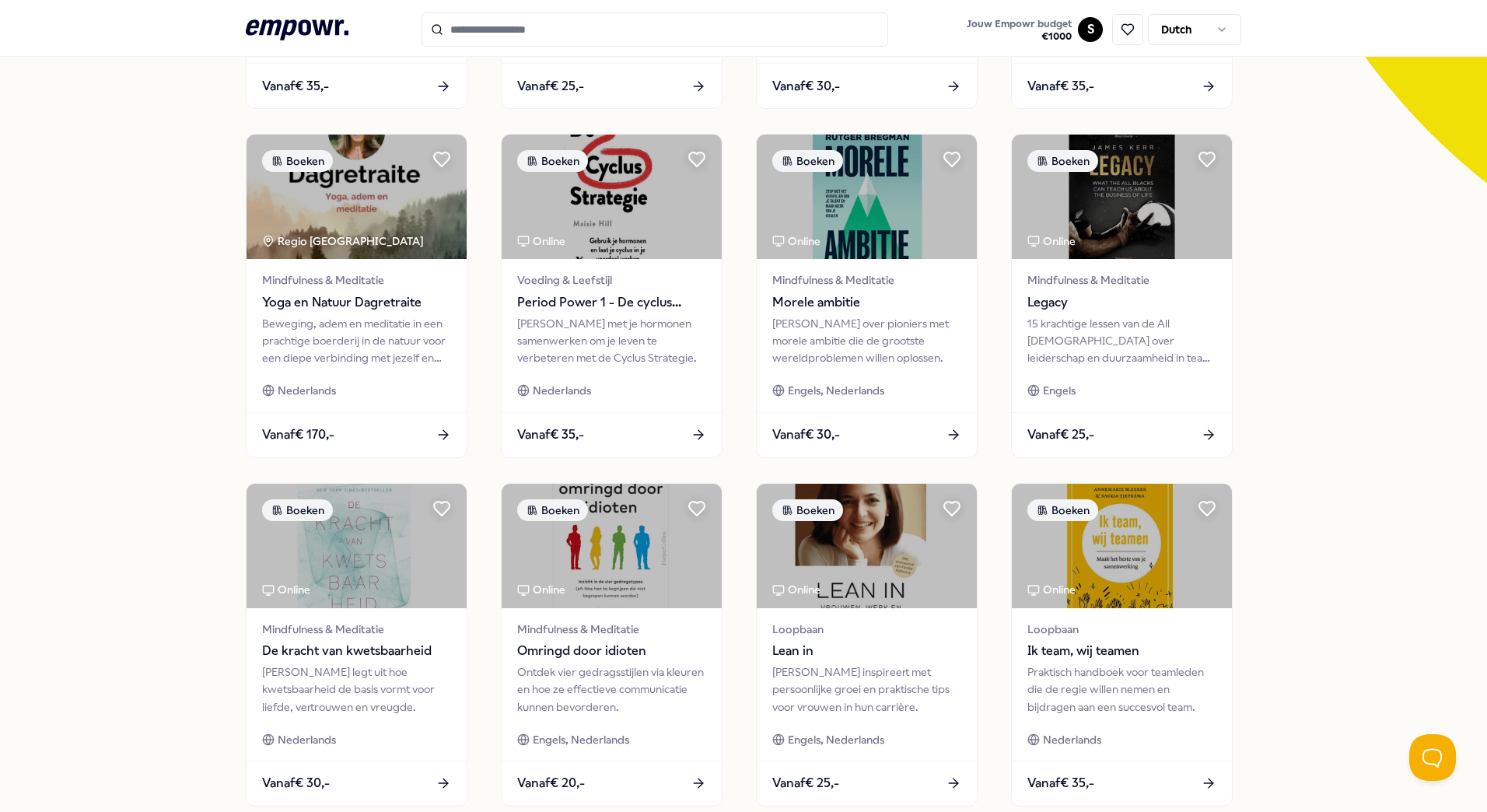
scroll to position [579, 0]
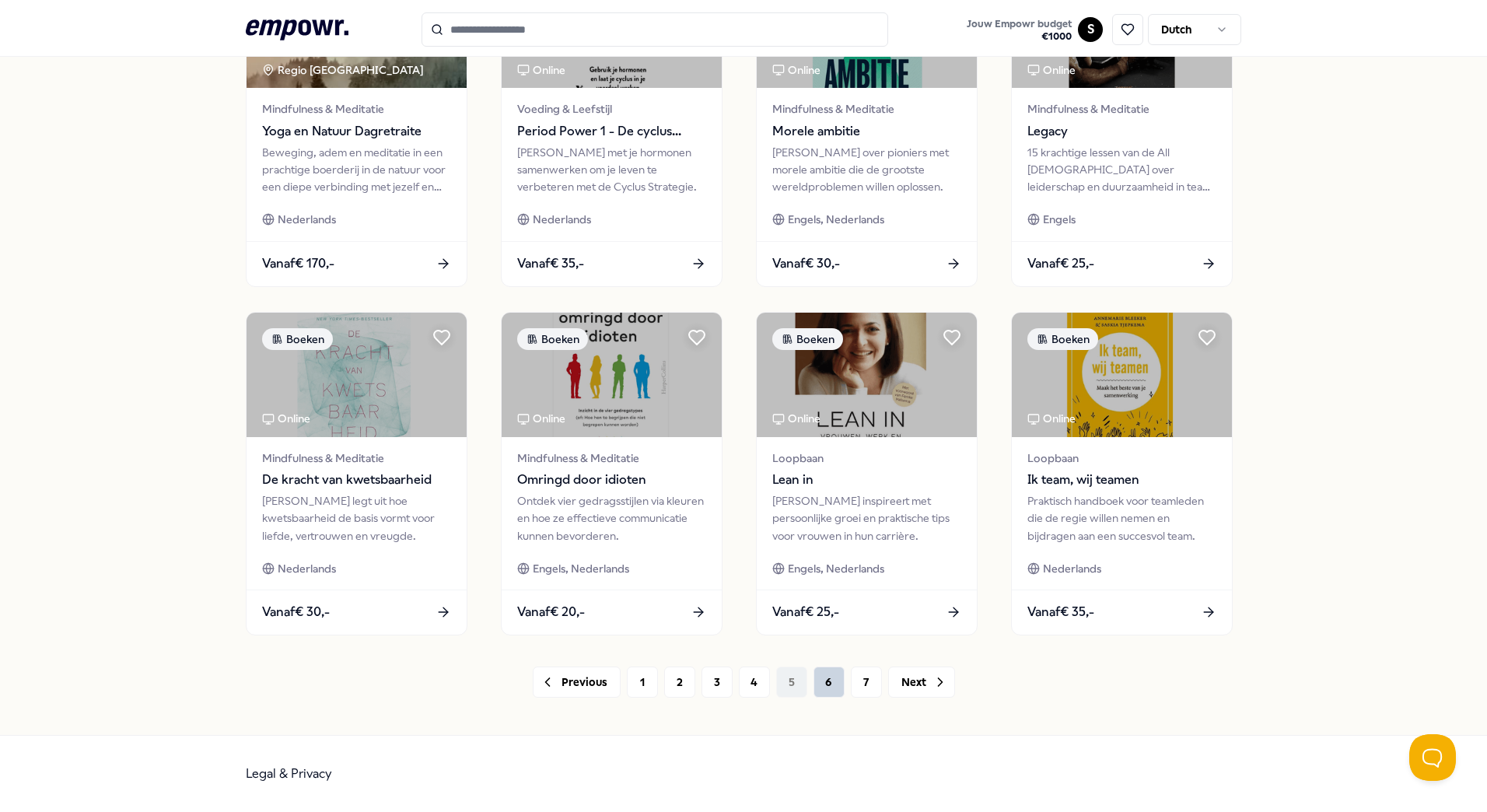
click at [819, 677] on button "6" at bounding box center [830, 682] width 31 height 31
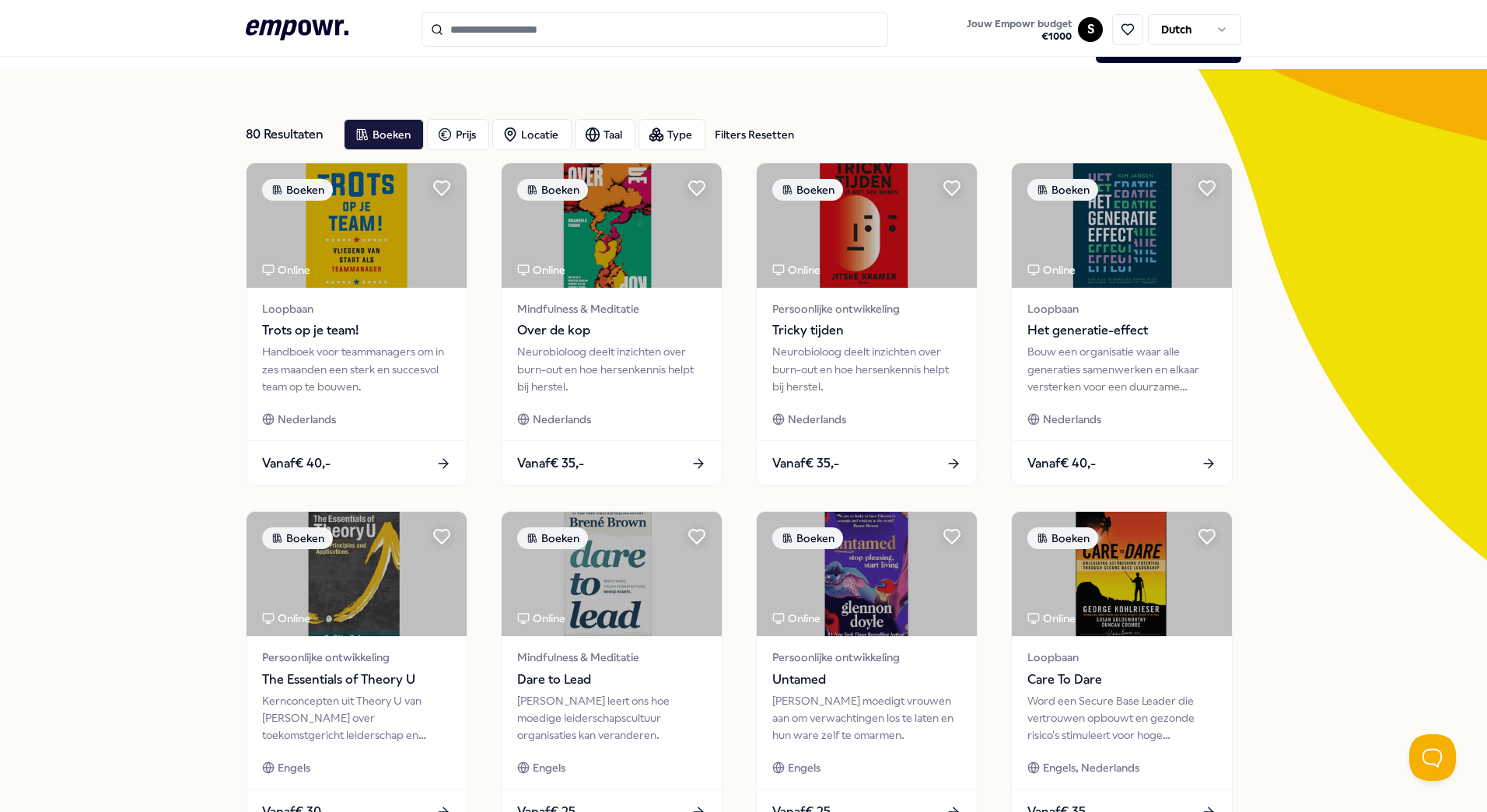
scroll to position [29, 0]
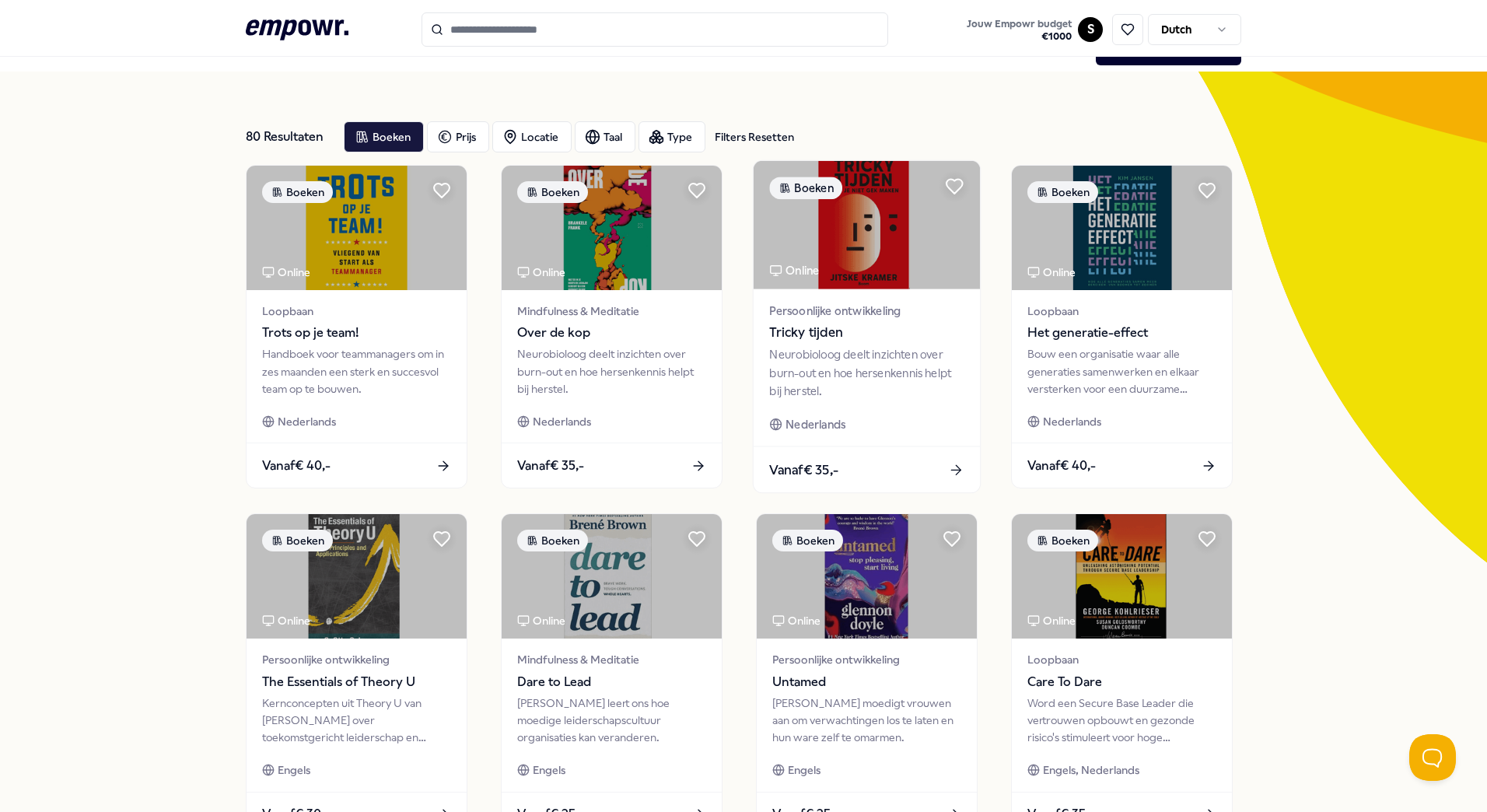
click at [905, 248] on img at bounding box center [866, 224] width 226 height 128
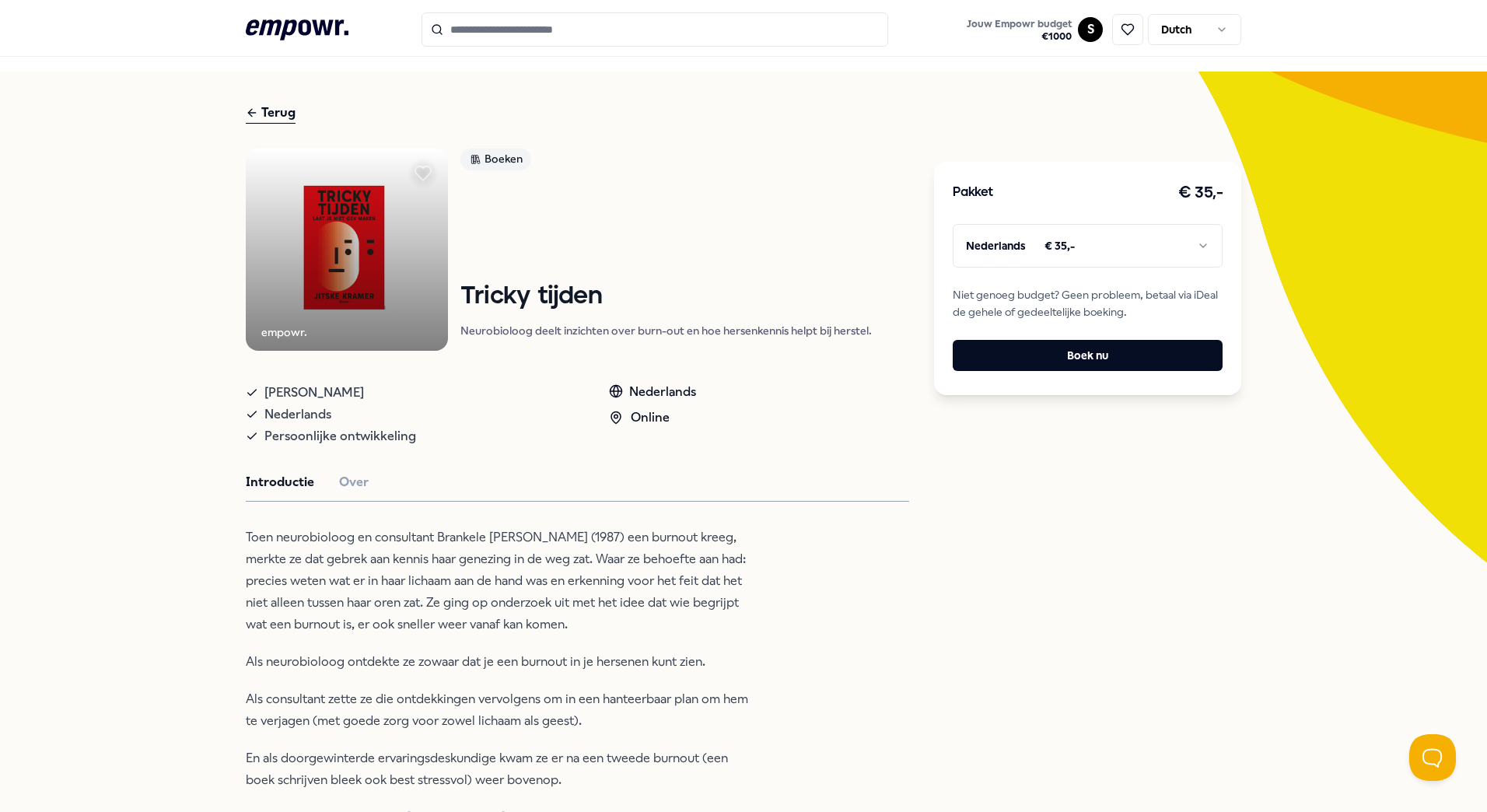
click at [905, 248] on div "Terug empowr. Boeken Tricky tijden Neurobioloog deelt inzichten over burn-out e…" at bounding box center [743, 705] width 995 height 1266
click at [1174, 368] on button "Boek nu" at bounding box center [1087, 355] width 270 height 31
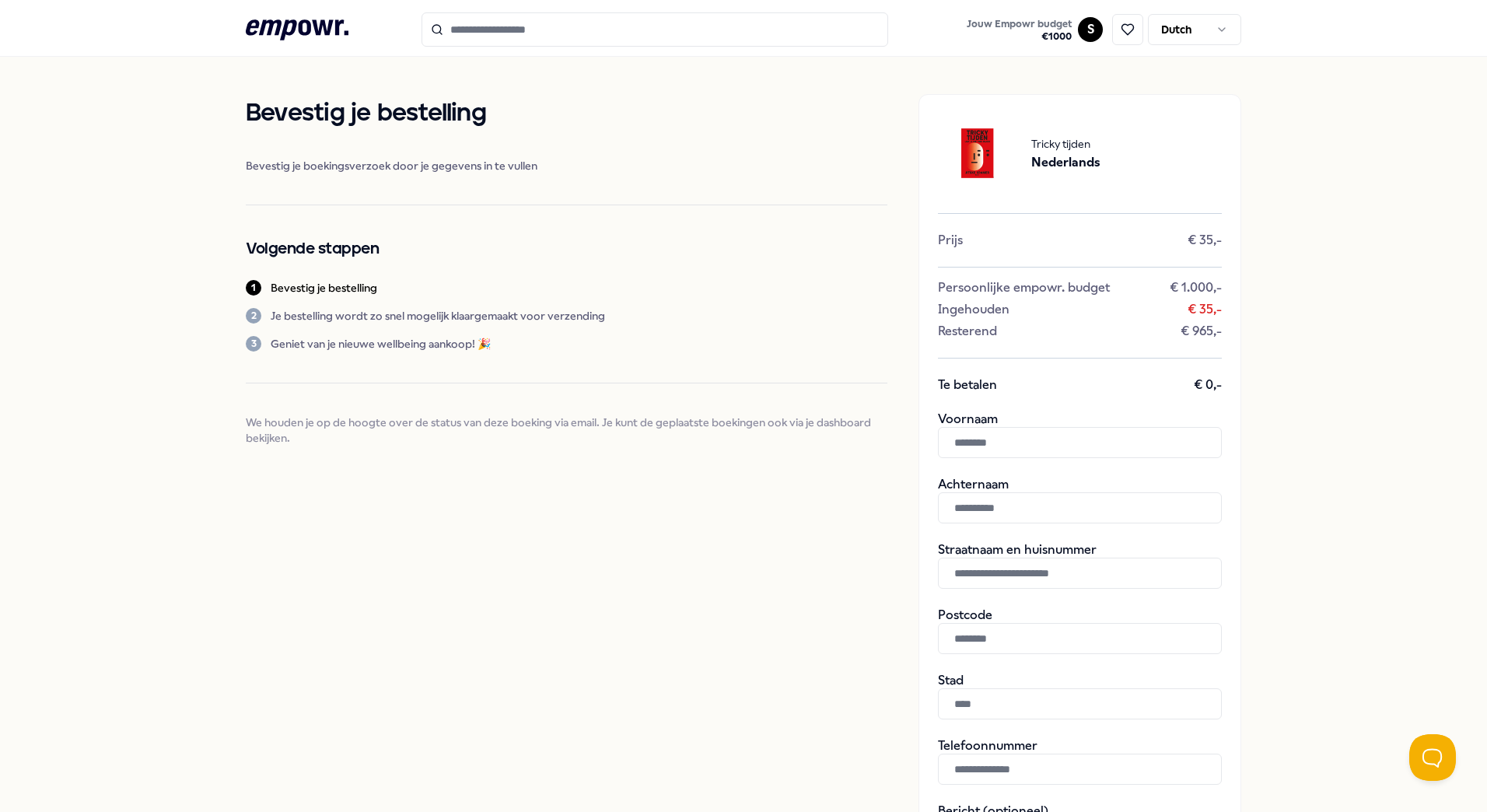
click at [1046, 447] on input "text" at bounding box center [1079, 443] width 284 height 31
type input "******"
type input "**********"
type input "******"
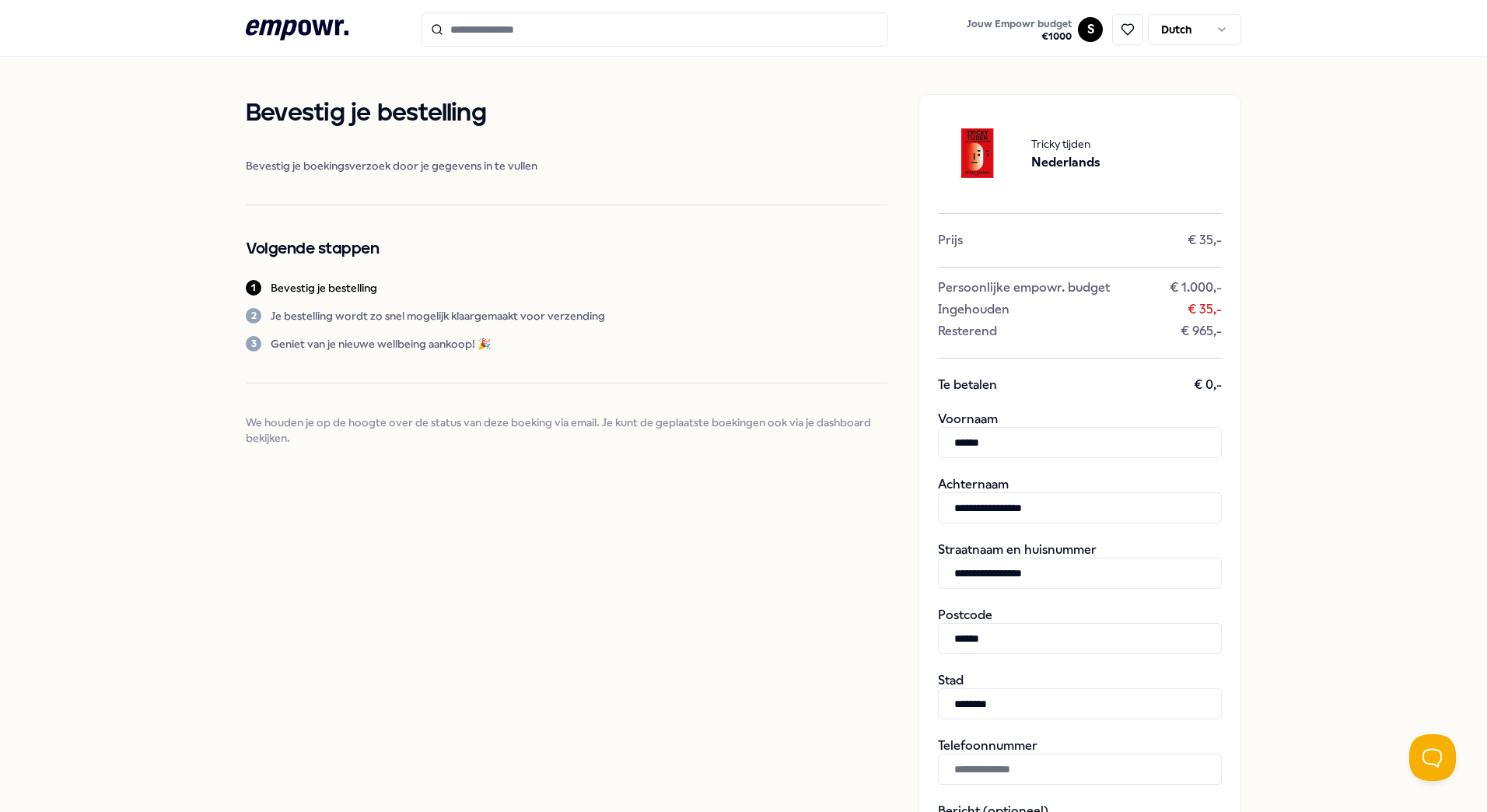
type input "********"
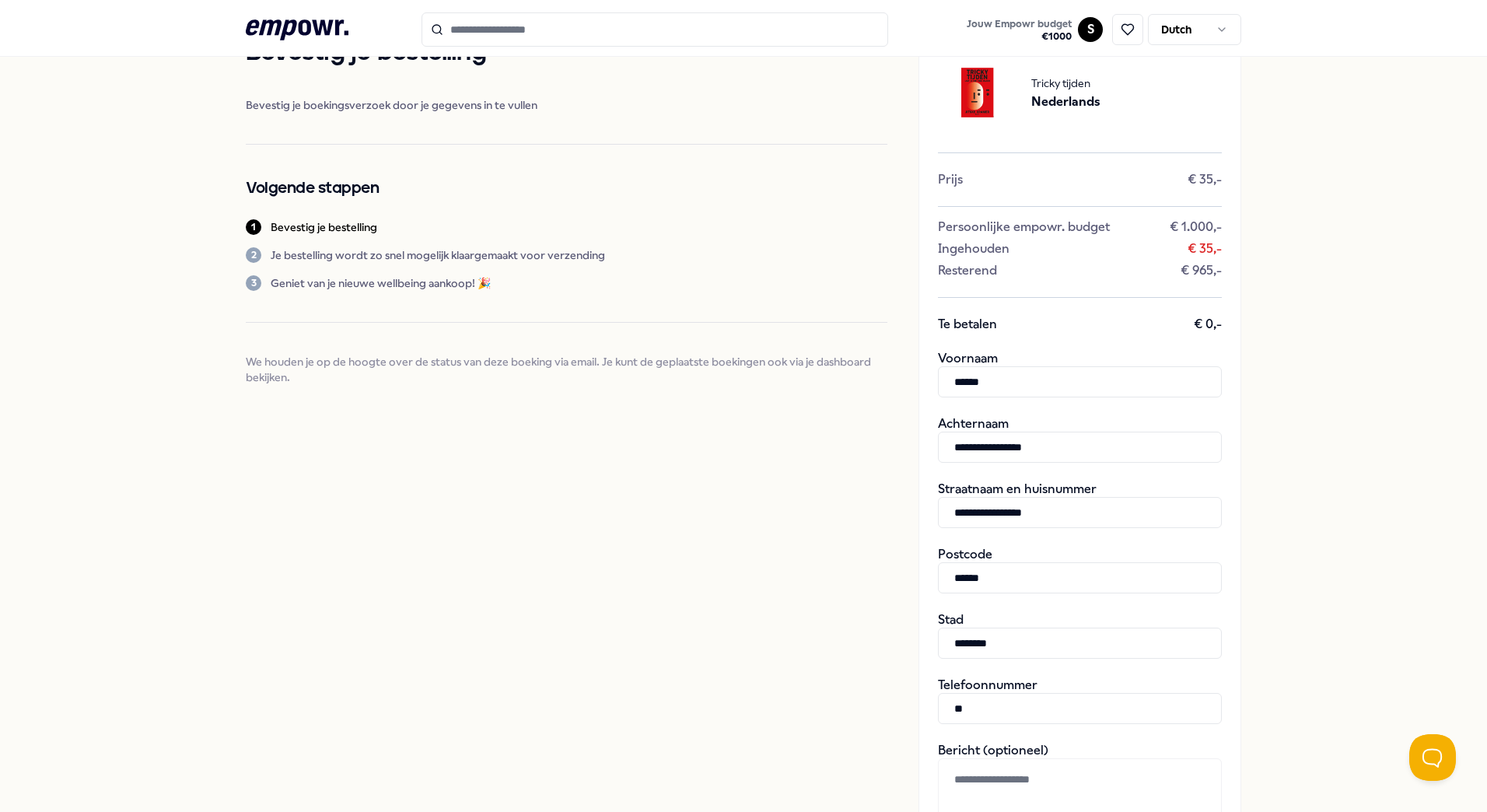
paste input "**********"
click at [962, 708] on input "**********" at bounding box center [1079, 708] width 284 height 31
type input "**********"
click at [1291, 572] on div "**********" at bounding box center [743, 547] width 1487 height 1102
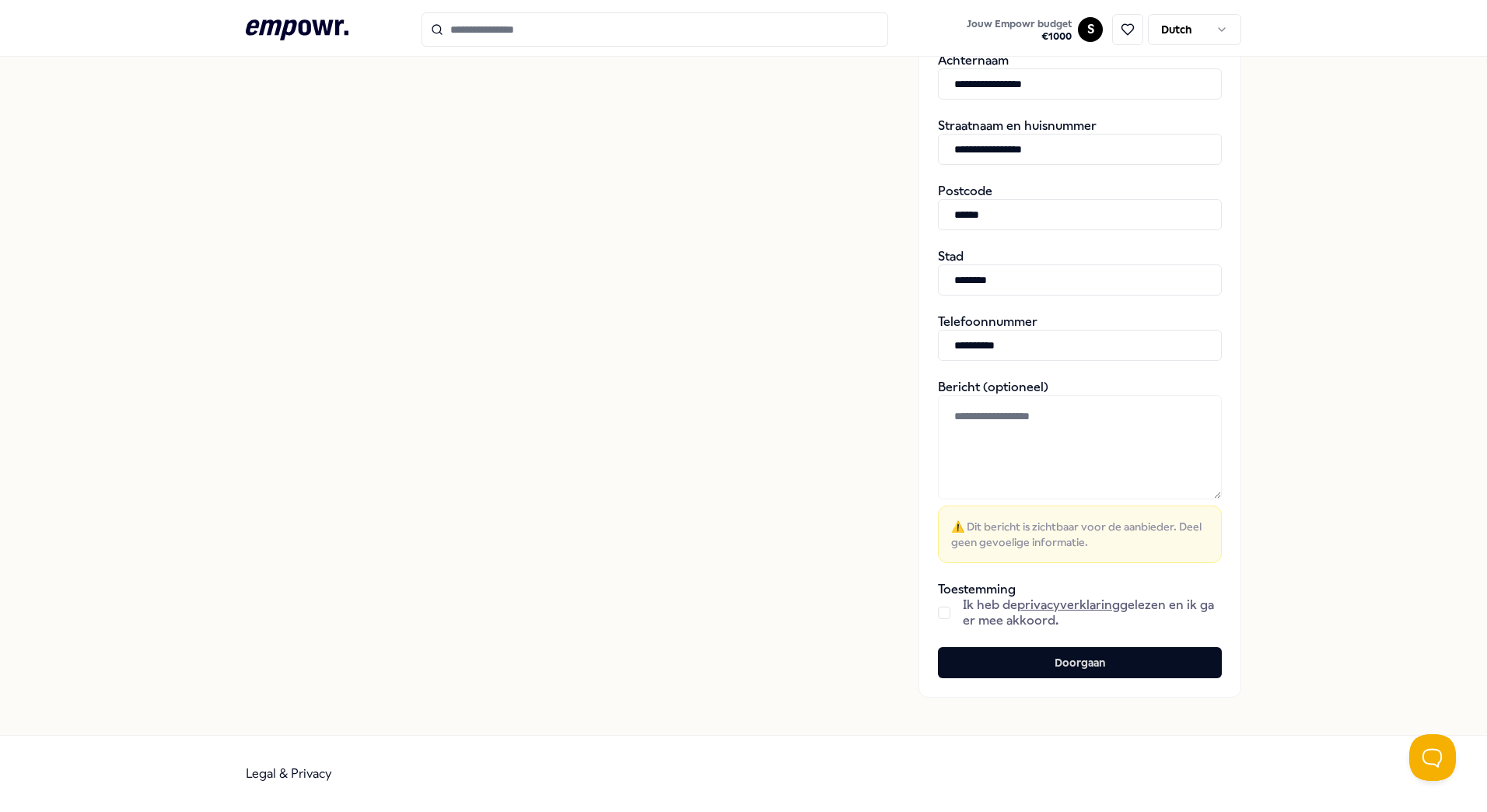
click at [941, 608] on button "button" at bounding box center [944, 613] width 12 height 12
click at [1043, 664] on button "Doorgaan" at bounding box center [1079, 663] width 284 height 31
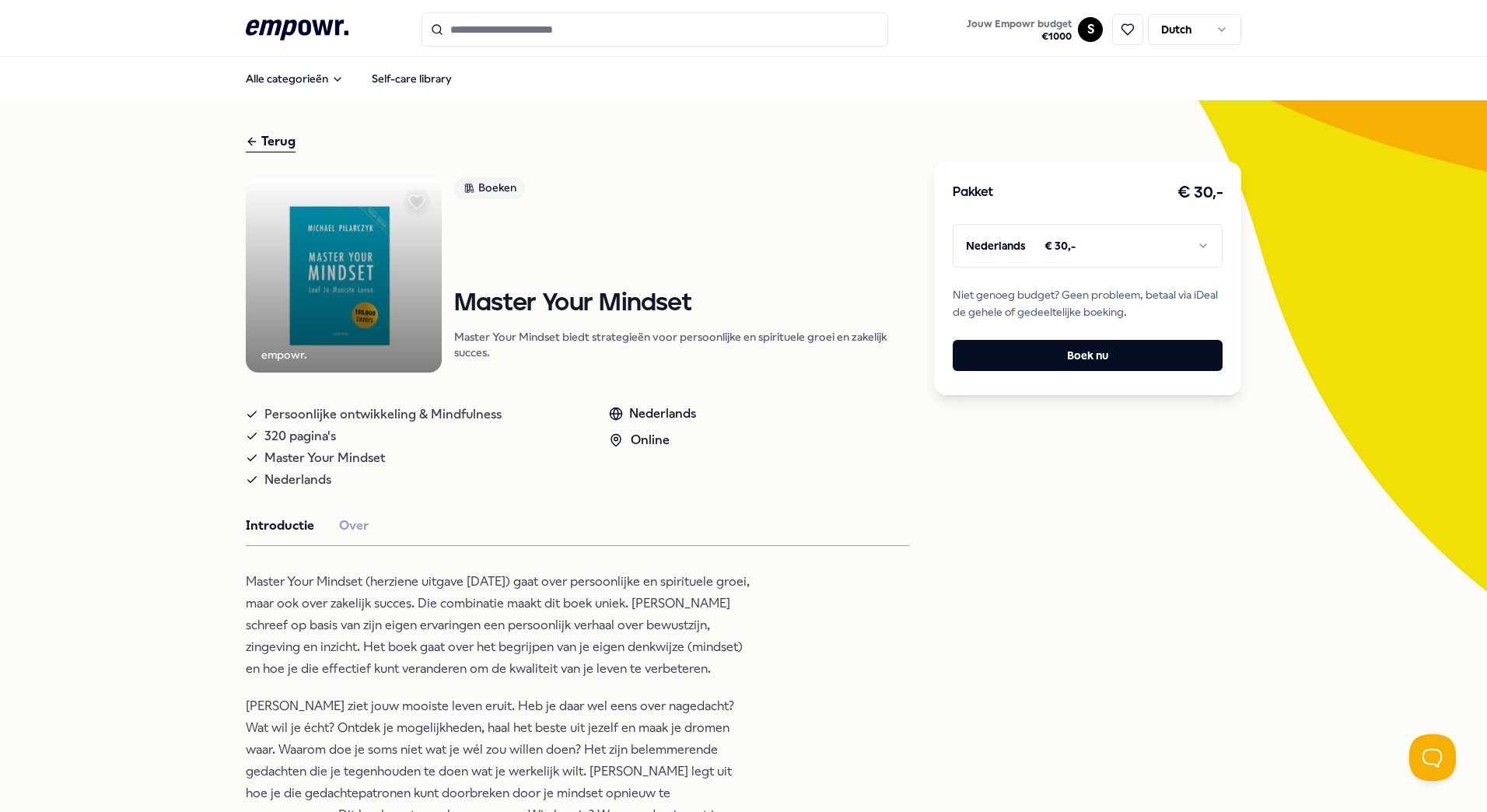
click at [625, 526] on div "Introductie Over" at bounding box center [577, 525] width 664 height 20
click at [1050, 354] on button "Boek nu" at bounding box center [1087, 355] width 270 height 31
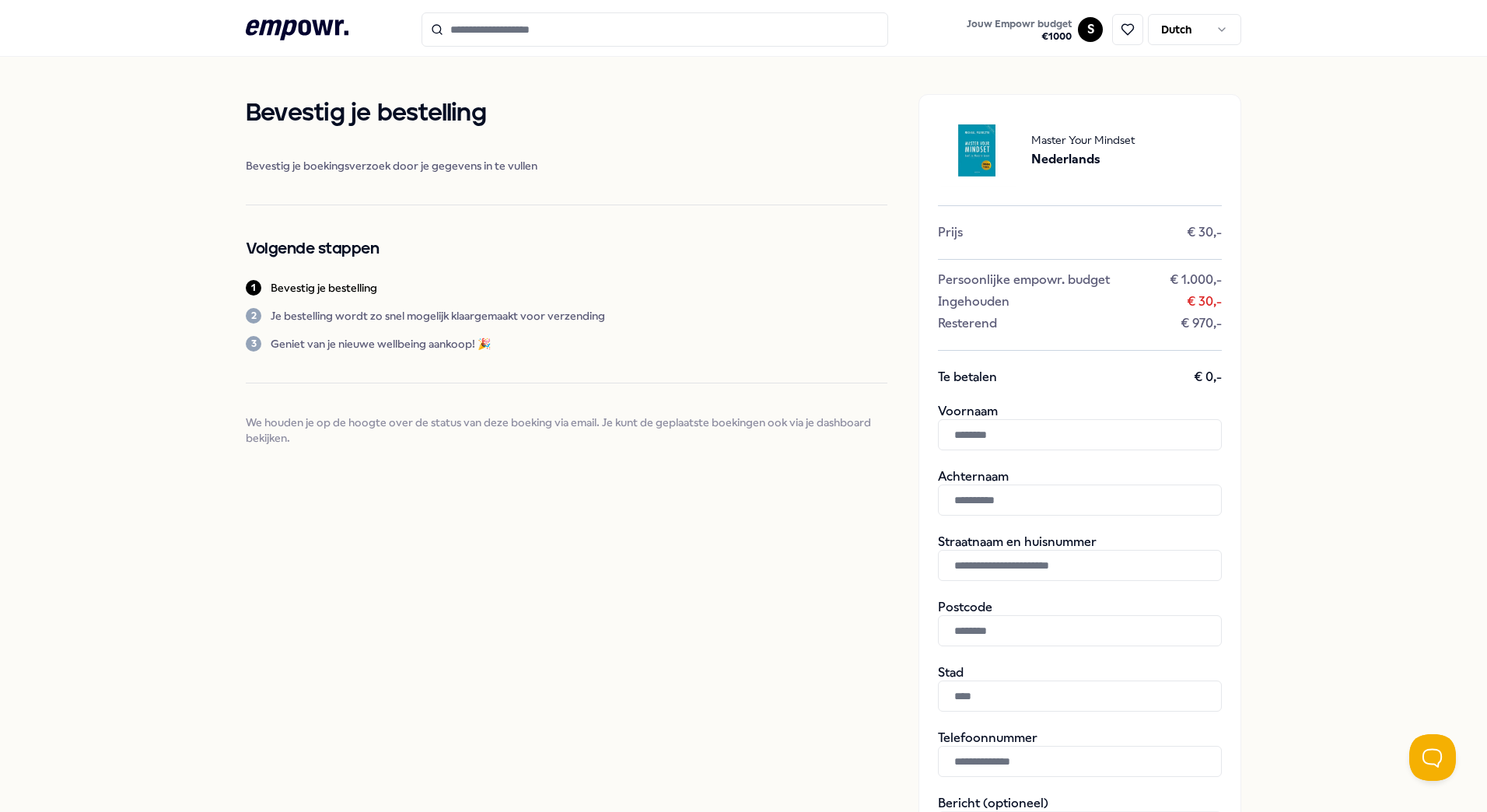
scroll to position [26, 0]
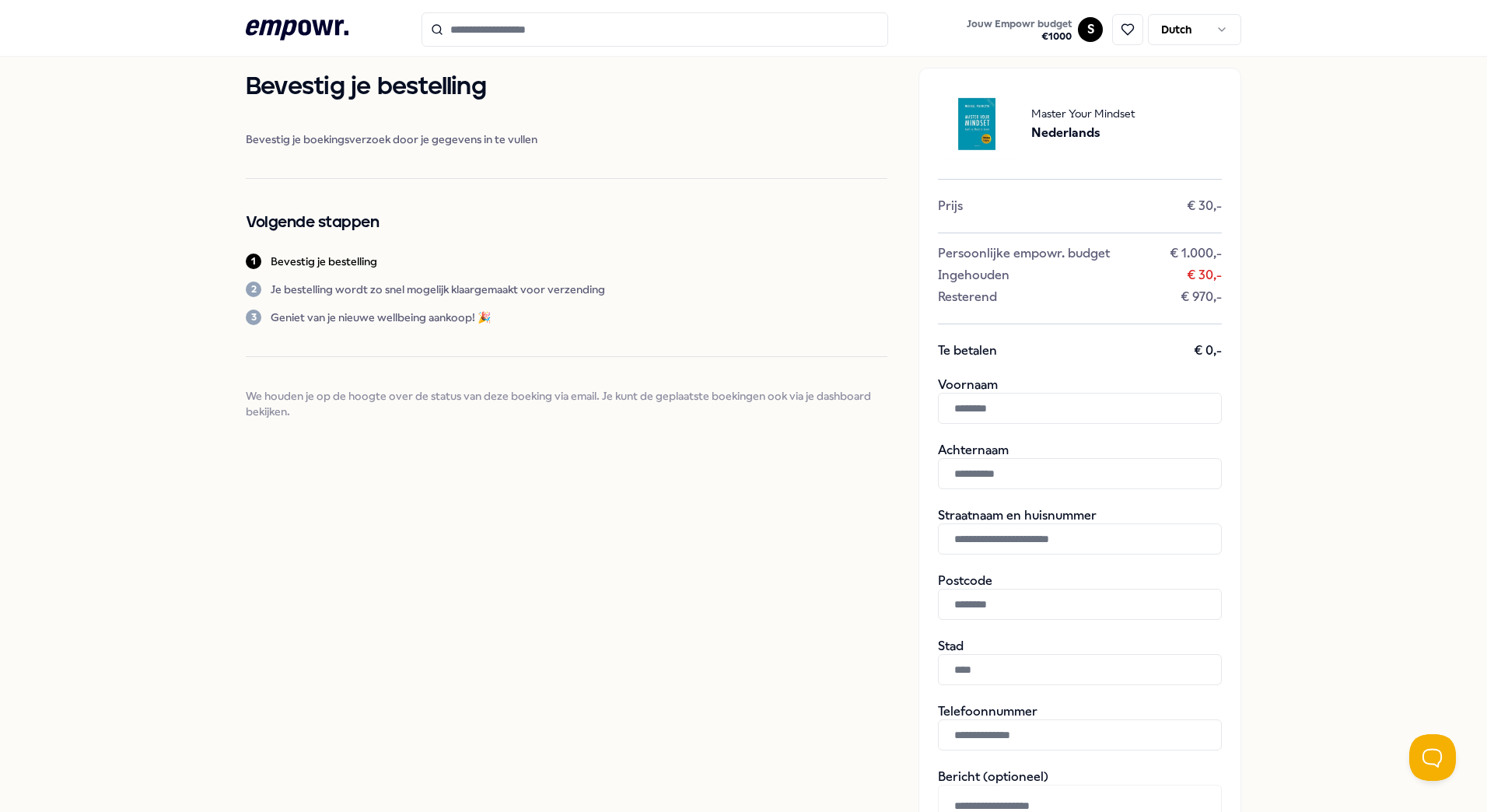
click at [1044, 399] on input "text" at bounding box center [1079, 409] width 284 height 31
type input "******"
type input "*"
type input "**********"
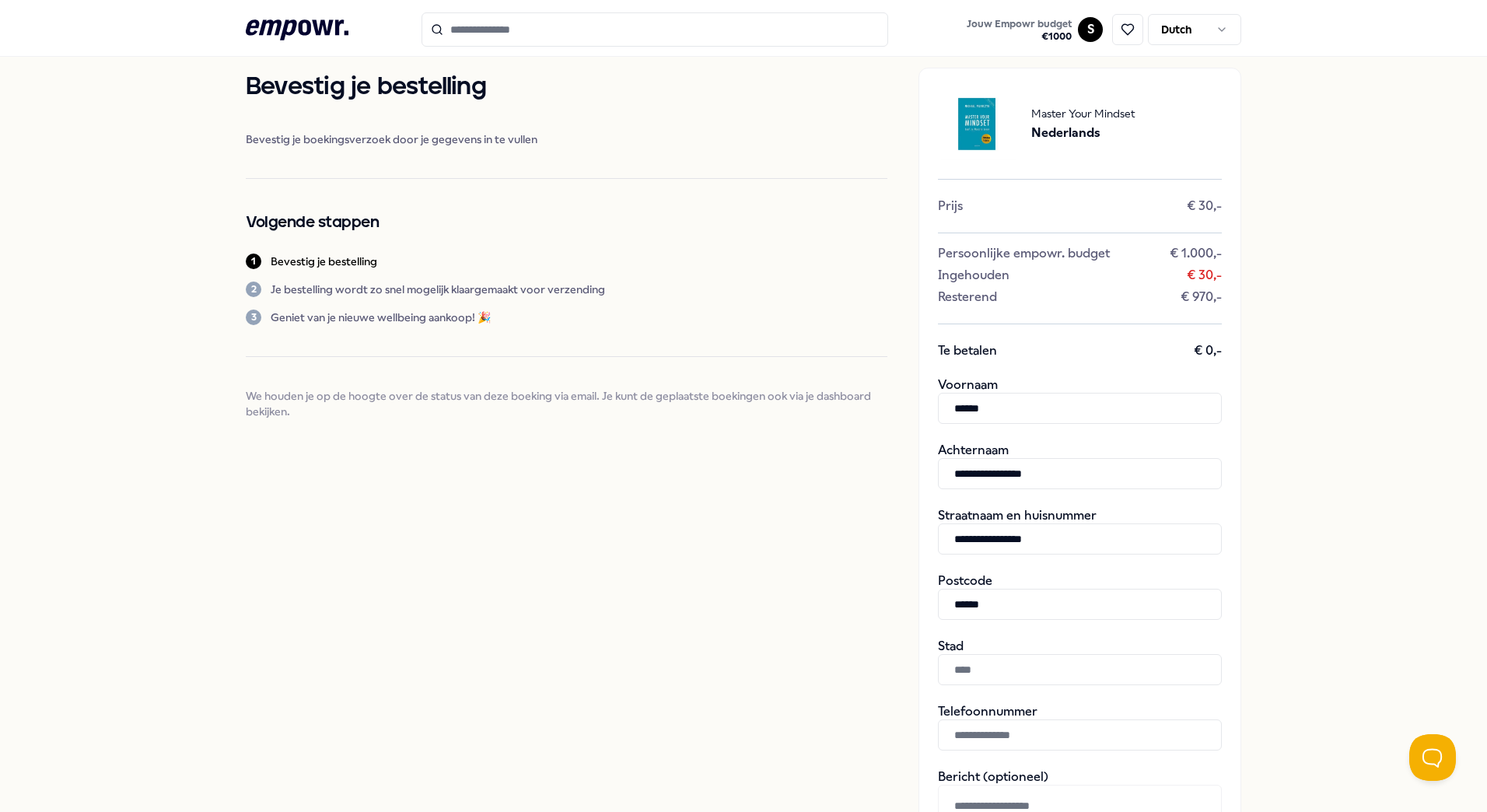
type input "******"
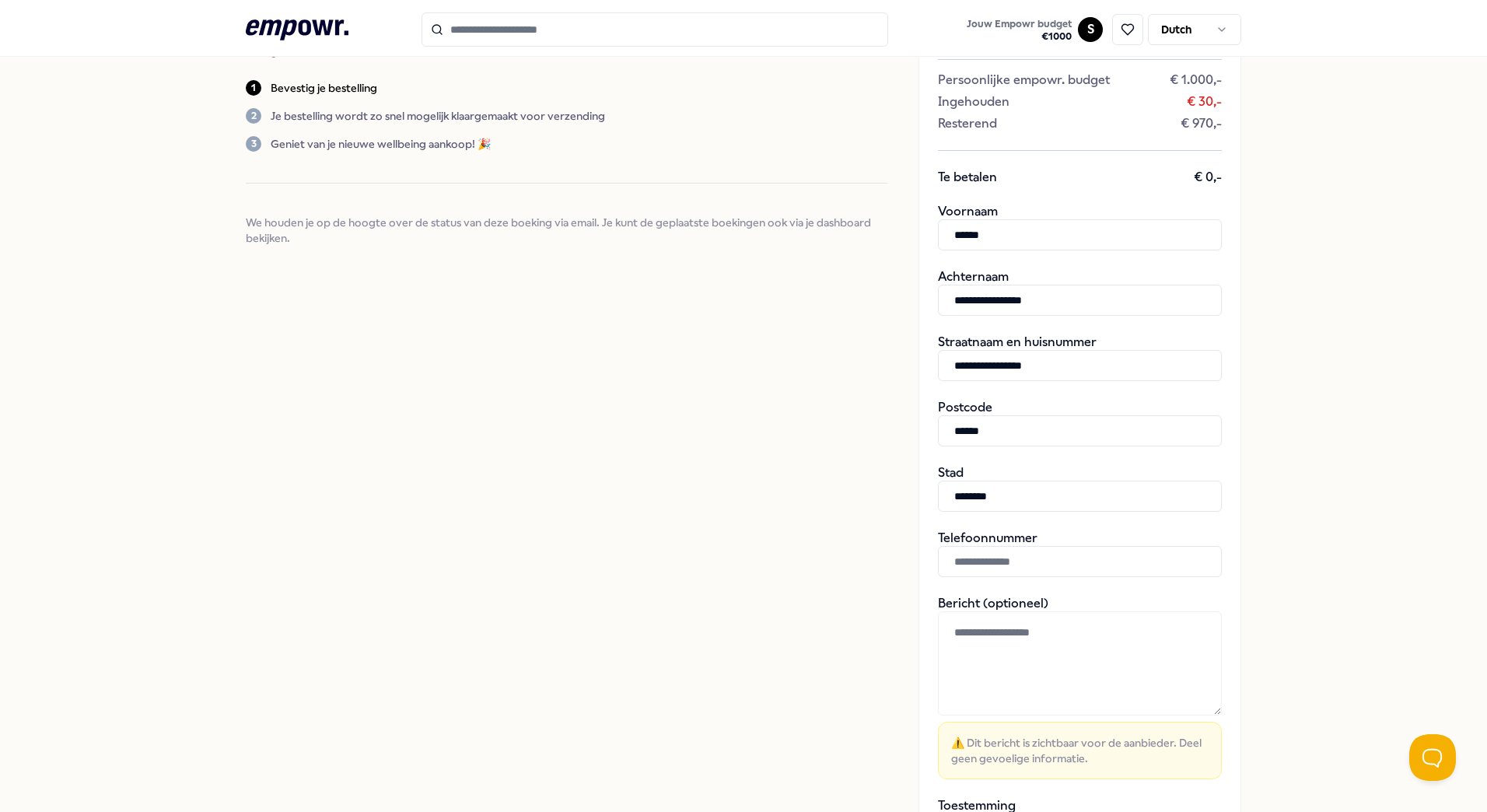
scroll to position [201, 0]
type input "********"
click at [1133, 563] on input "text" at bounding box center [1079, 561] width 284 height 31
paste input "**********"
type input "**********"
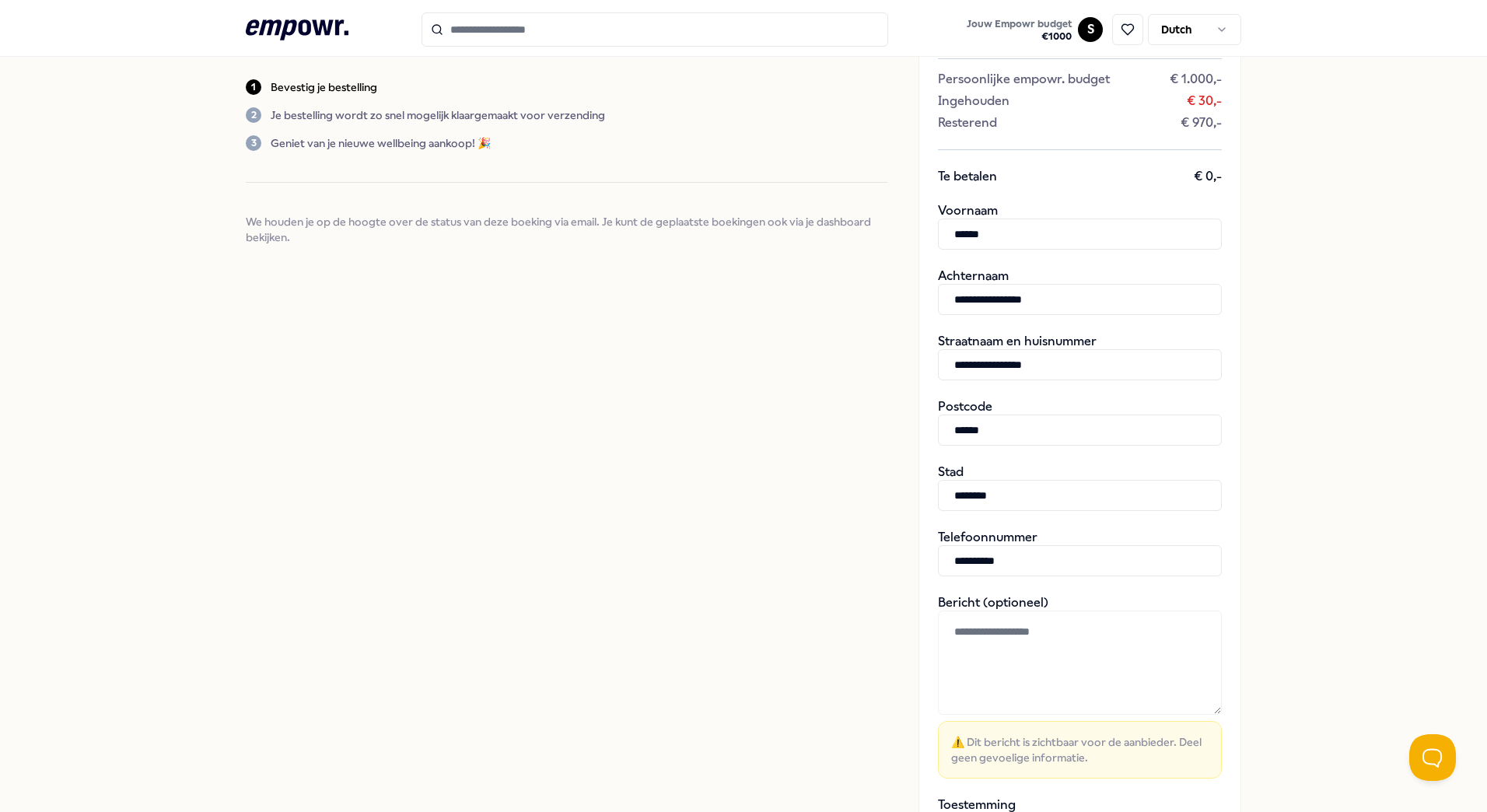
click at [1367, 373] on div "**********" at bounding box center [743, 403] width 1487 height 1094
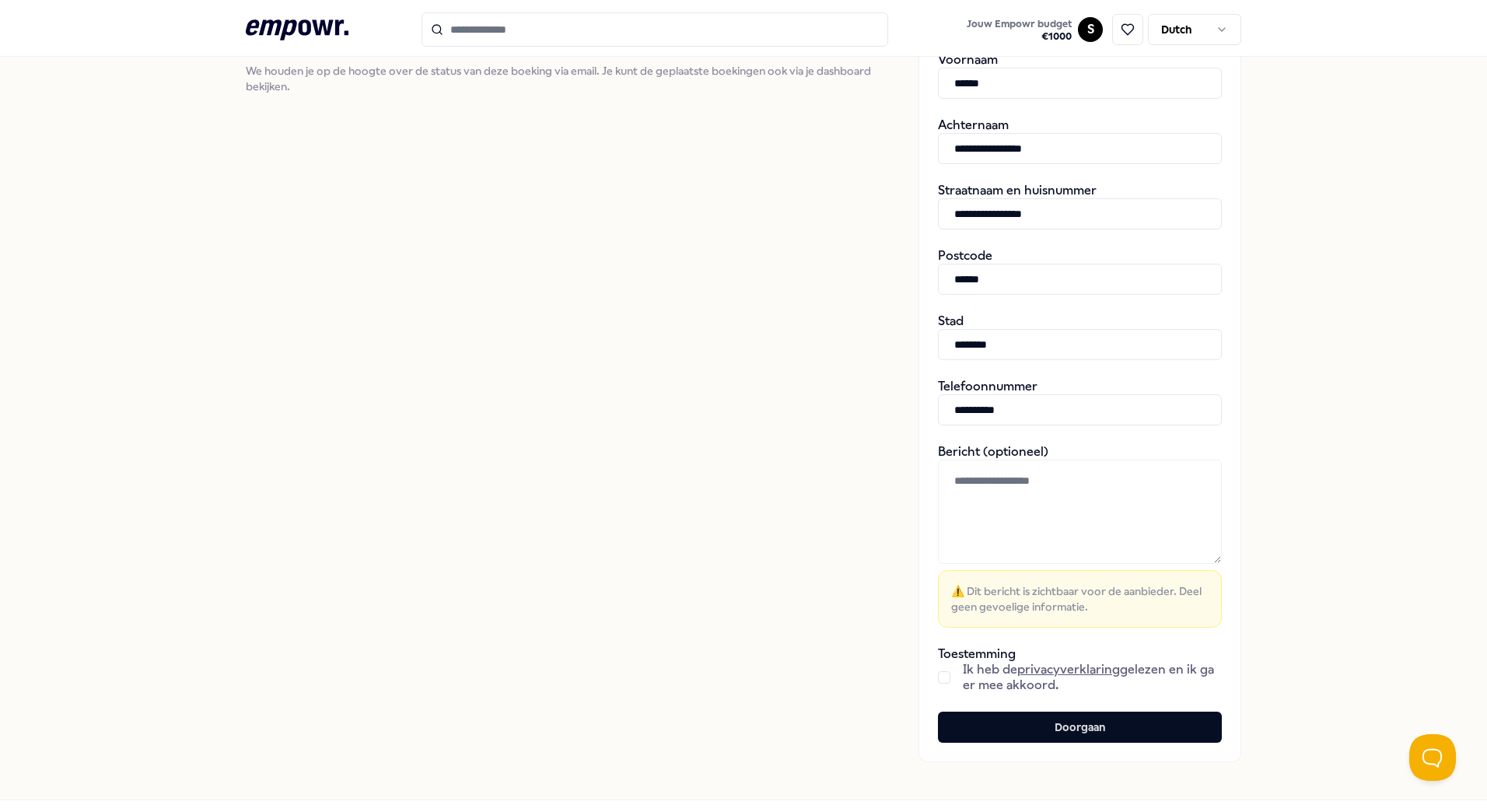
scroll to position [416, 0]
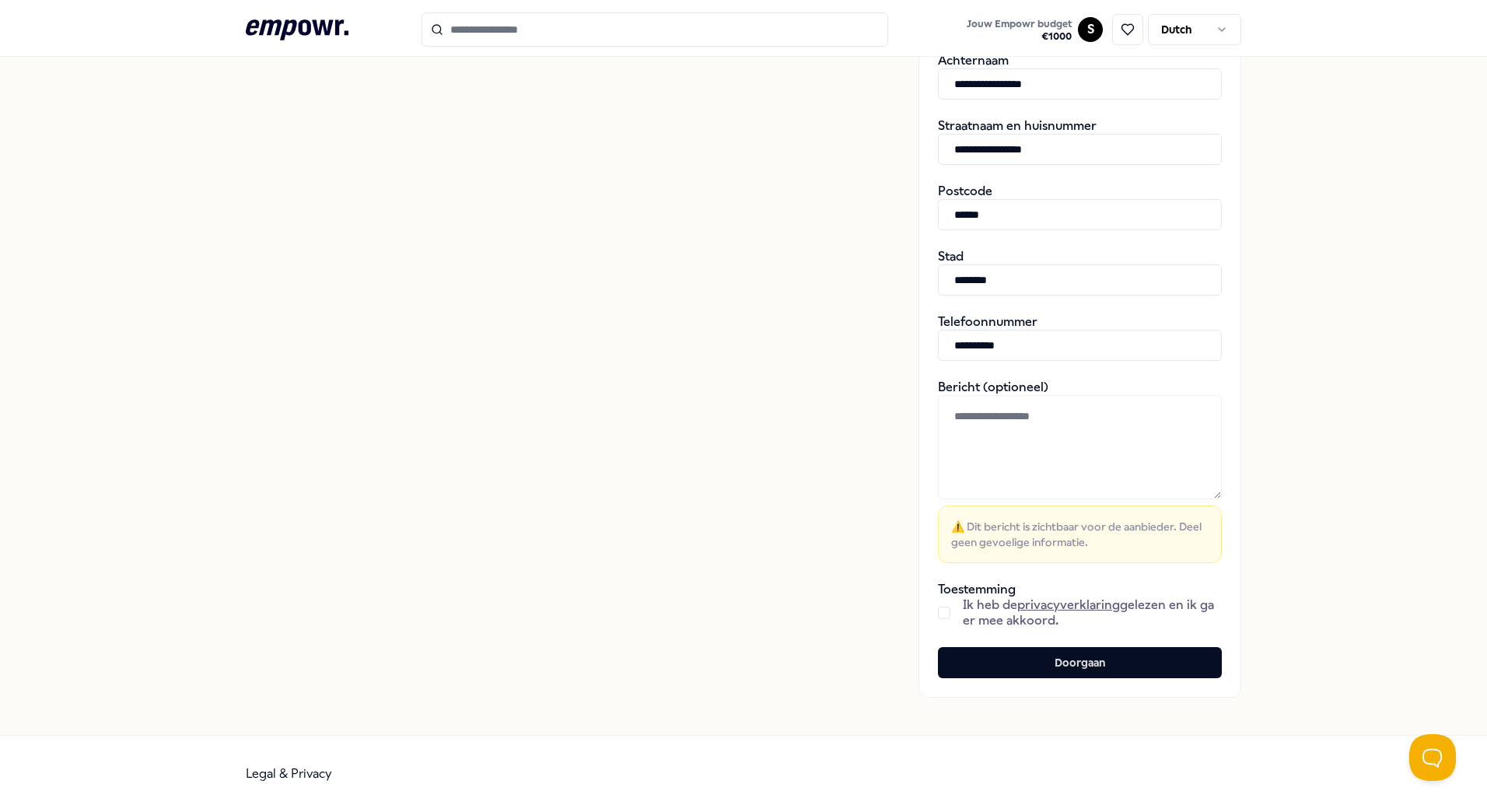
click at [938, 615] on button "button" at bounding box center [944, 613] width 12 height 12
click at [990, 664] on button "Doorgaan" at bounding box center [1079, 663] width 284 height 31
